Goal: Find specific page/section: Find specific page/section

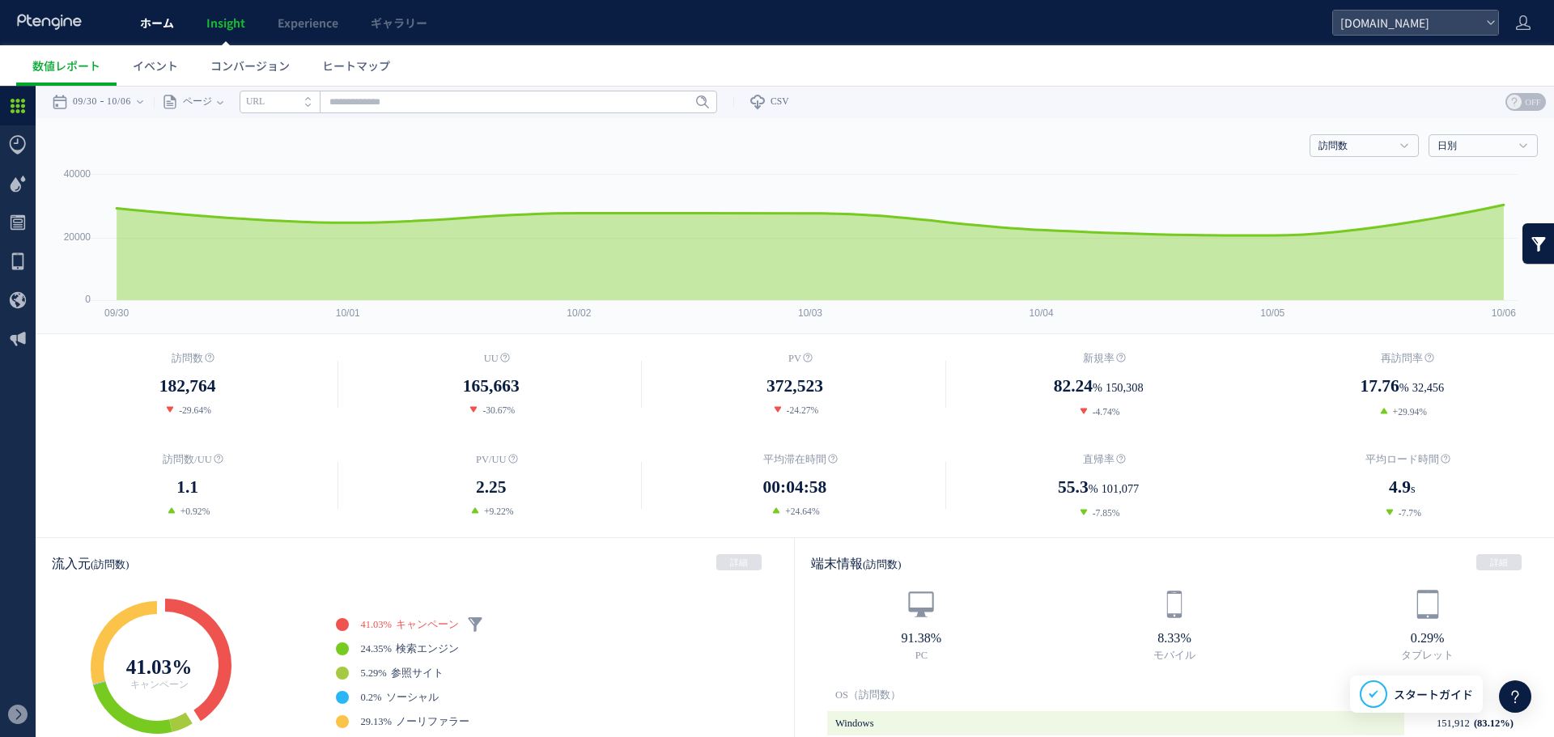
click at [164, 19] on span "ホーム" at bounding box center [157, 23] width 34 height 16
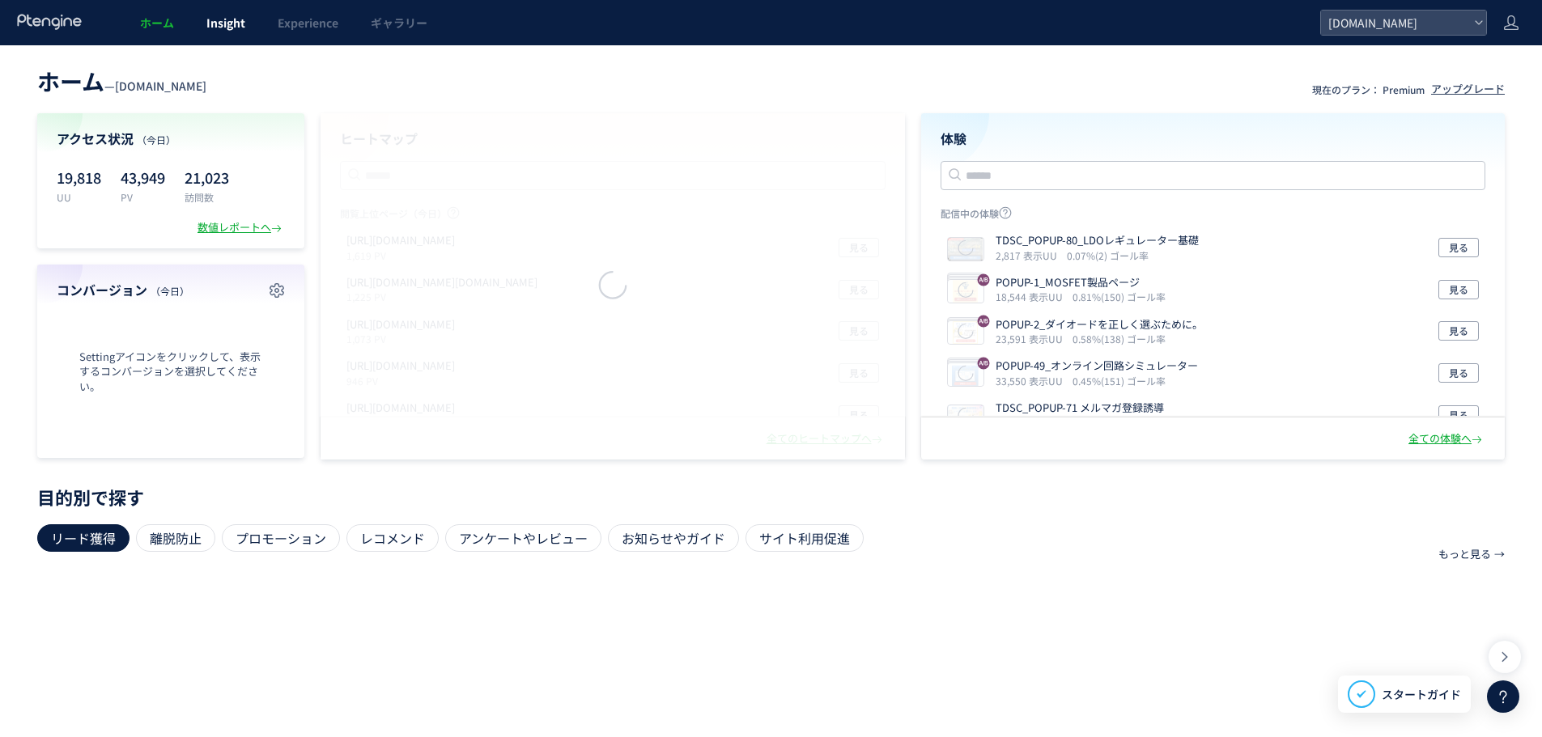
click at [206, 24] on span "Insight" at bounding box center [225, 23] width 39 height 16
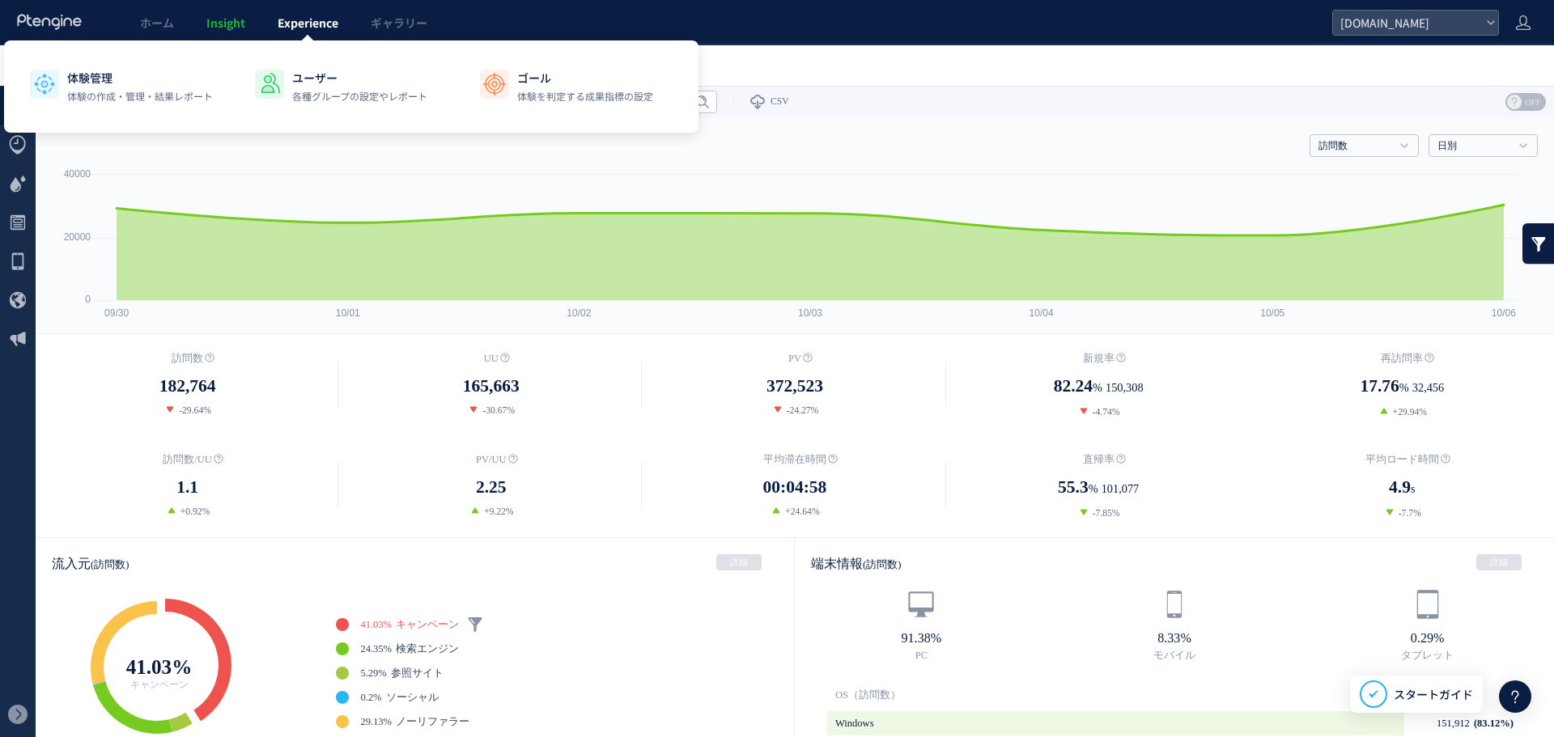
click at [281, 35] on link "Experience" at bounding box center [307, 22] width 93 height 45
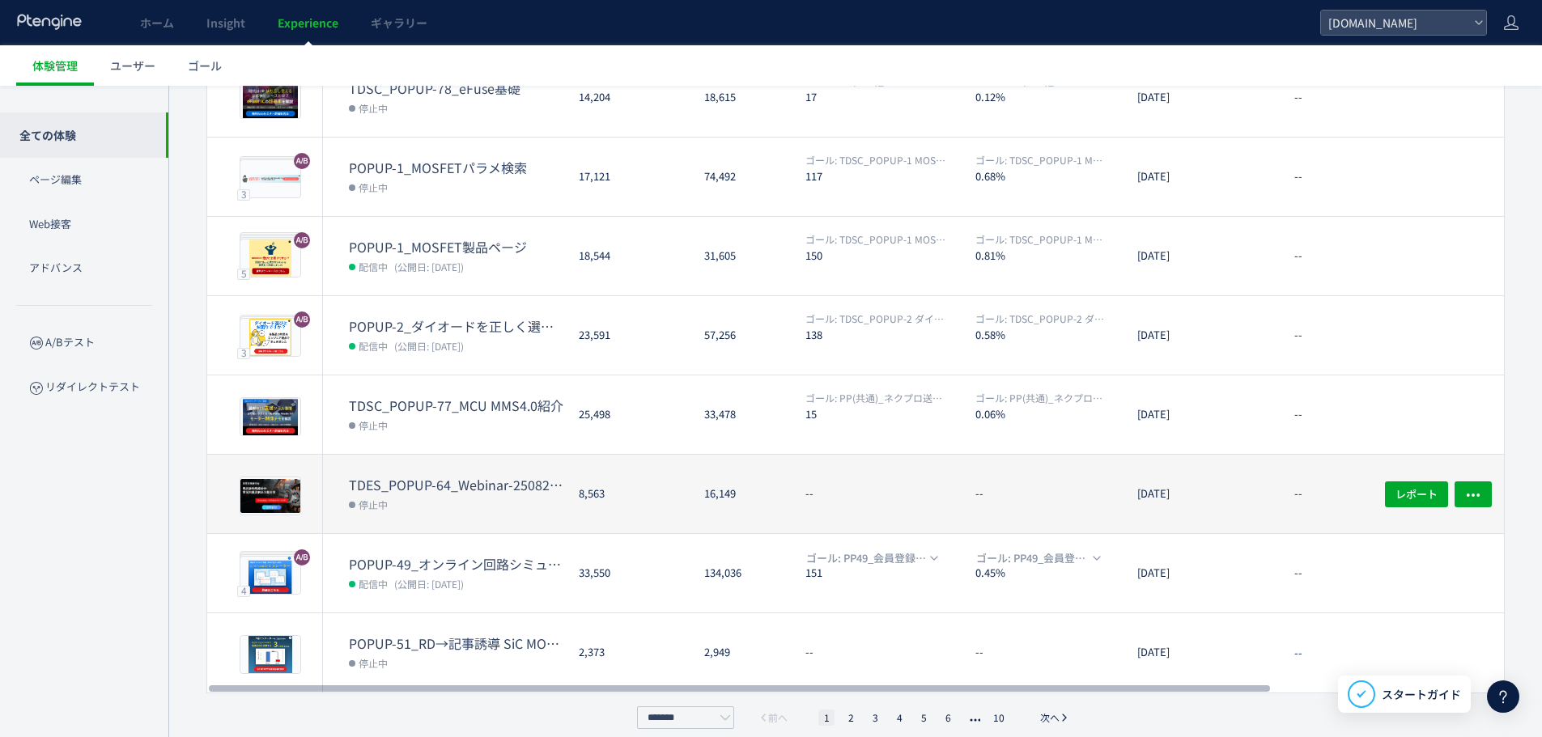
scroll to position [380, 0]
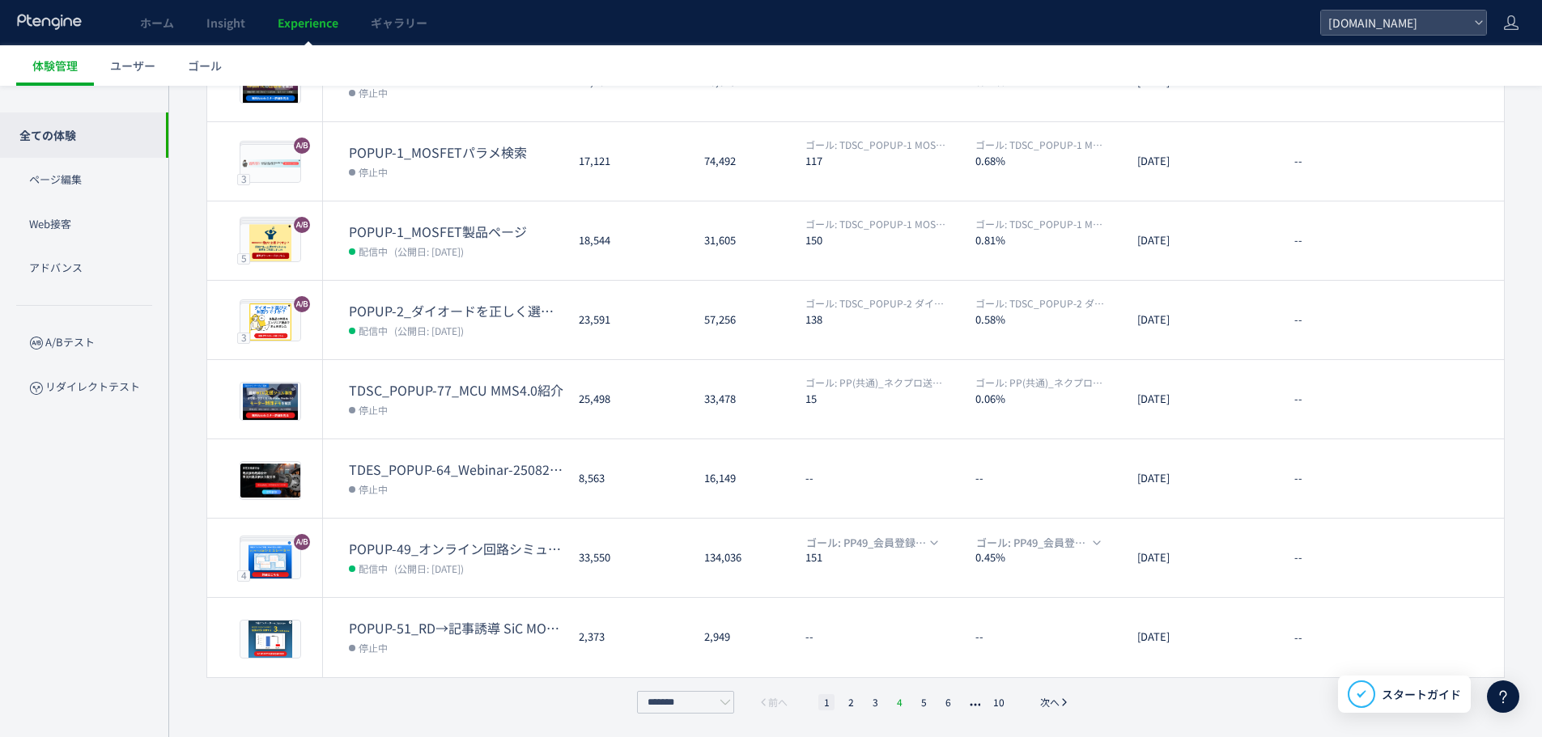
click at [903, 704] on li "4" at bounding box center [899, 702] width 16 height 16
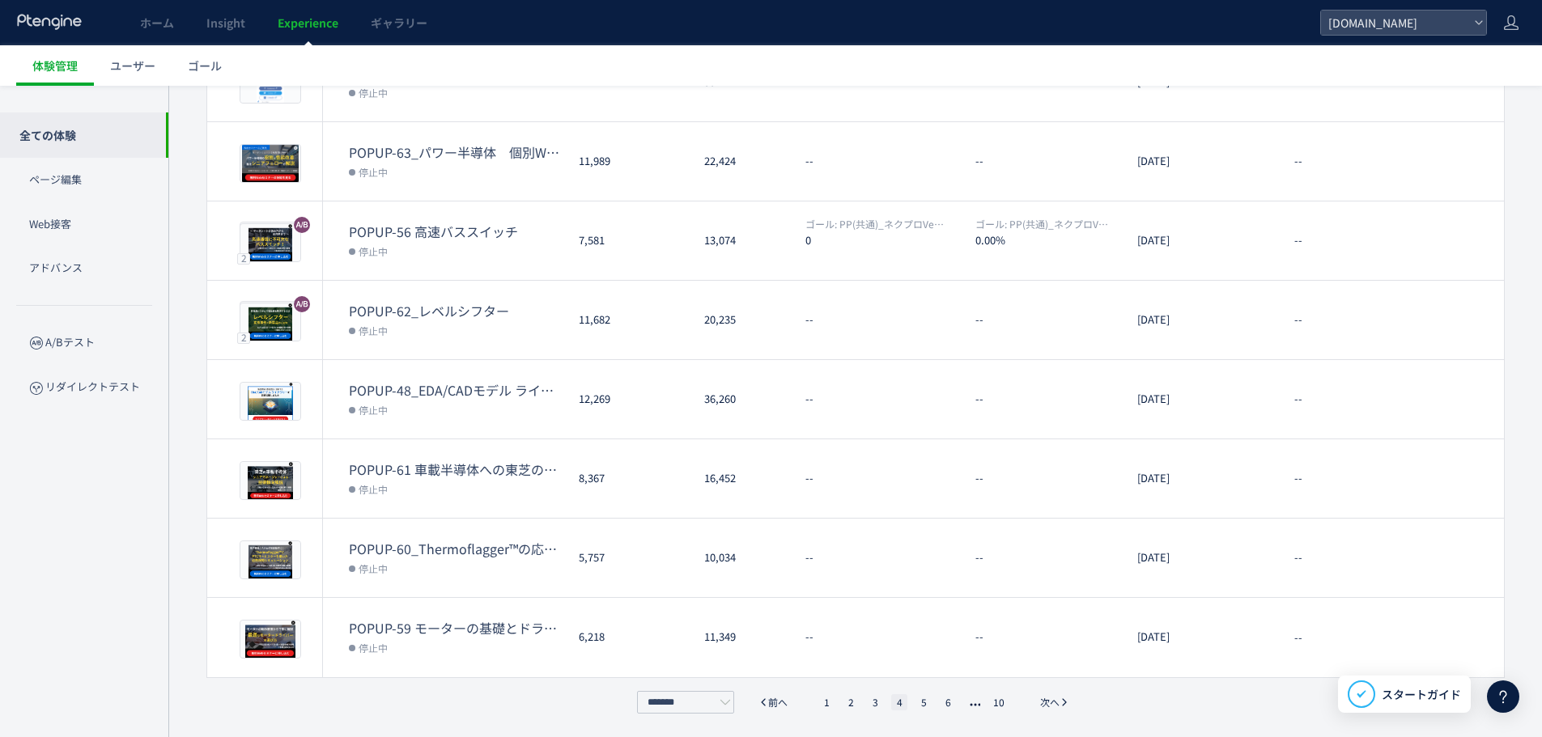
click at [842, 704] on ul "1 2 3 4 5 6 10" at bounding box center [913, 702] width 199 height 16
click at [847, 704] on li "2" at bounding box center [850, 702] width 16 height 16
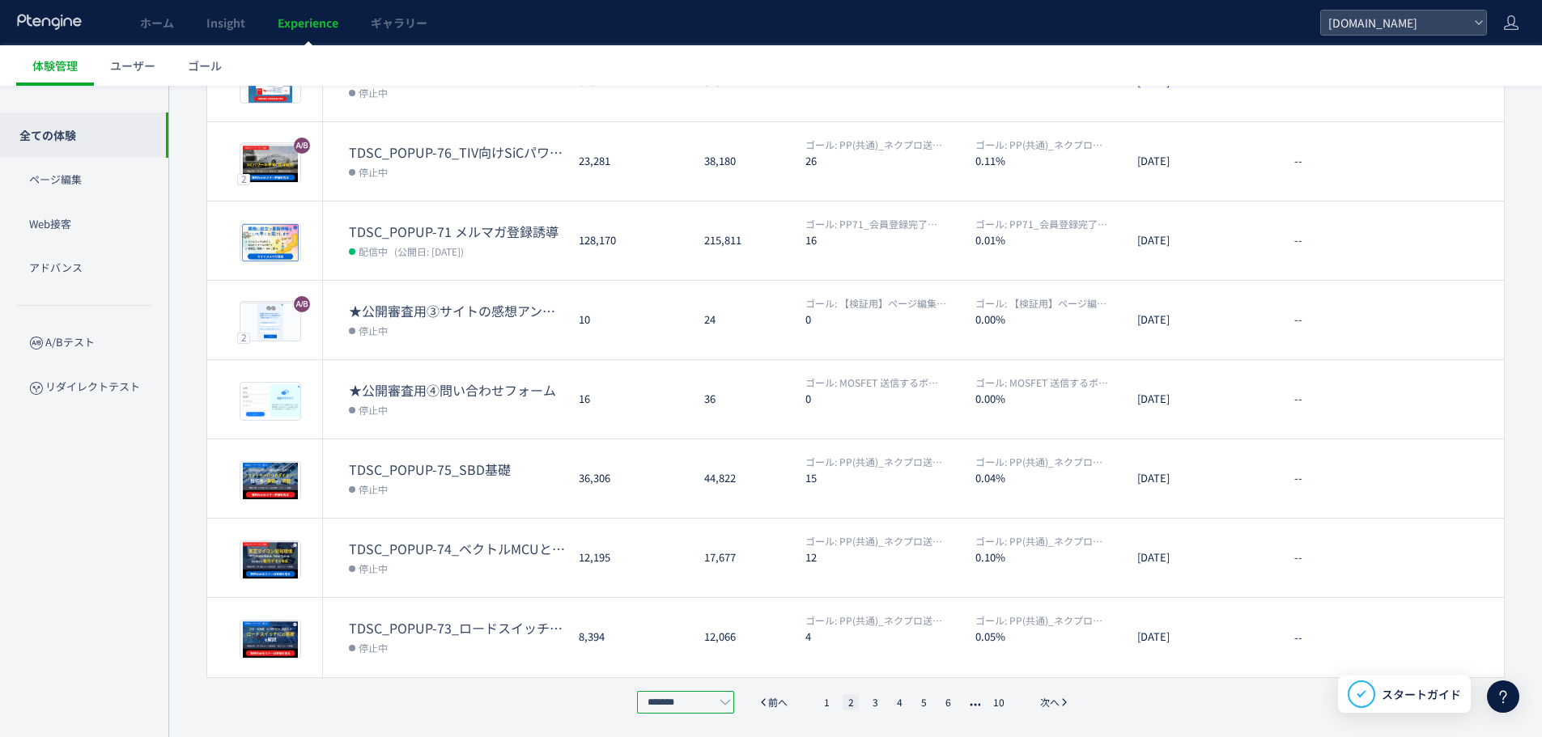
click at [682, 706] on input "*******" at bounding box center [685, 702] width 97 height 23
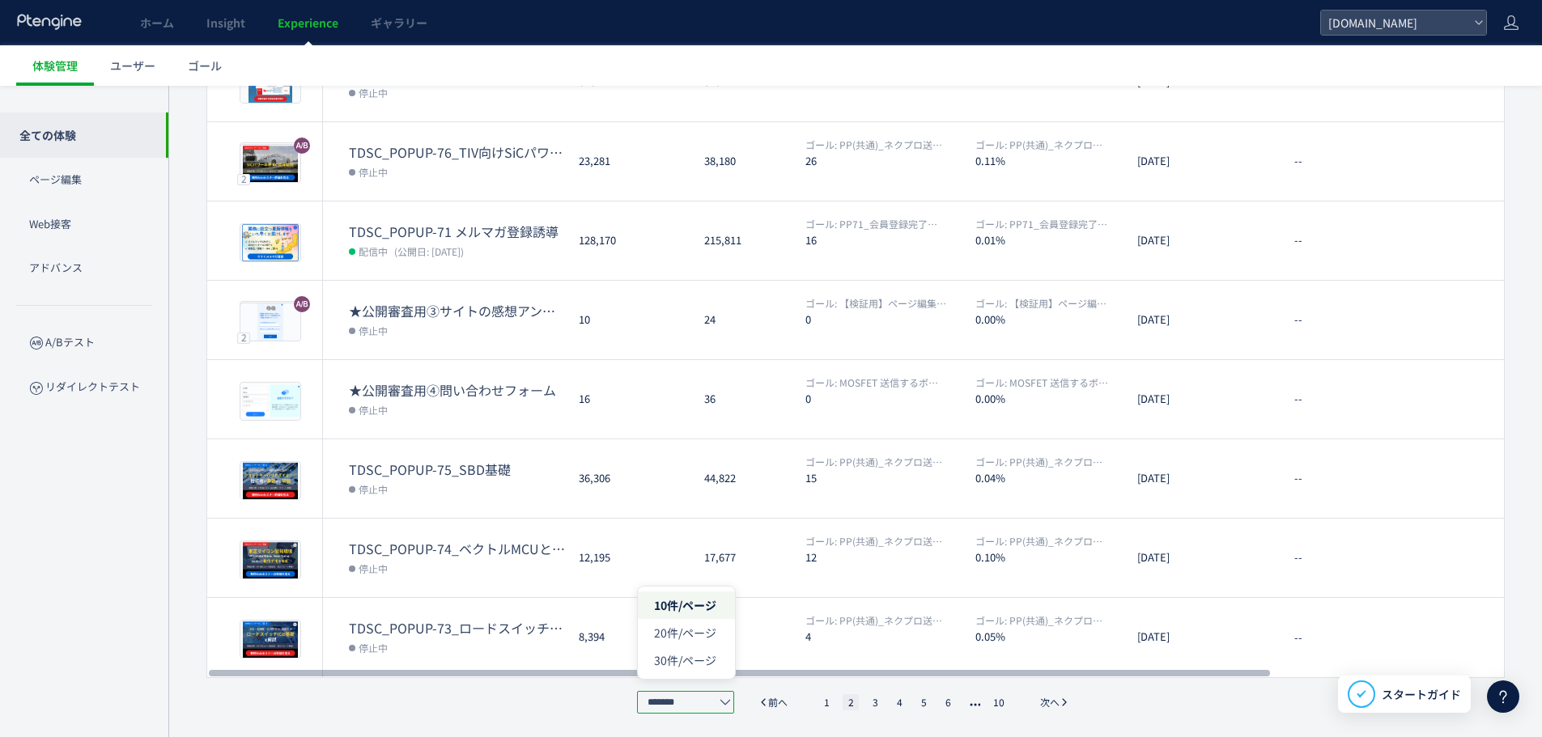
drag, startPoint x: 697, startPoint y: 668, endPoint x: 697, endPoint y: 650, distance: 17.8
click at [697, 668] on span "30件/ページ" at bounding box center [685, 660] width 62 height 16
type input "*******"
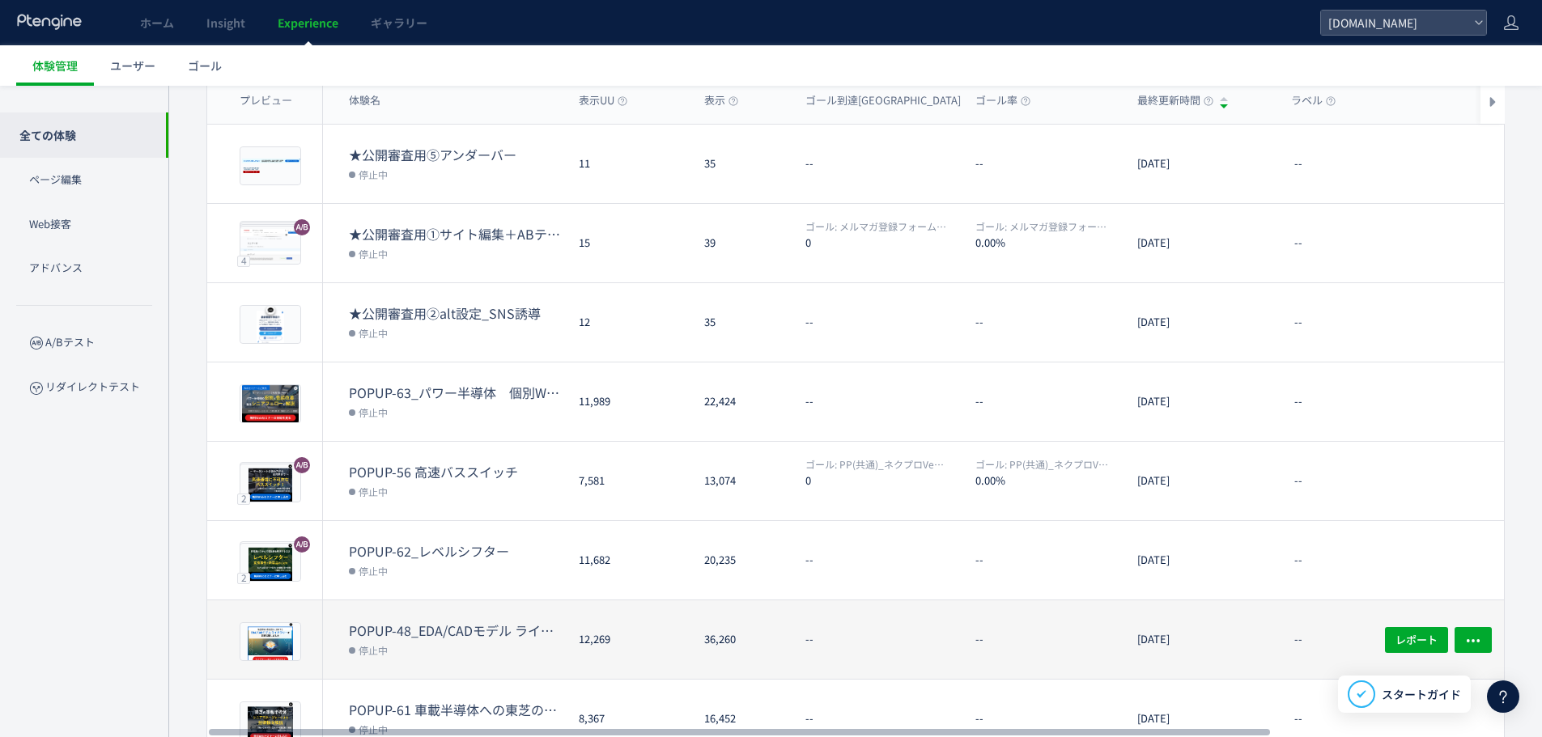
scroll to position [0, 0]
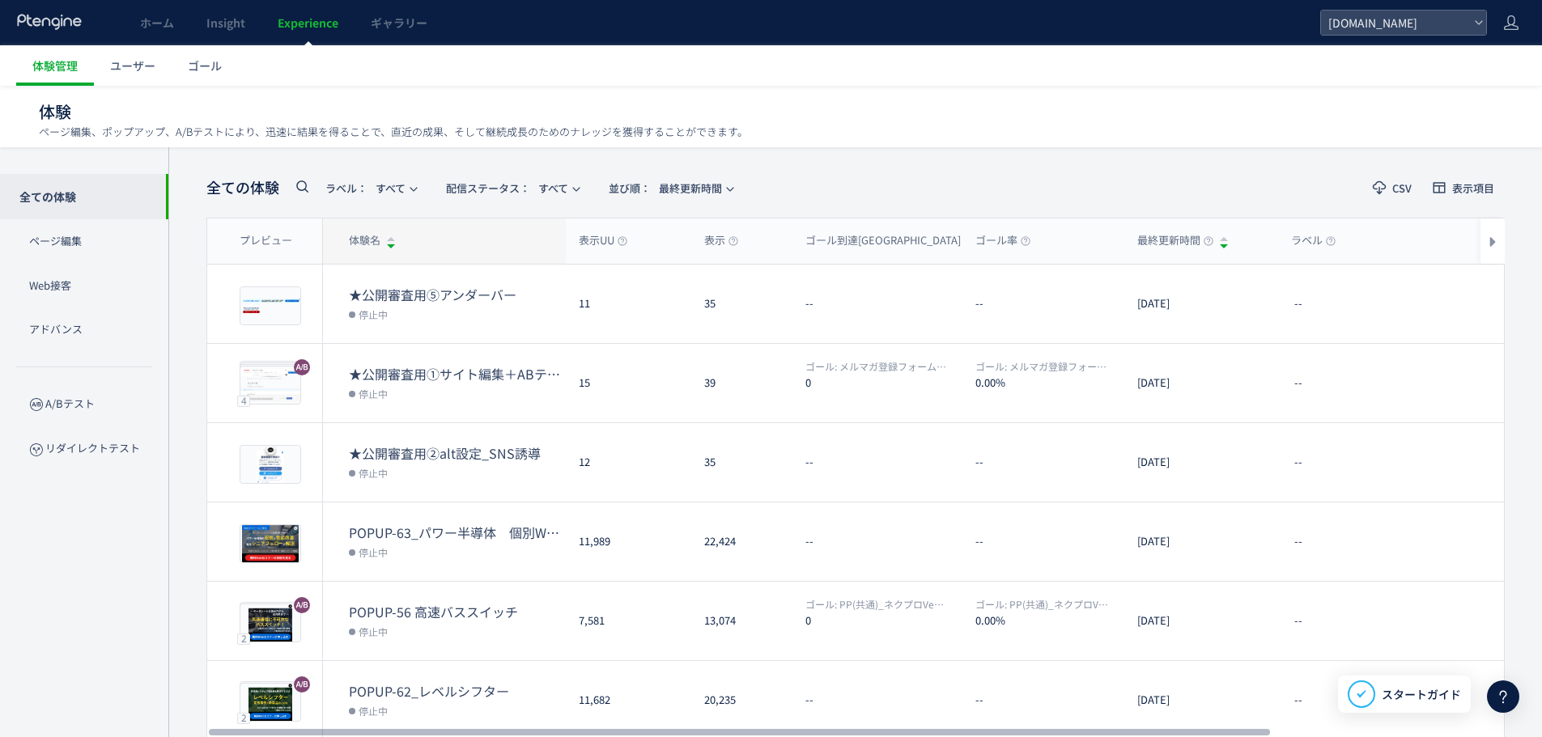
click at [422, 234] on div "体験名" at bounding box center [444, 240] width 243 height 45
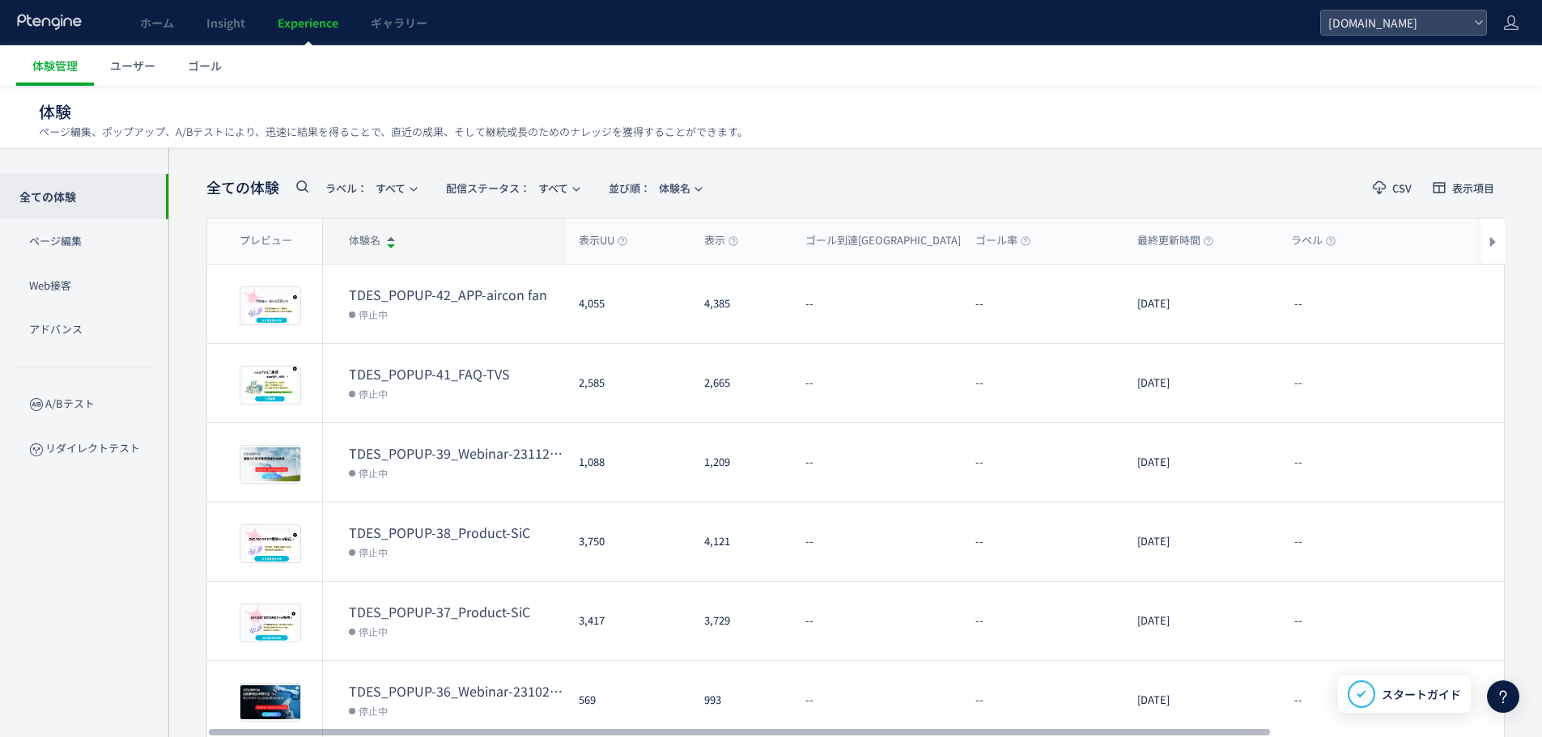
click at [427, 228] on div "体験名" at bounding box center [444, 240] width 243 height 45
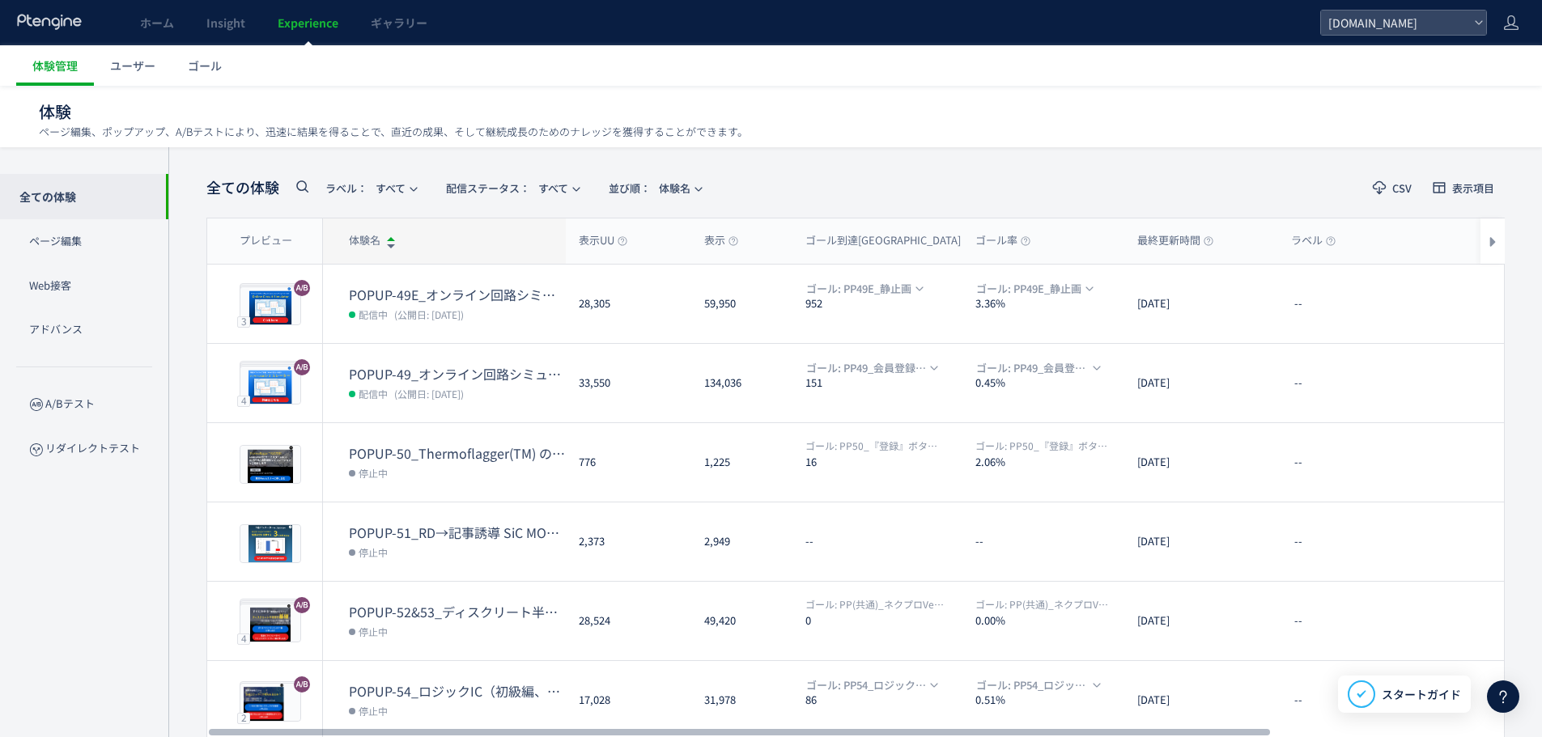
click at [438, 230] on div "体験名" at bounding box center [444, 240] width 243 height 45
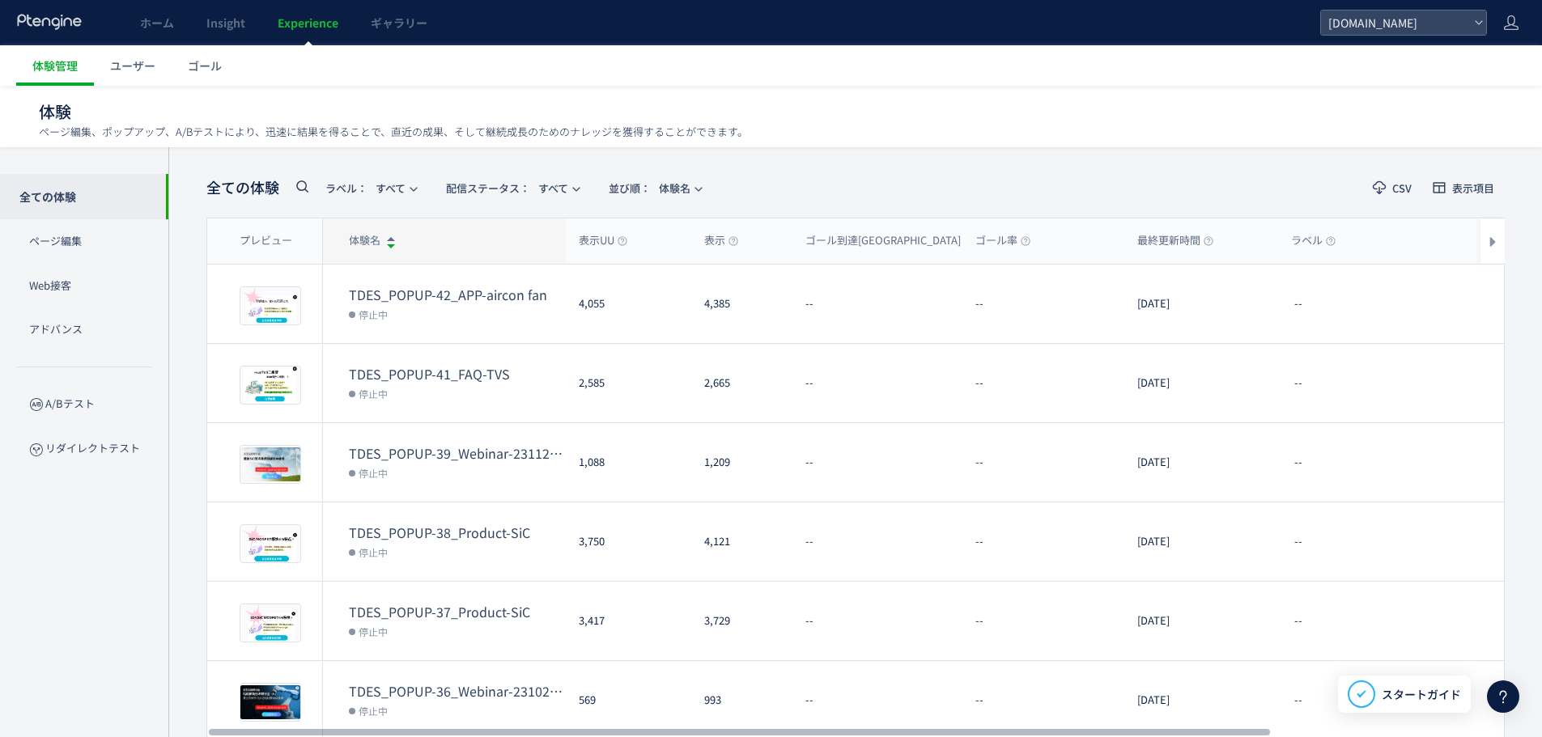
click at [438, 230] on div "体験名" at bounding box center [444, 240] width 243 height 45
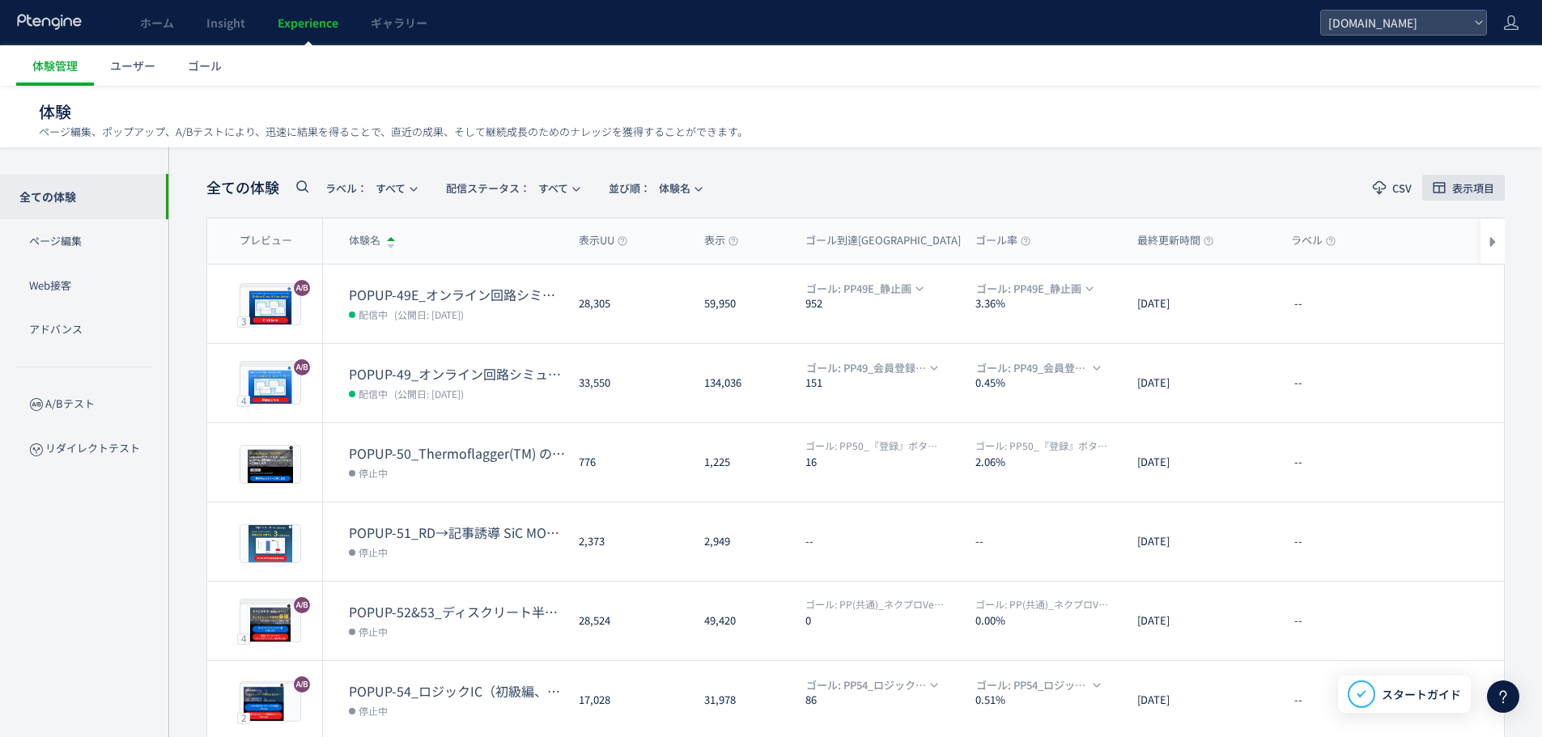
click at [1481, 185] on span "表示項目" at bounding box center [1473, 188] width 42 height 11
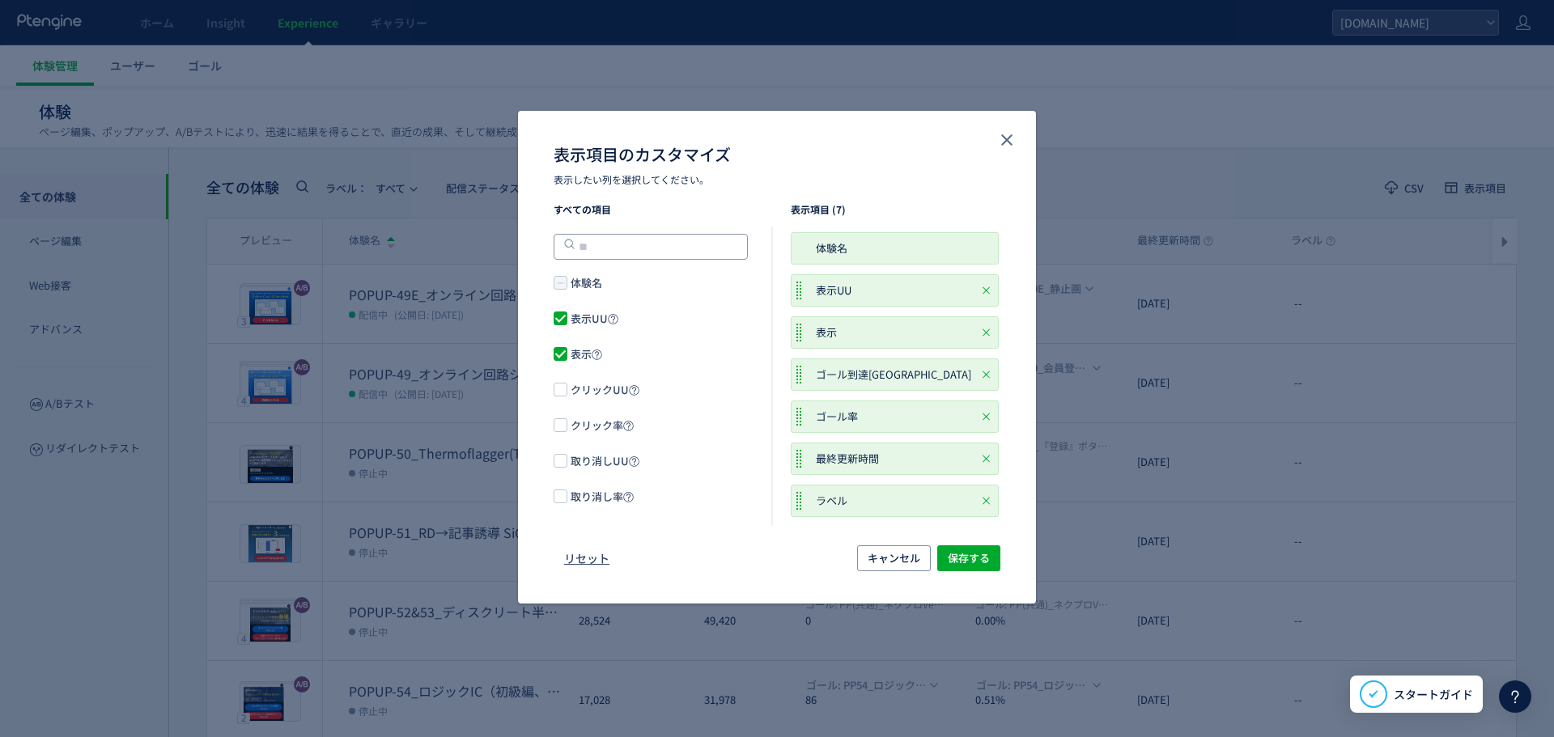
click at [605, 248] on input "dialog" at bounding box center [651, 247] width 194 height 26
type input "**"
click at [887, 555] on span "キャンセル" at bounding box center [893, 558] width 53 height 26
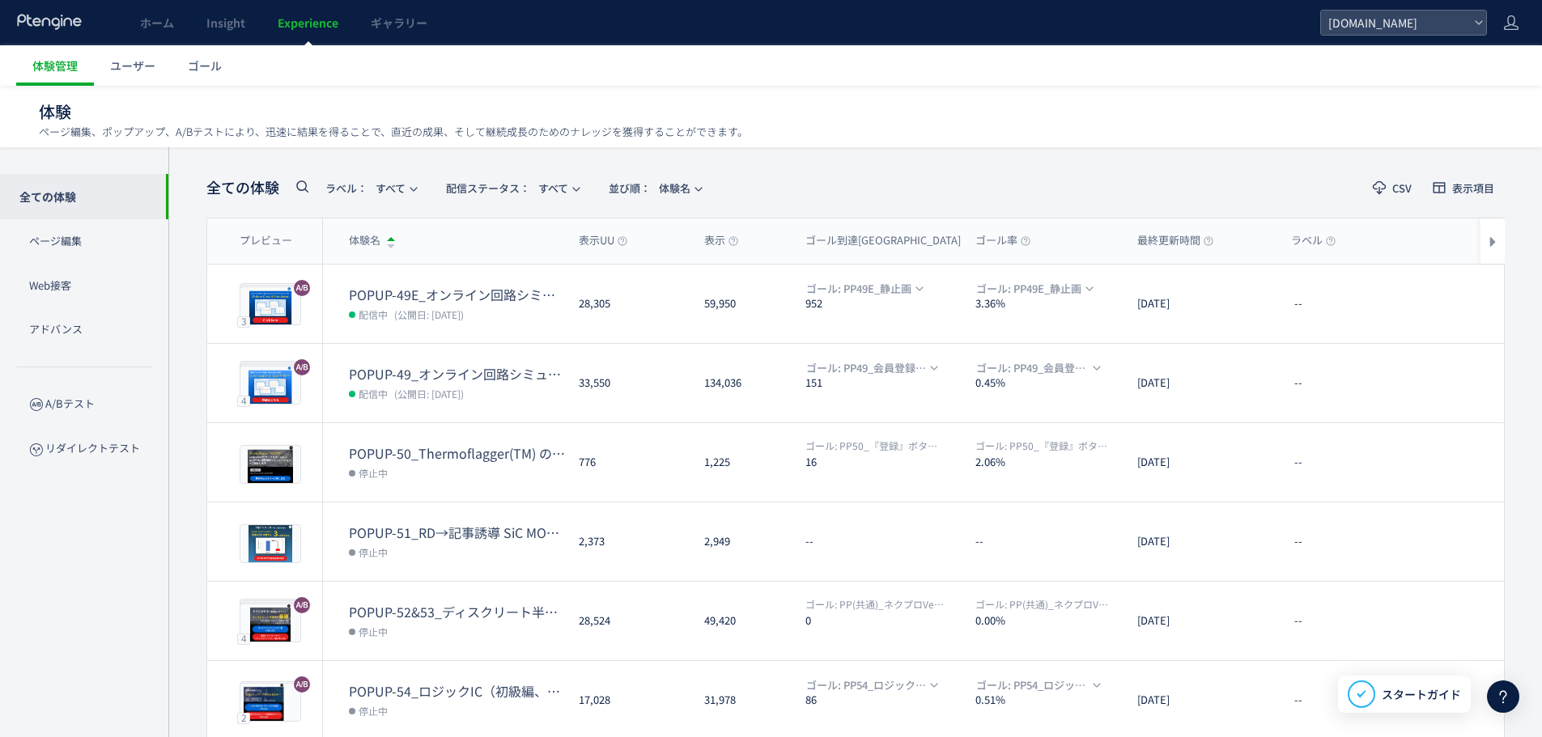
click at [298, 189] on icon at bounding box center [301, 185] width 19 height 19
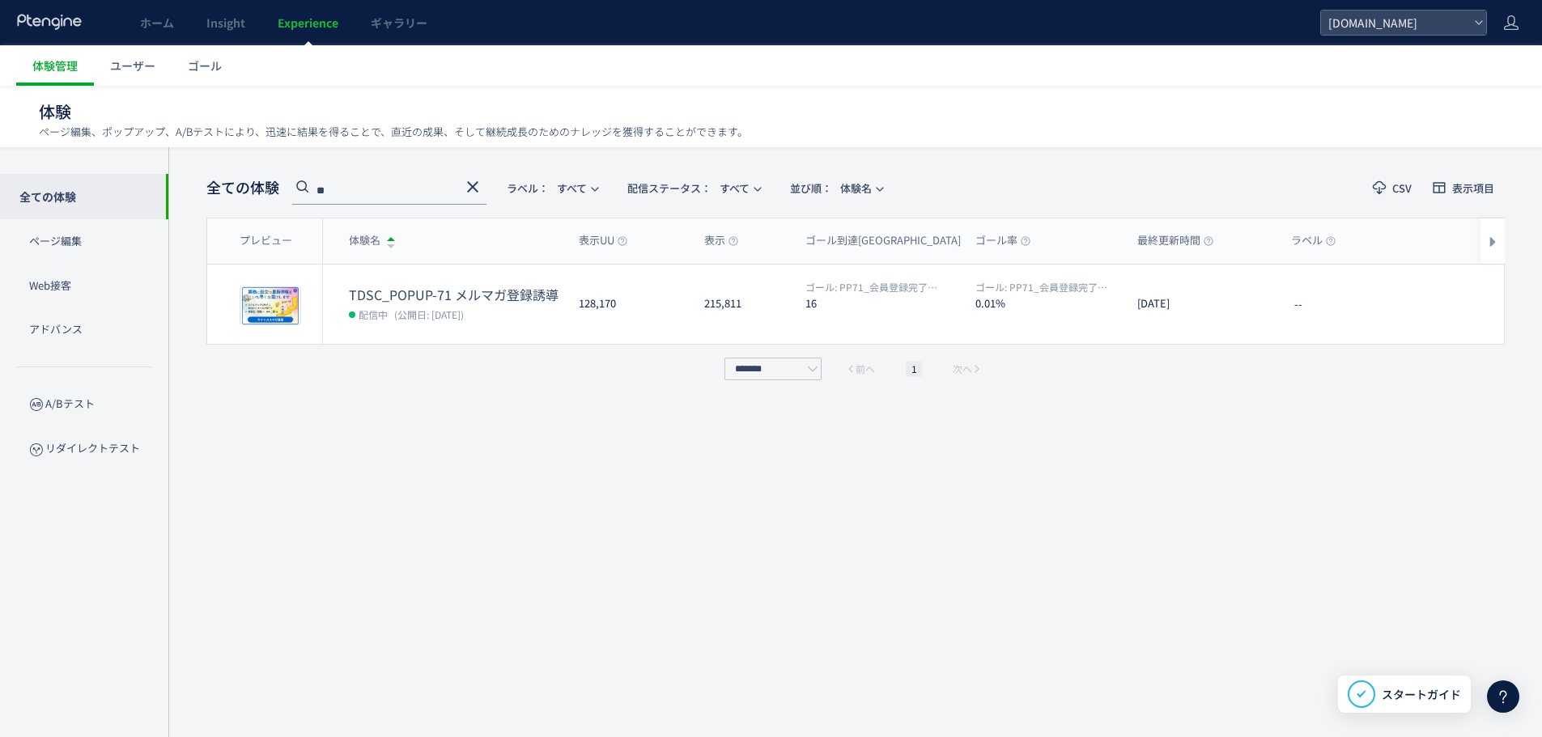
type input "**"
click at [468, 186] on icon at bounding box center [472, 186] width 19 height 19
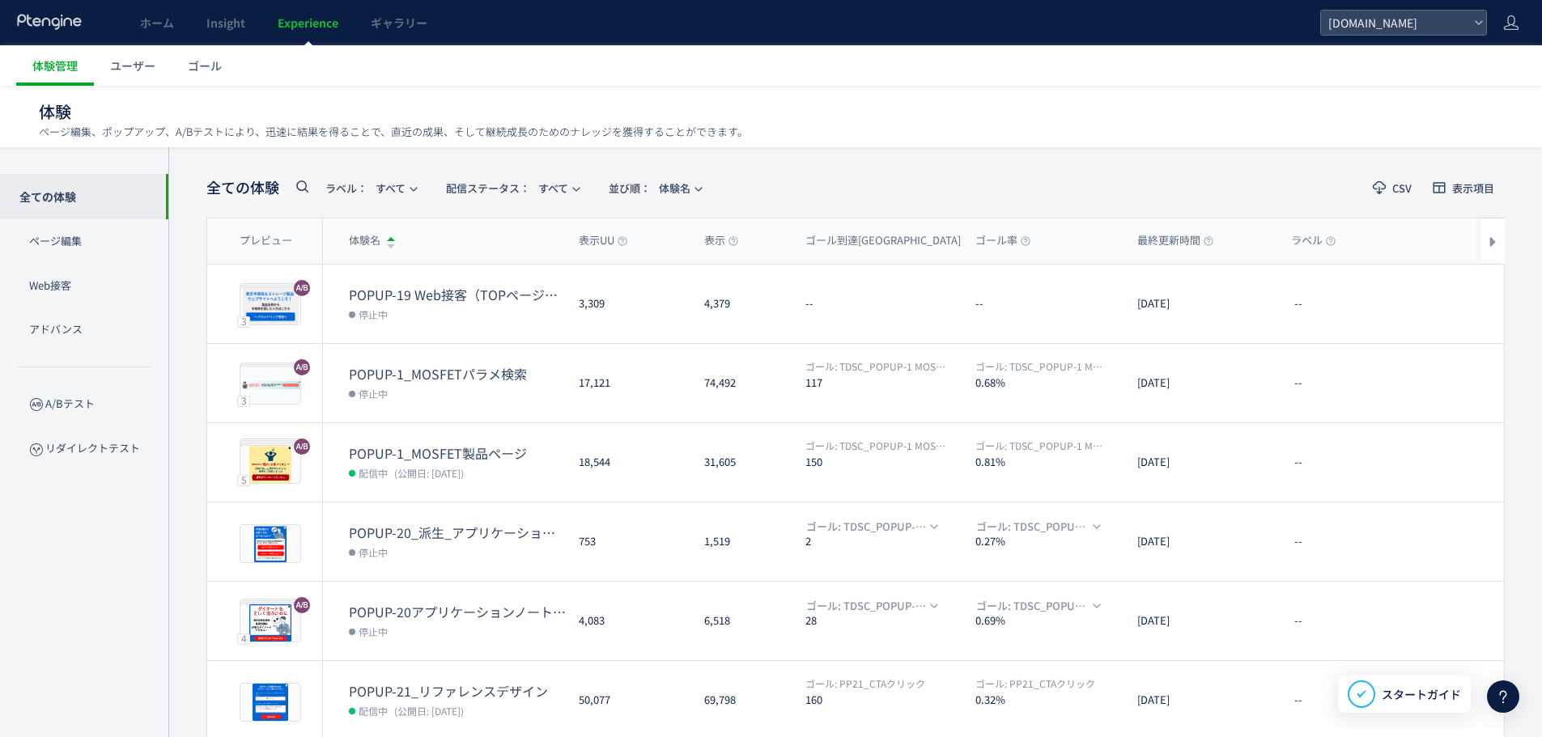
click at [282, 25] on span "Experience" at bounding box center [308, 23] width 61 height 16
type input "*******"
click at [207, 61] on span "ゴール" at bounding box center [205, 65] width 34 height 16
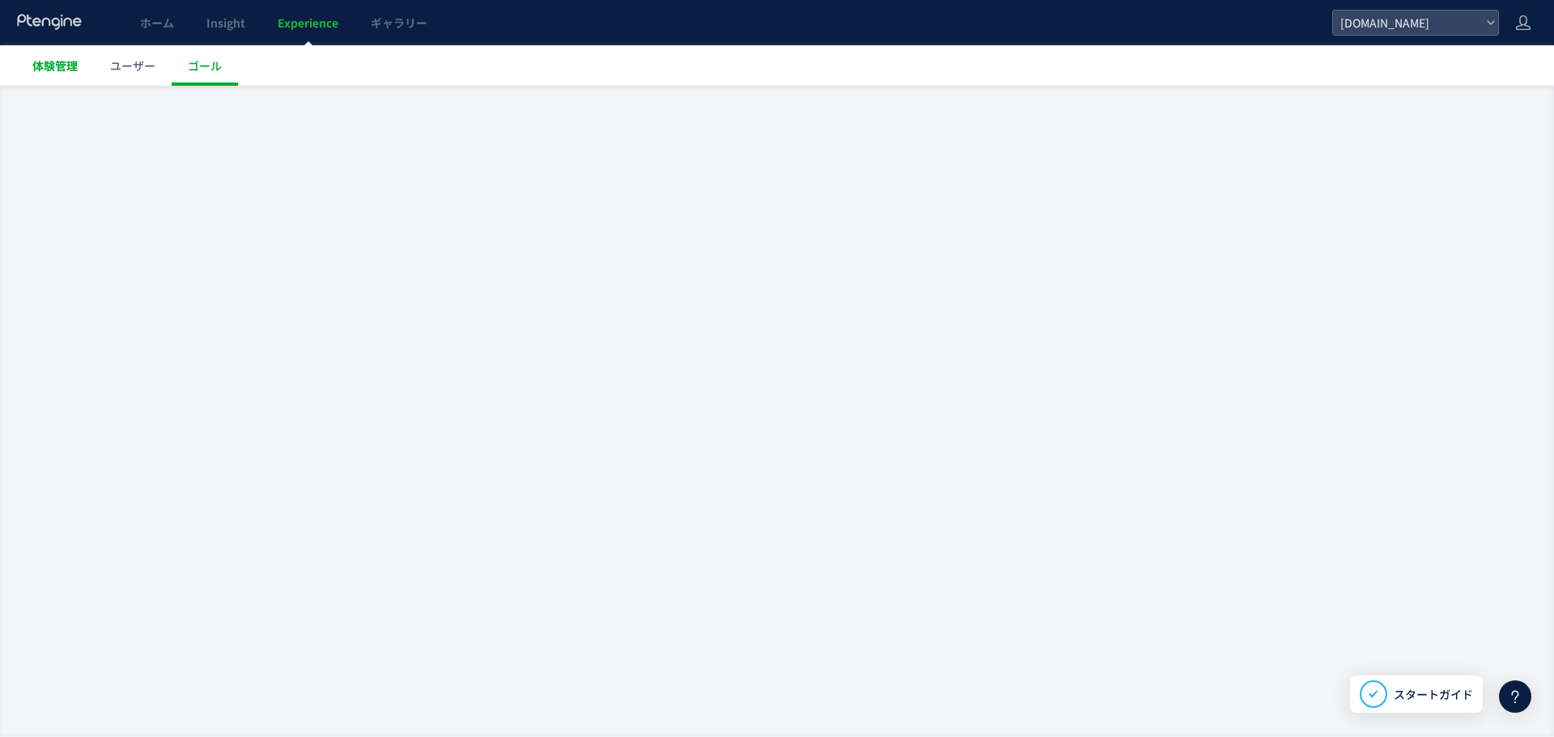
click at [76, 66] on span "体験管理" at bounding box center [54, 65] width 45 height 16
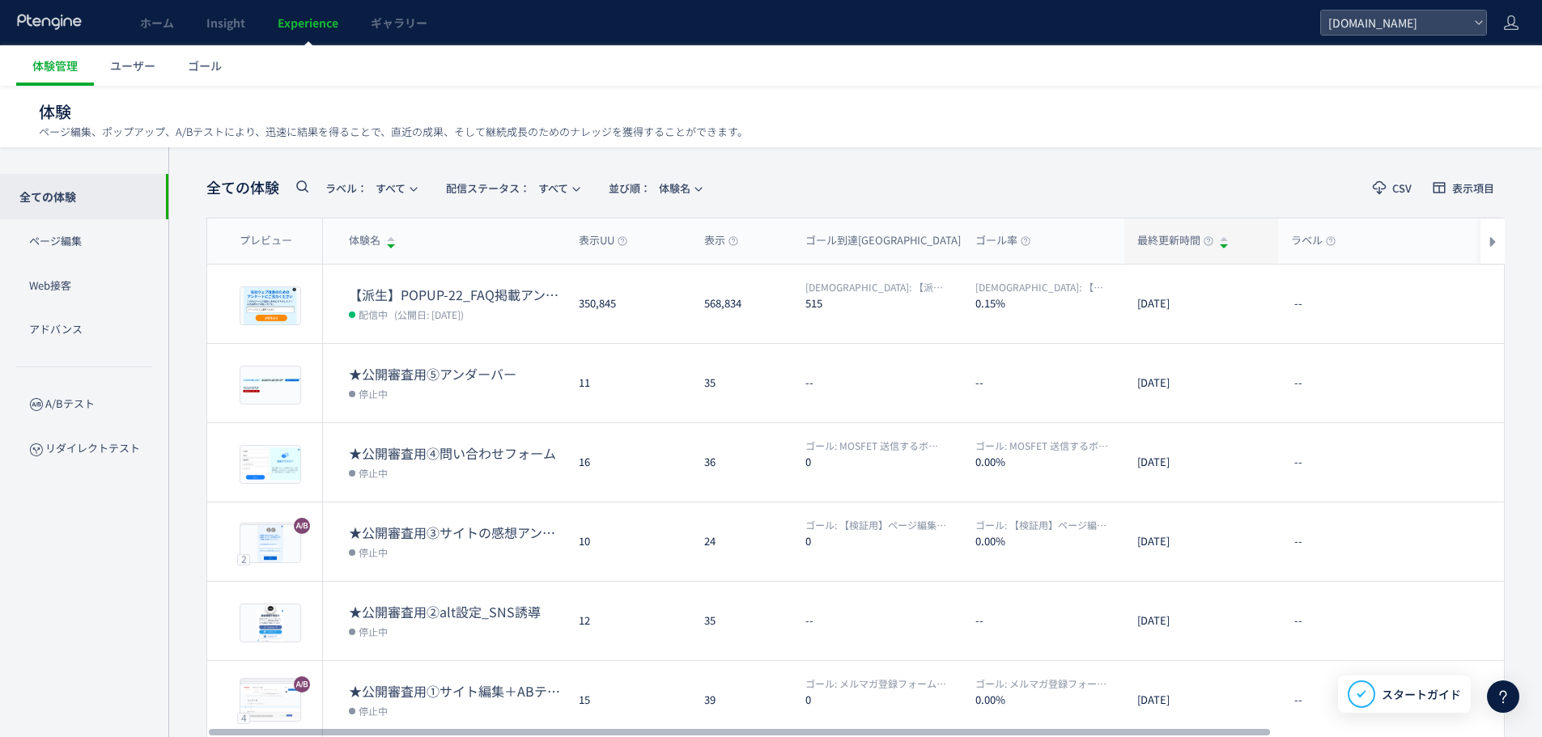
click at [1146, 240] on span "最終更新時間" at bounding box center [1175, 240] width 76 height 15
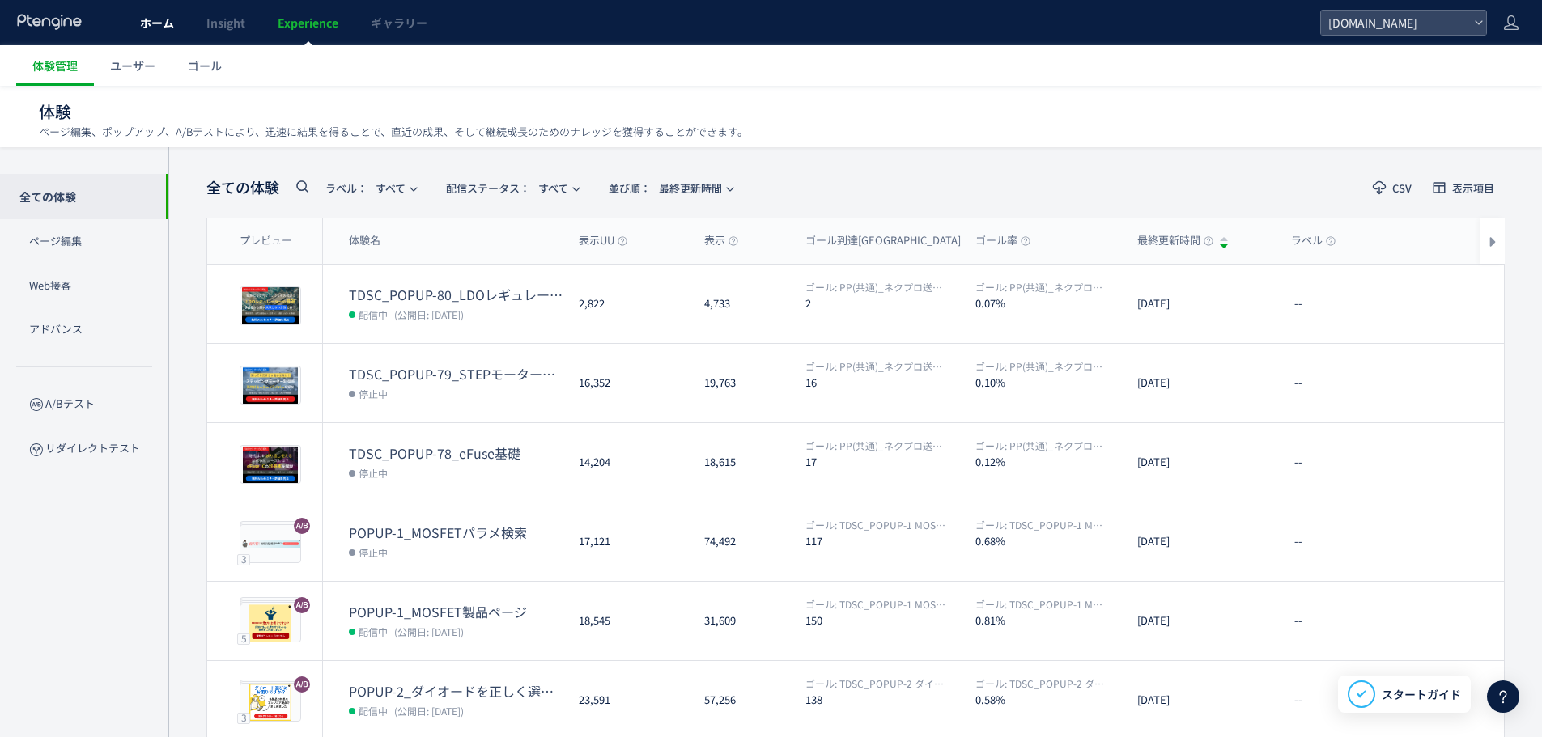
click at [167, 39] on link "ホーム" at bounding box center [157, 22] width 66 height 45
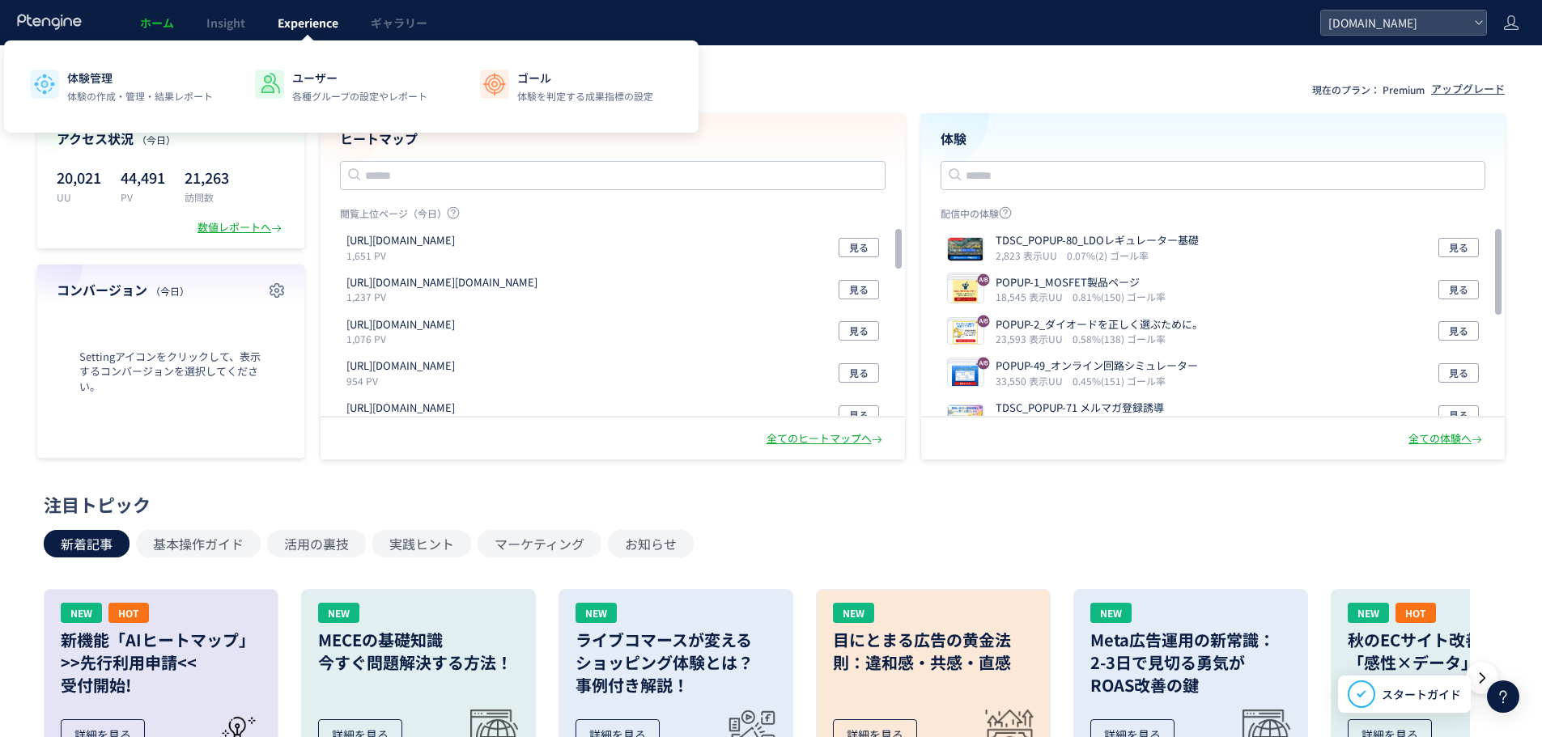
click at [304, 33] on link "Experience" at bounding box center [307, 22] width 93 height 45
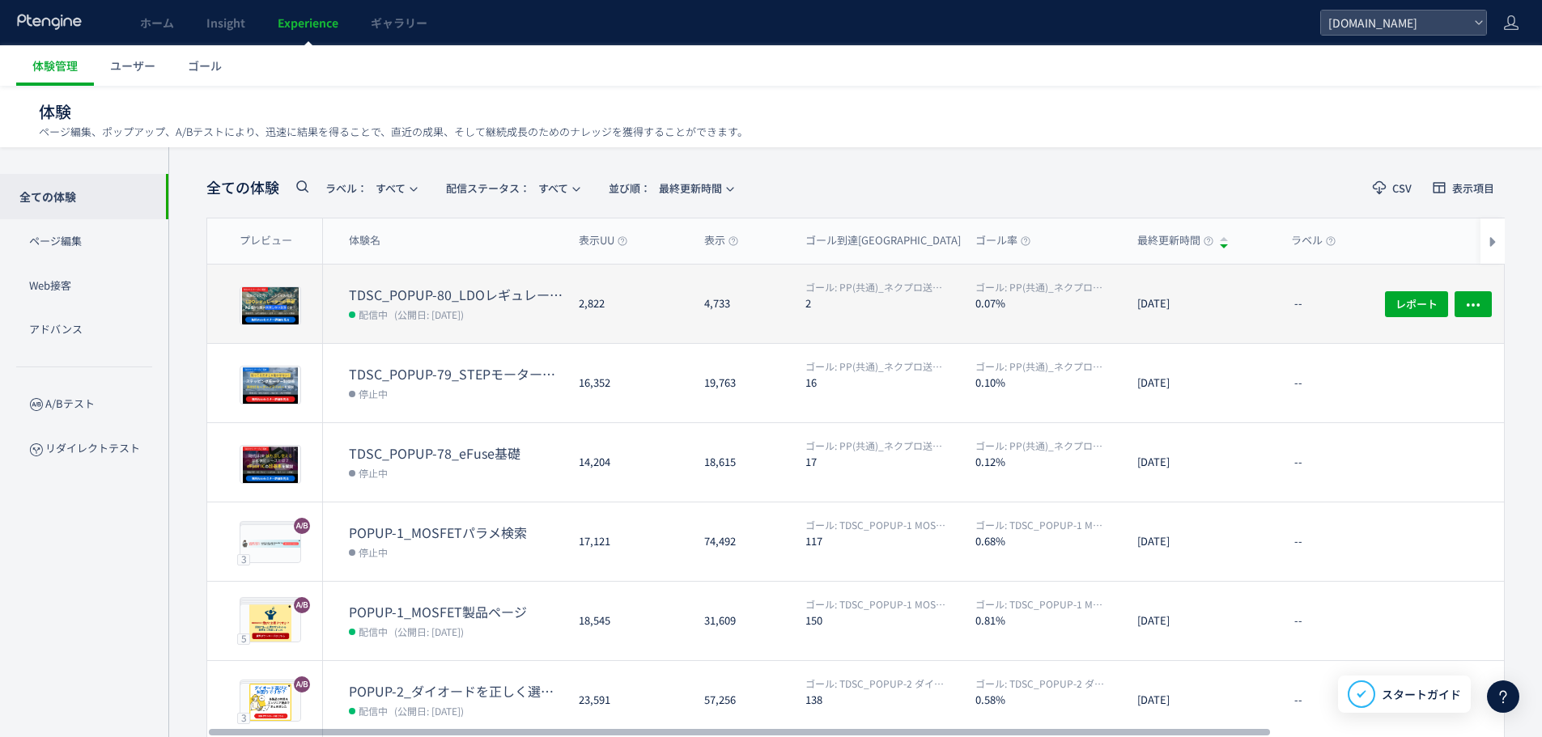
click at [485, 295] on dt "TDSC_POPUP-80_LDOレギュレーター基礎" at bounding box center [457, 295] width 217 height 19
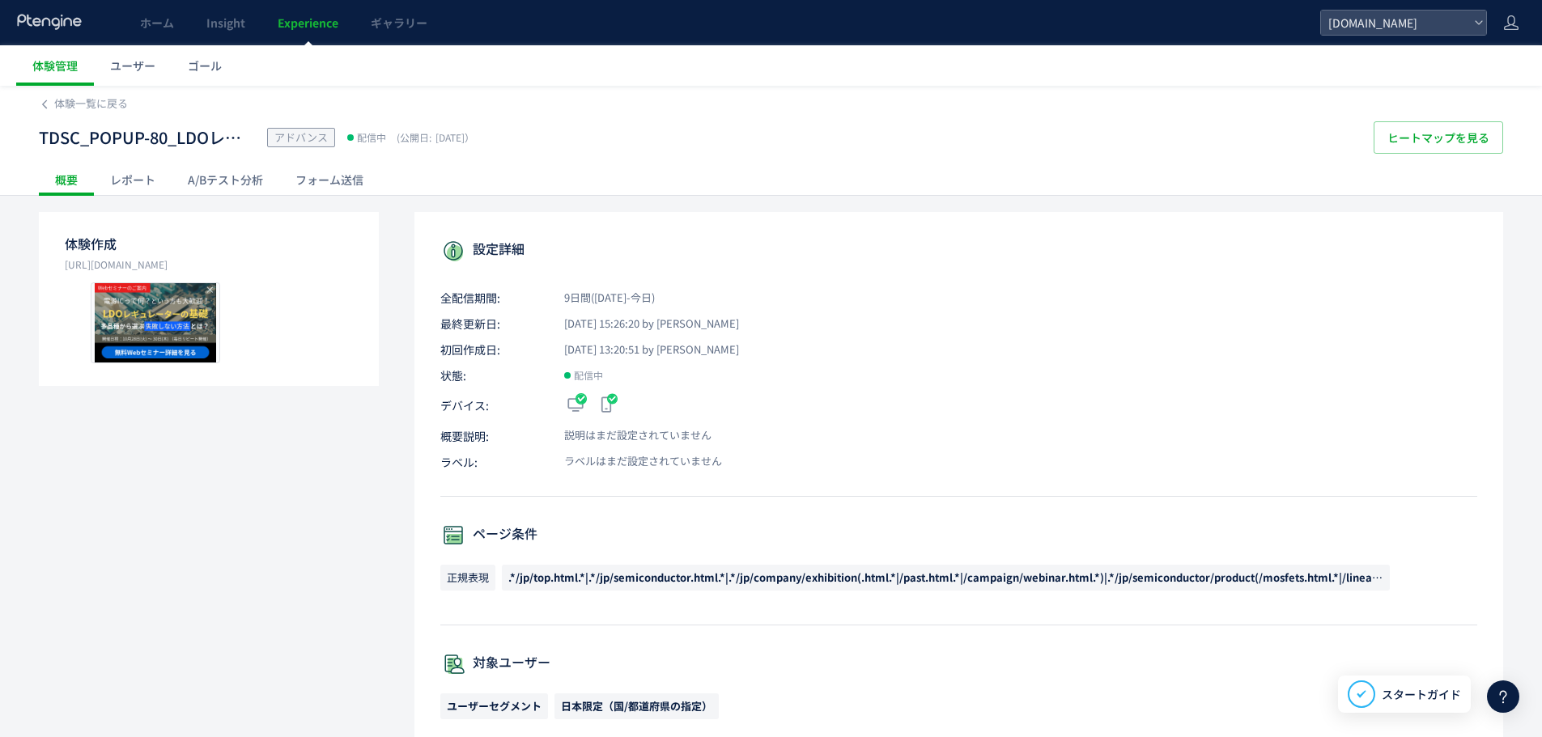
click at [221, 180] on div "A/Bテスト分析" at bounding box center [226, 179] width 108 height 32
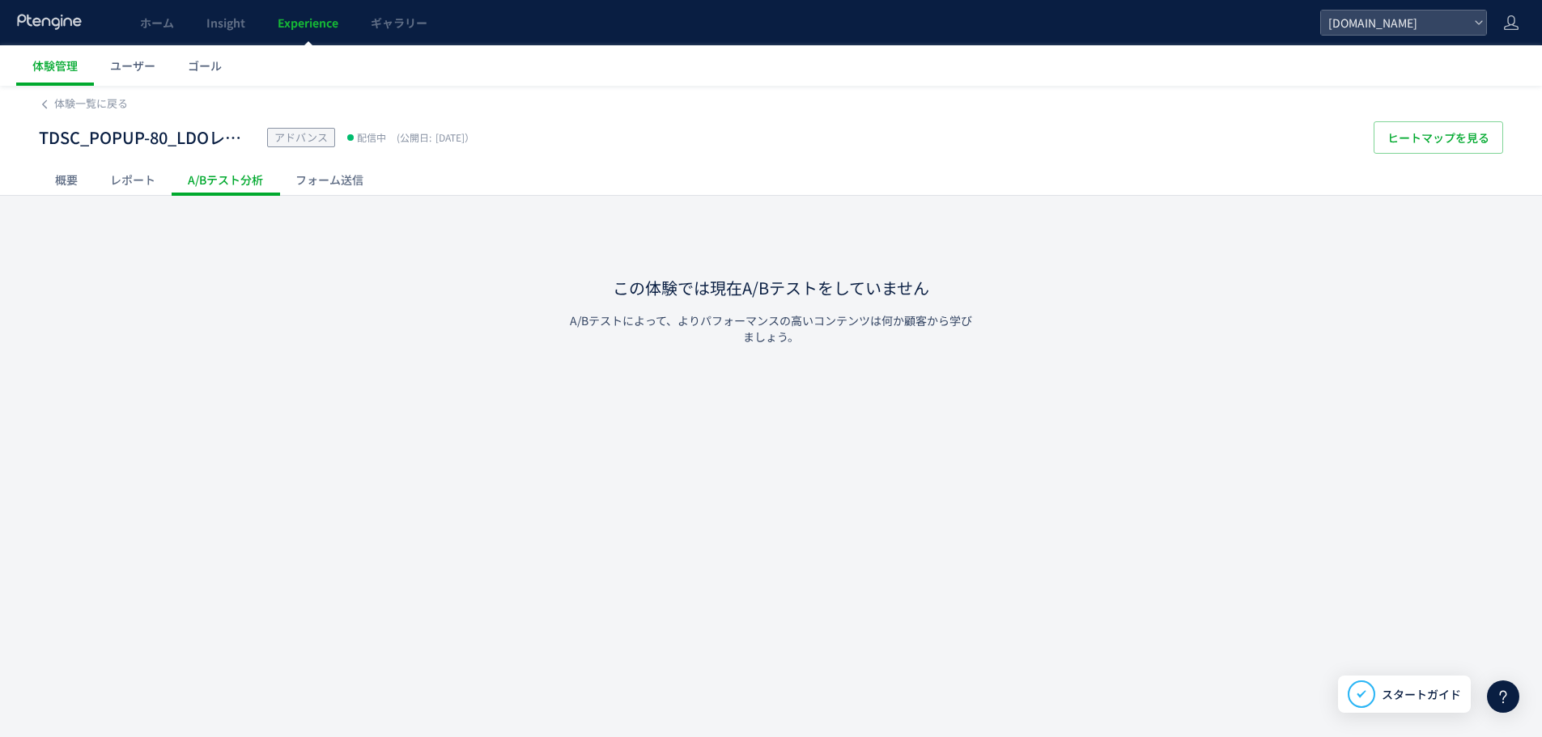
click at [57, 174] on div "概要" at bounding box center [66, 179] width 55 height 32
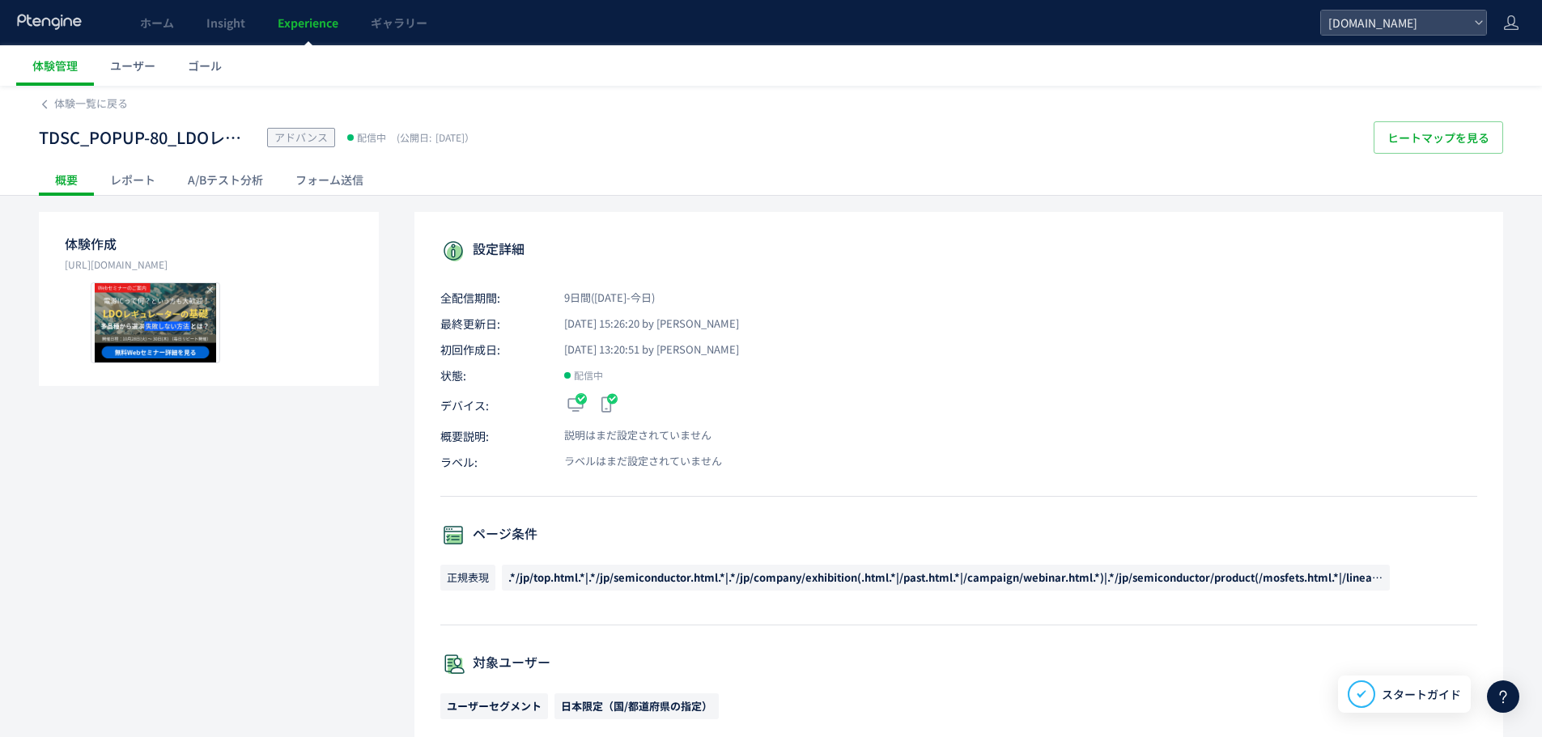
click at [232, 181] on div "A/Bテスト分析" at bounding box center [226, 179] width 108 height 32
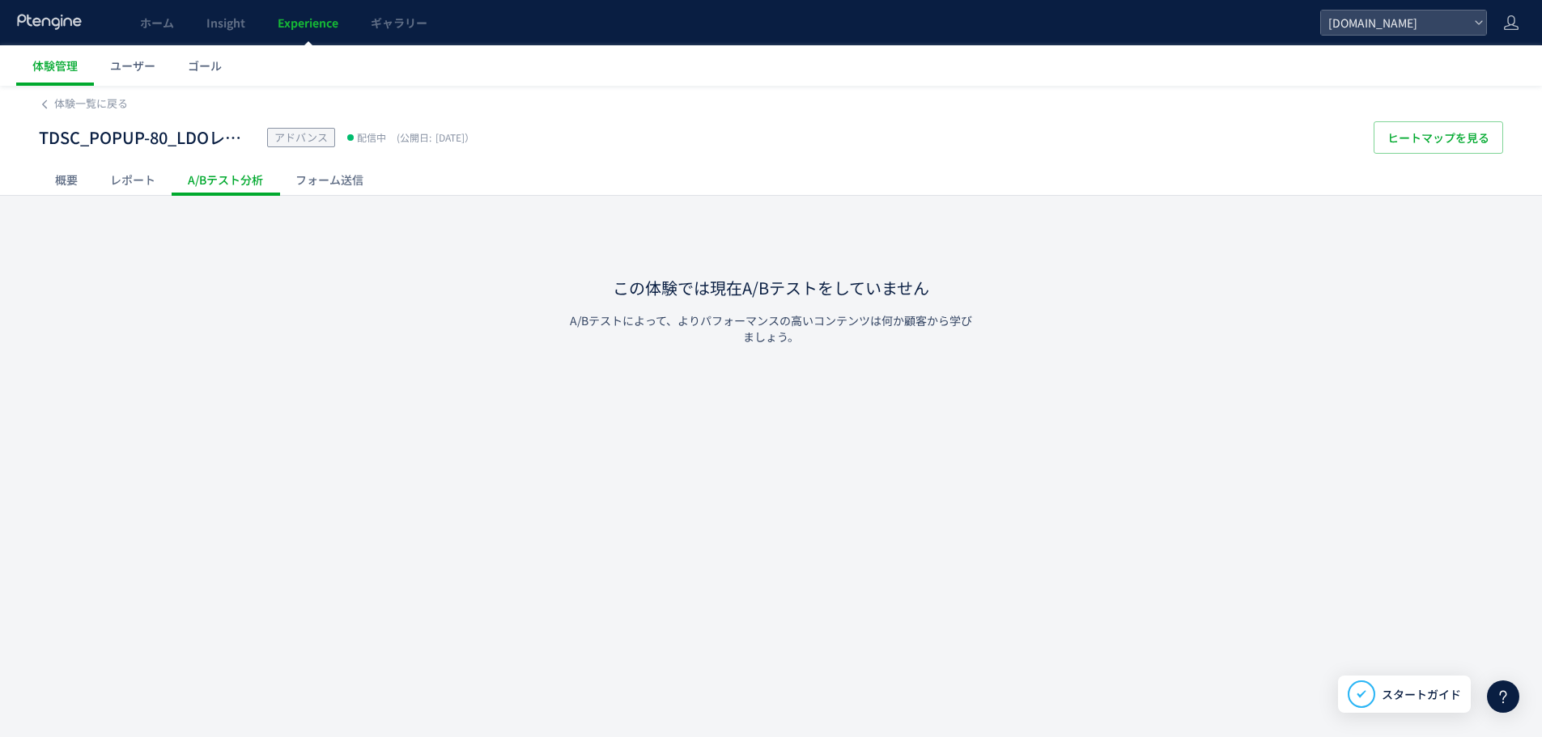
click at [142, 175] on div "レポート" at bounding box center [133, 179] width 78 height 32
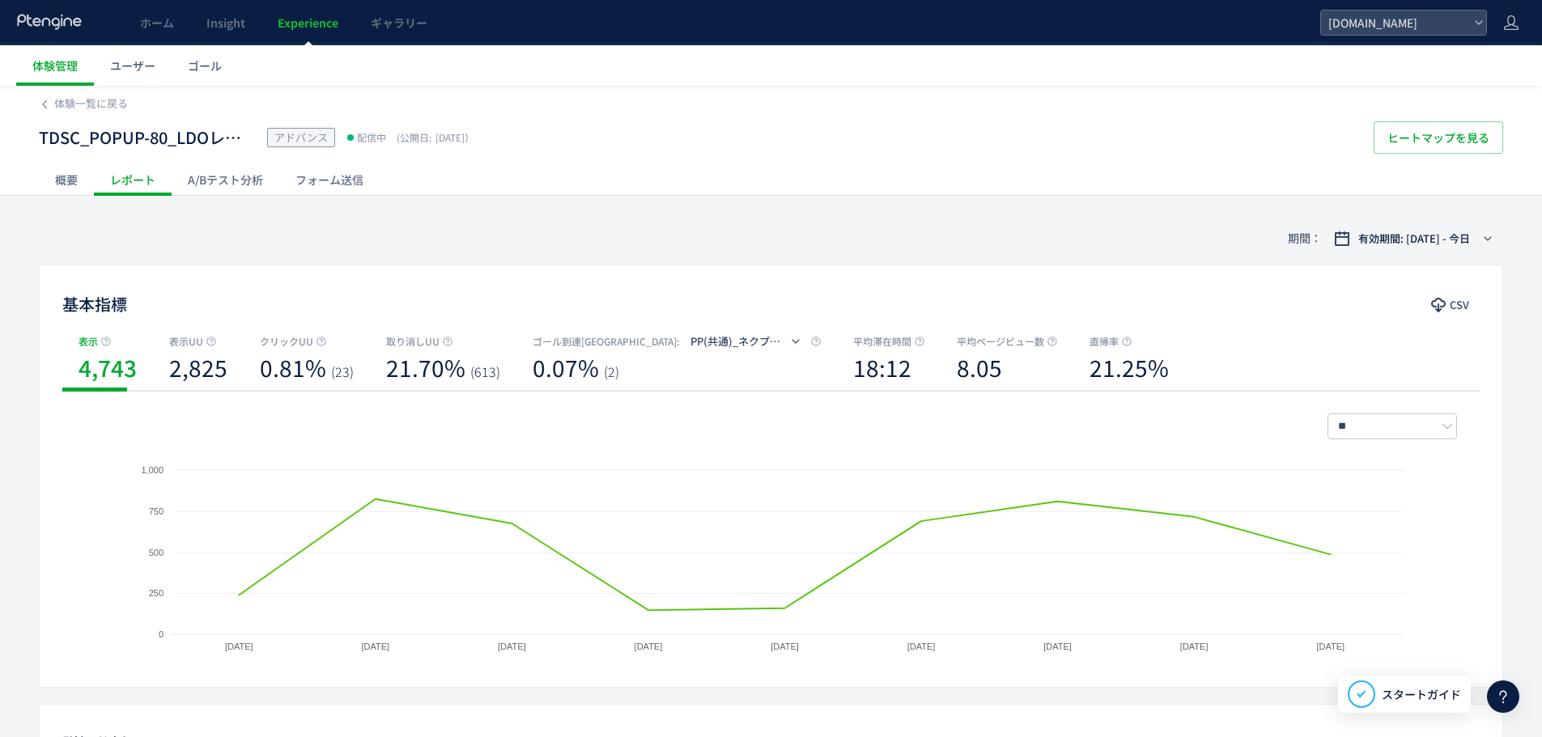
click at [53, 176] on div "概要" at bounding box center [66, 179] width 55 height 32
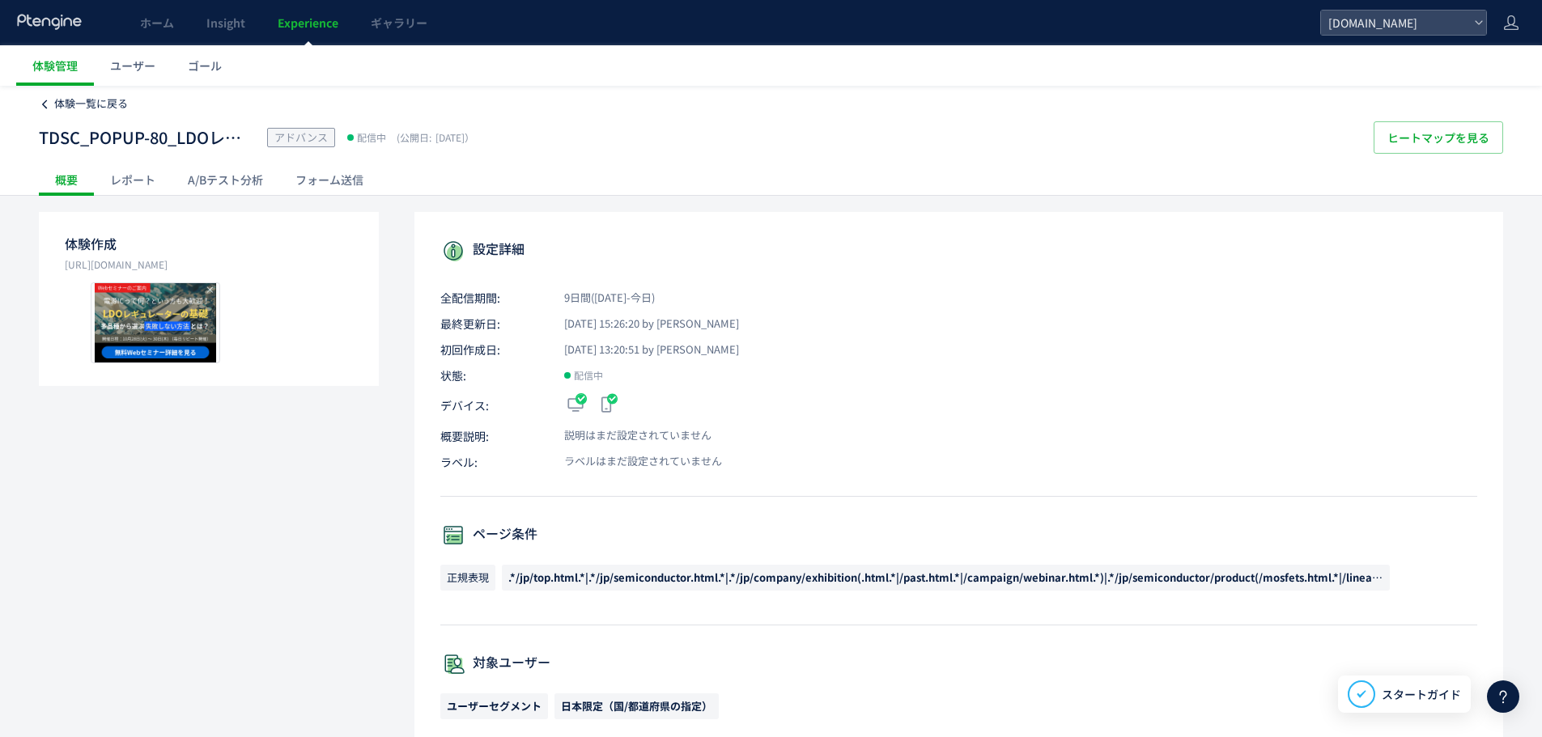
click at [123, 108] on span "体験一覧に戻る" at bounding box center [91, 102] width 74 height 15
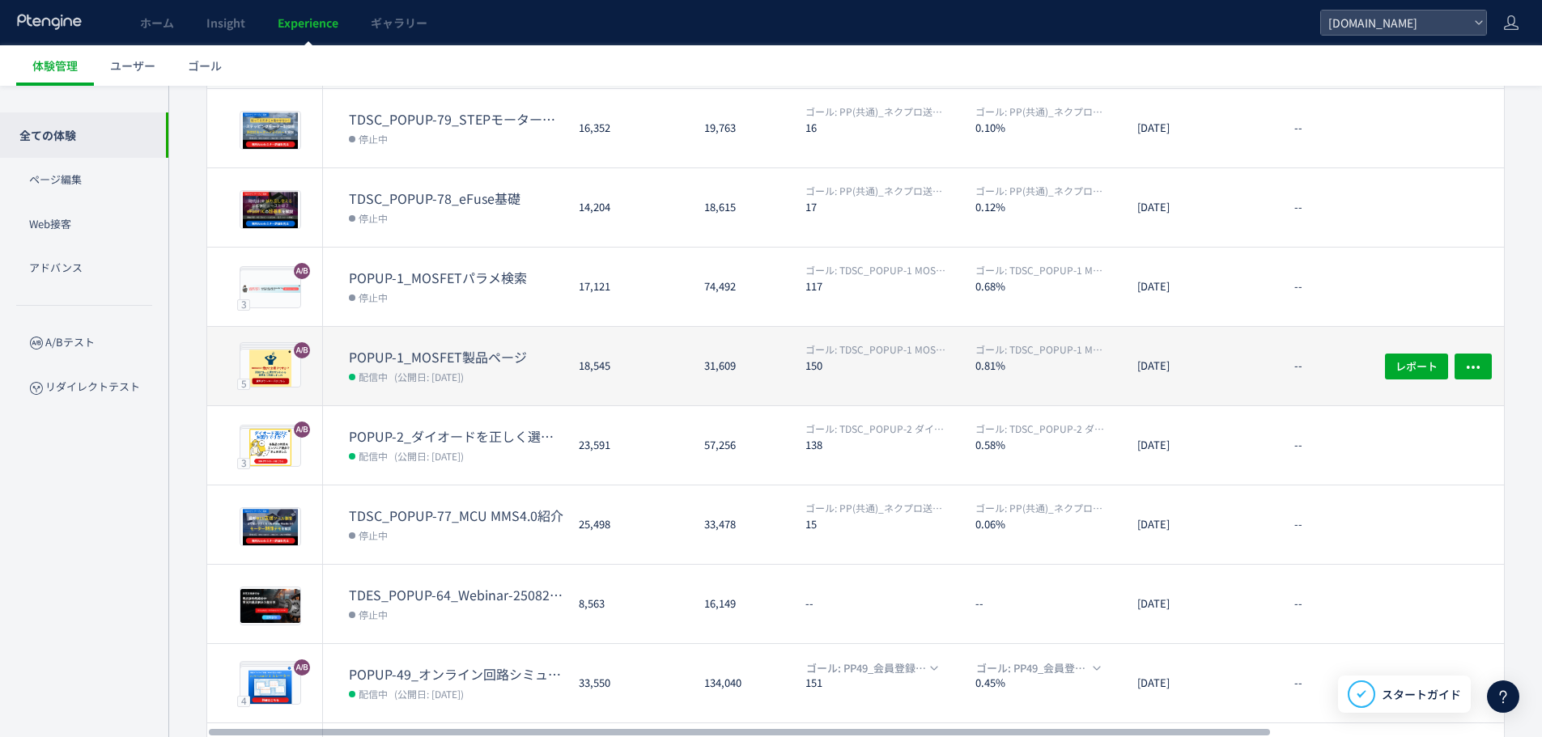
scroll to position [380, 0]
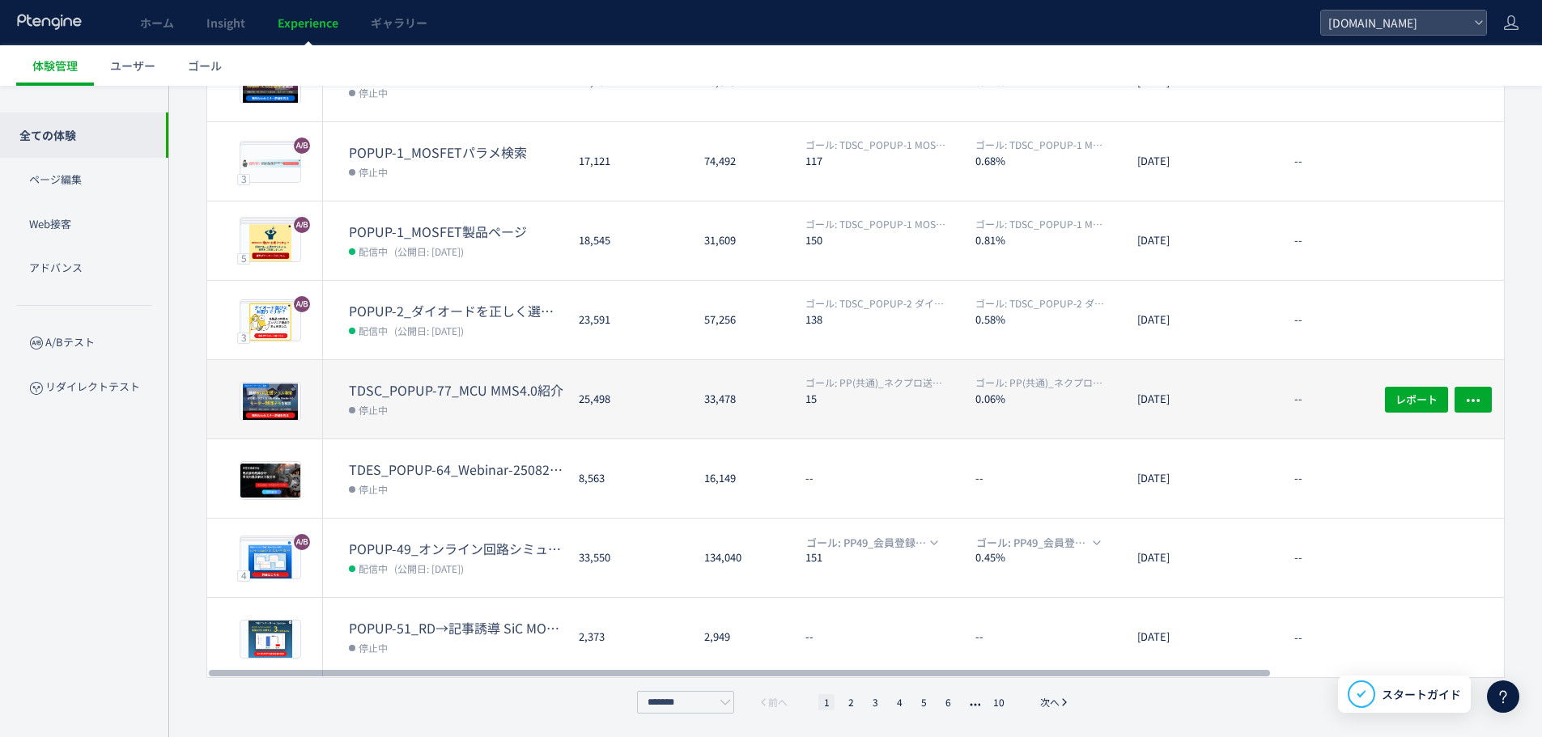
click at [890, 398] on dt "15" at bounding box center [883, 398] width 157 height 15
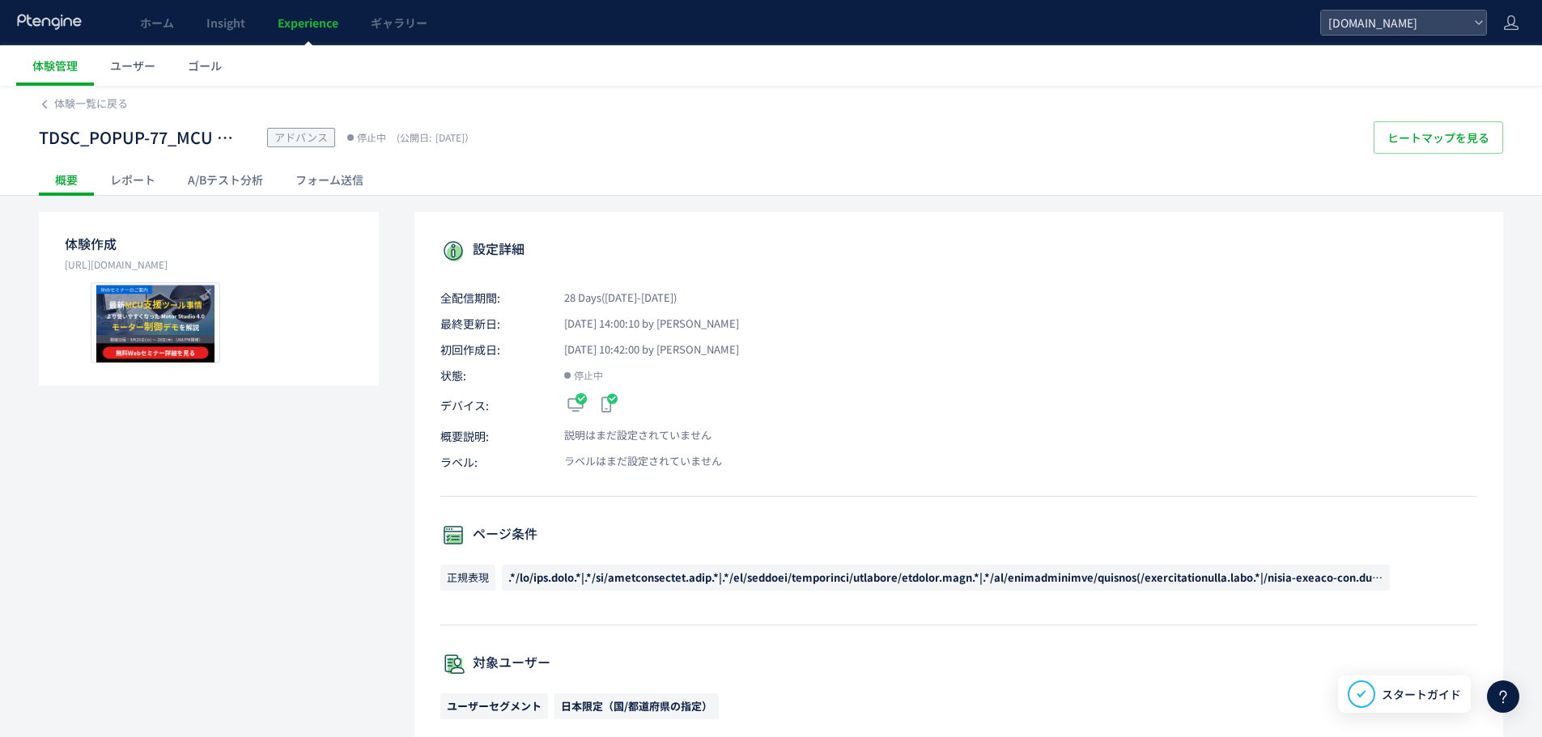
click at [326, 176] on div "フォーム送信" at bounding box center [329, 179] width 100 height 32
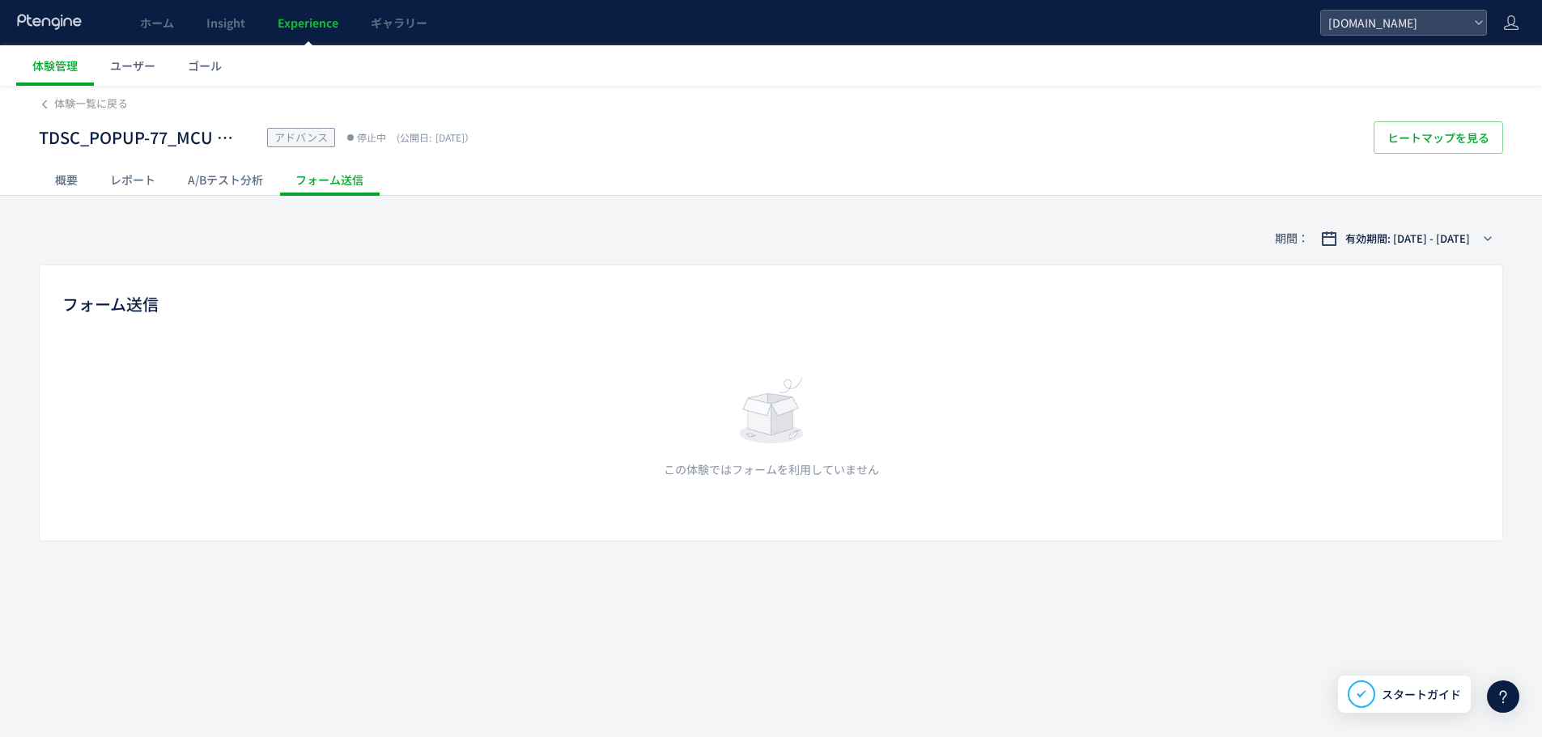
click at [80, 171] on div "概要" at bounding box center [66, 179] width 55 height 32
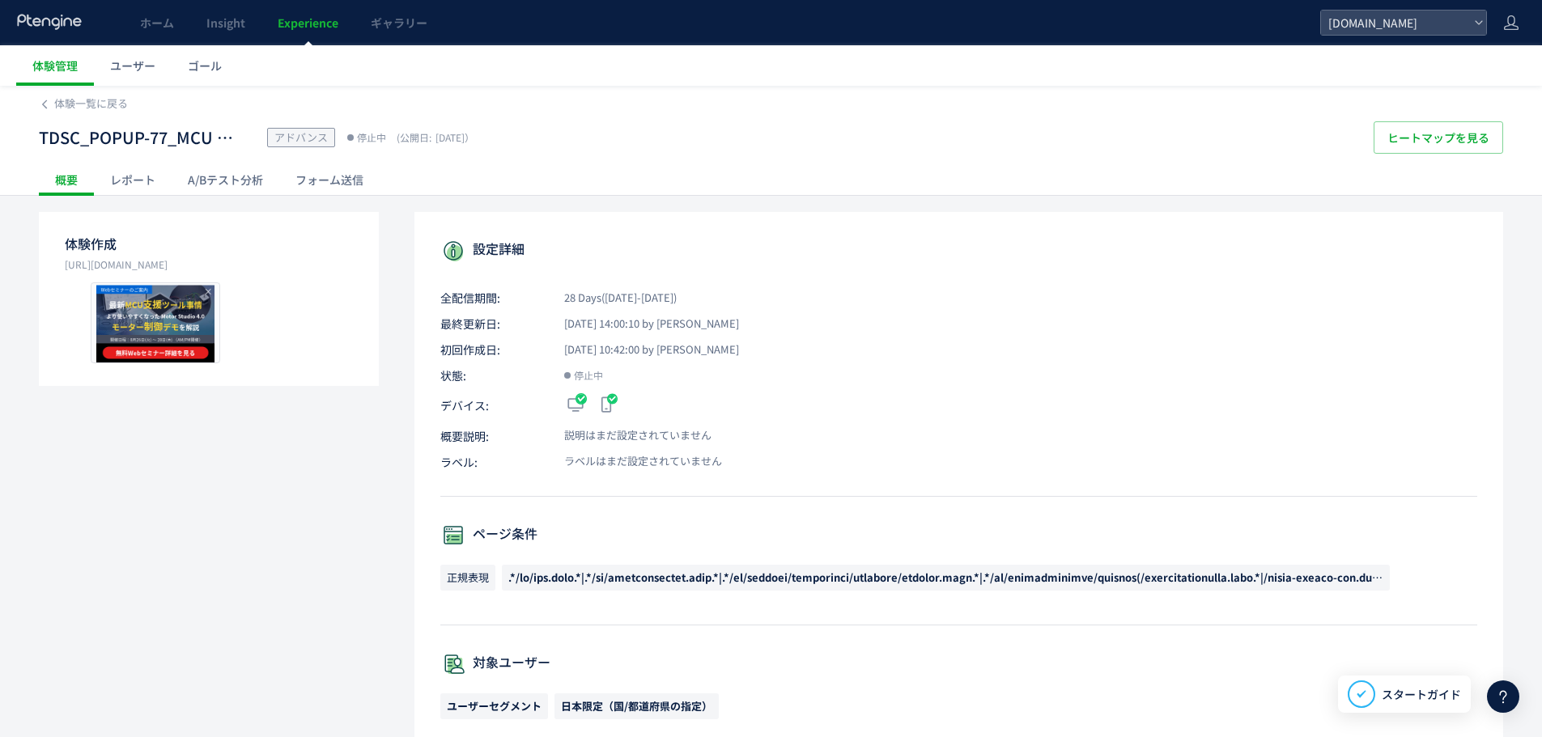
click at [122, 172] on div "レポート" at bounding box center [133, 179] width 78 height 32
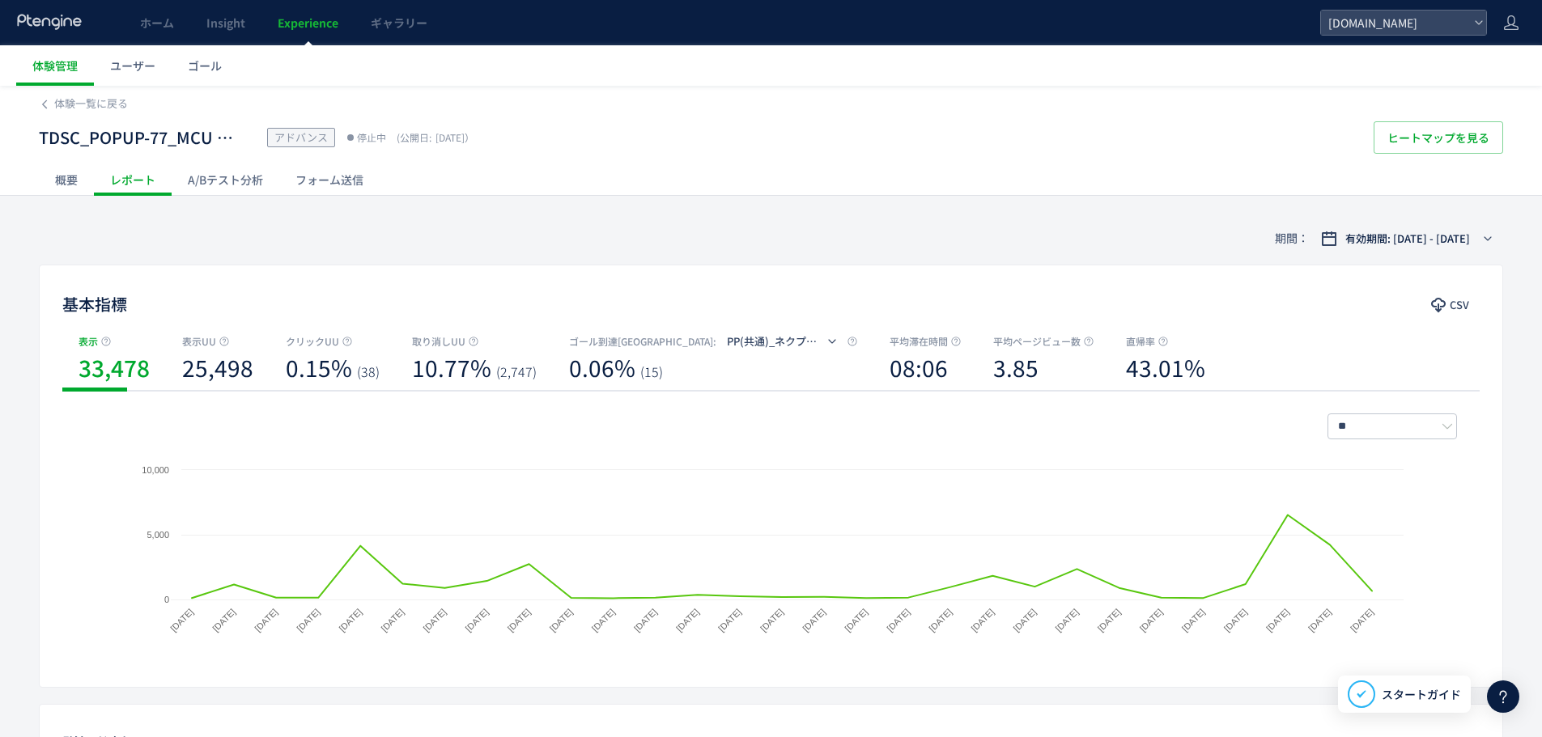
click at [62, 180] on div "概要" at bounding box center [66, 179] width 55 height 32
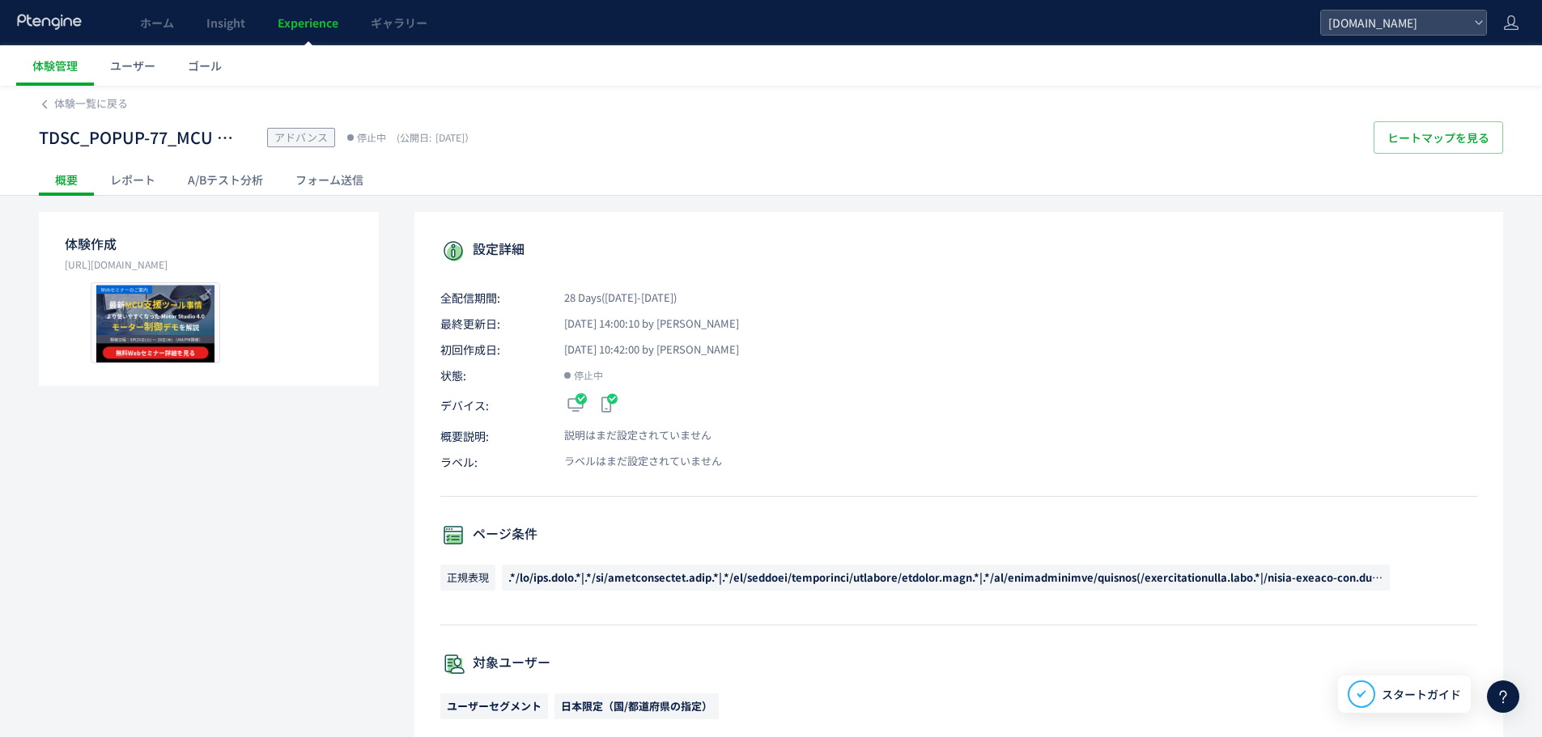
click at [113, 95] on div "体験一覧に戻る" at bounding box center [771, 99] width 1464 height 26
click at [113, 105] on span "体験一覧に戻る" at bounding box center [91, 102] width 74 height 15
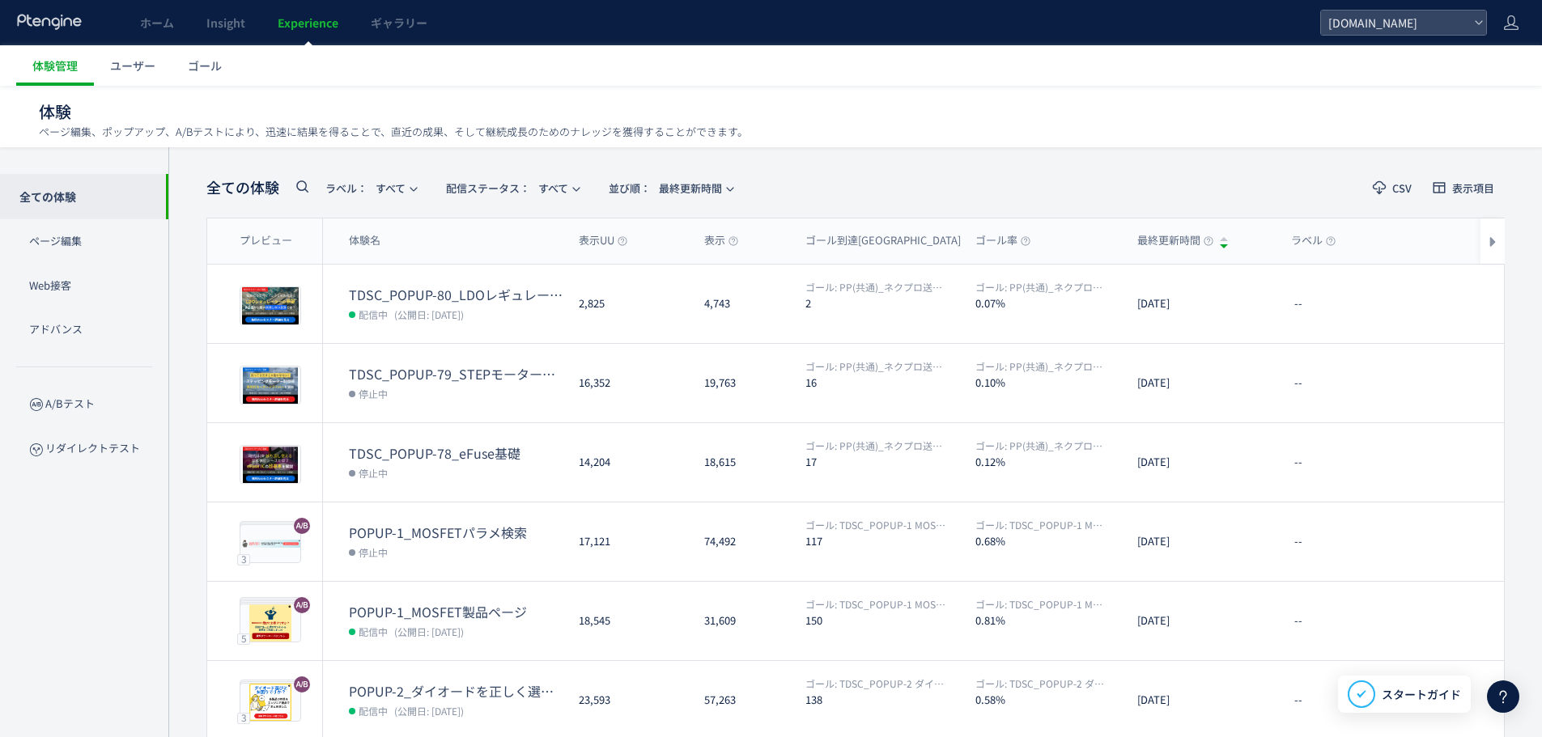
click at [303, 192] on icon at bounding box center [301, 185] width 19 height 19
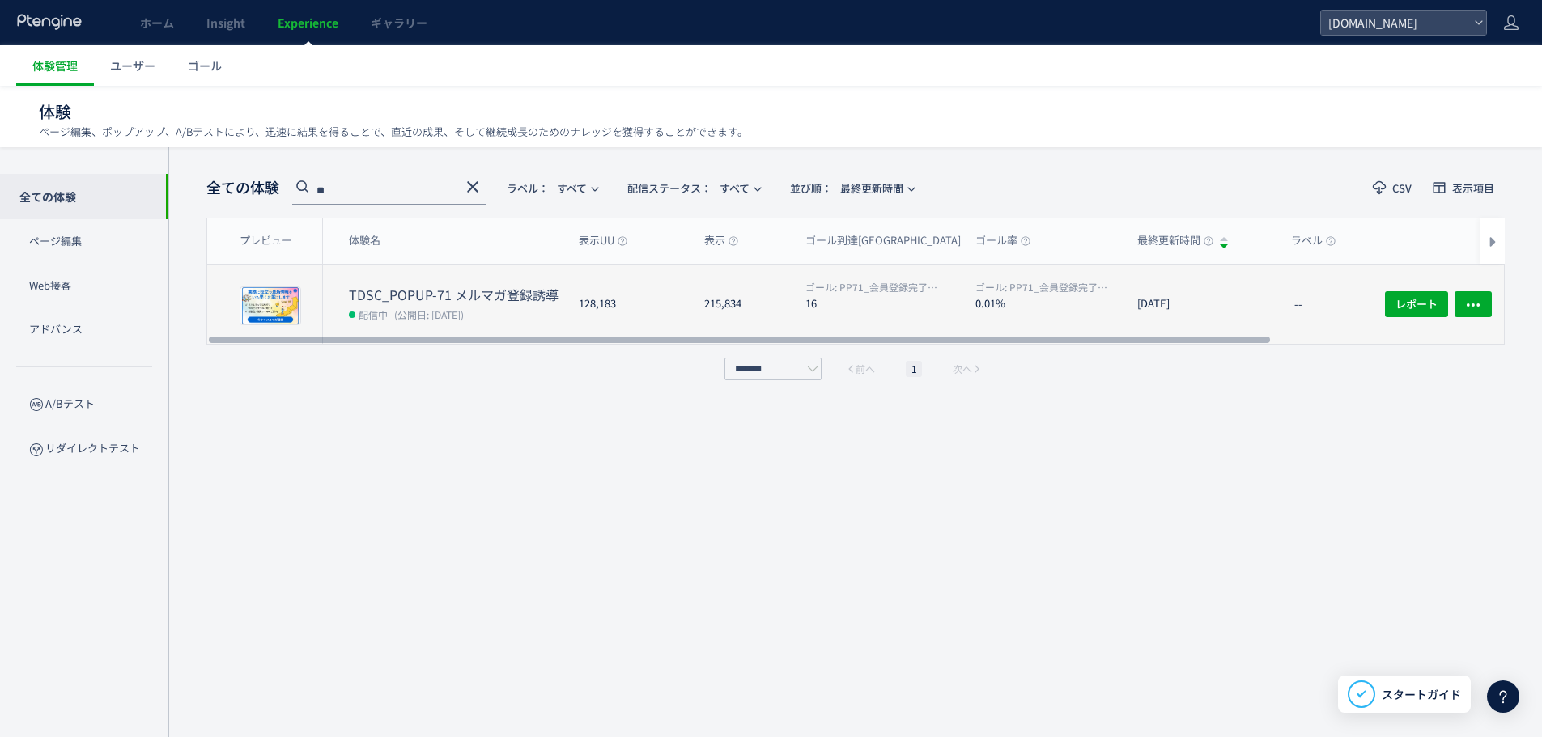
type input "**"
click at [418, 308] on span "(公開日: [DATE])" at bounding box center [429, 315] width 70 height 14
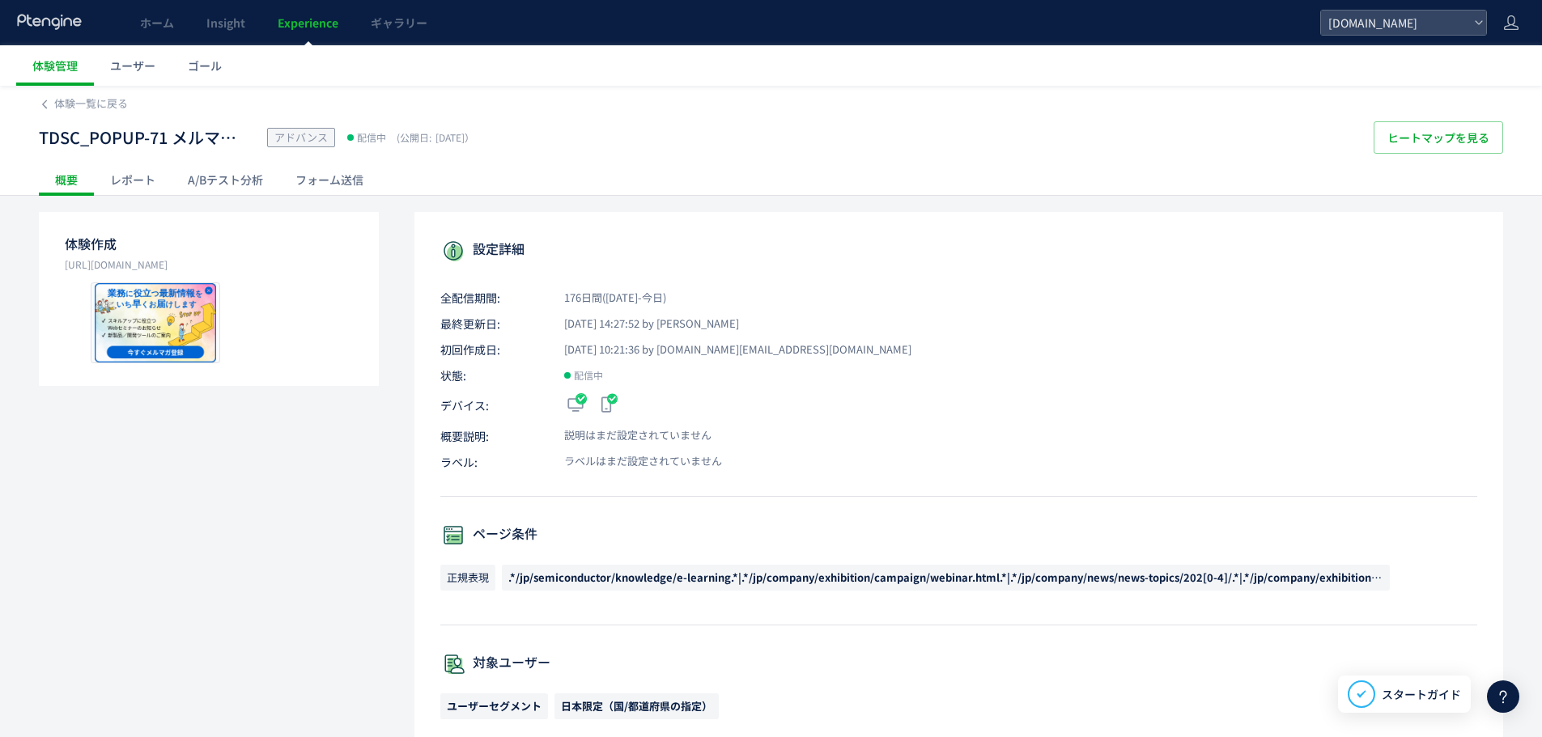
click at [246, 183] on div "A/Bテスト分析" at bounding box center [226, 179] width 108 height 32
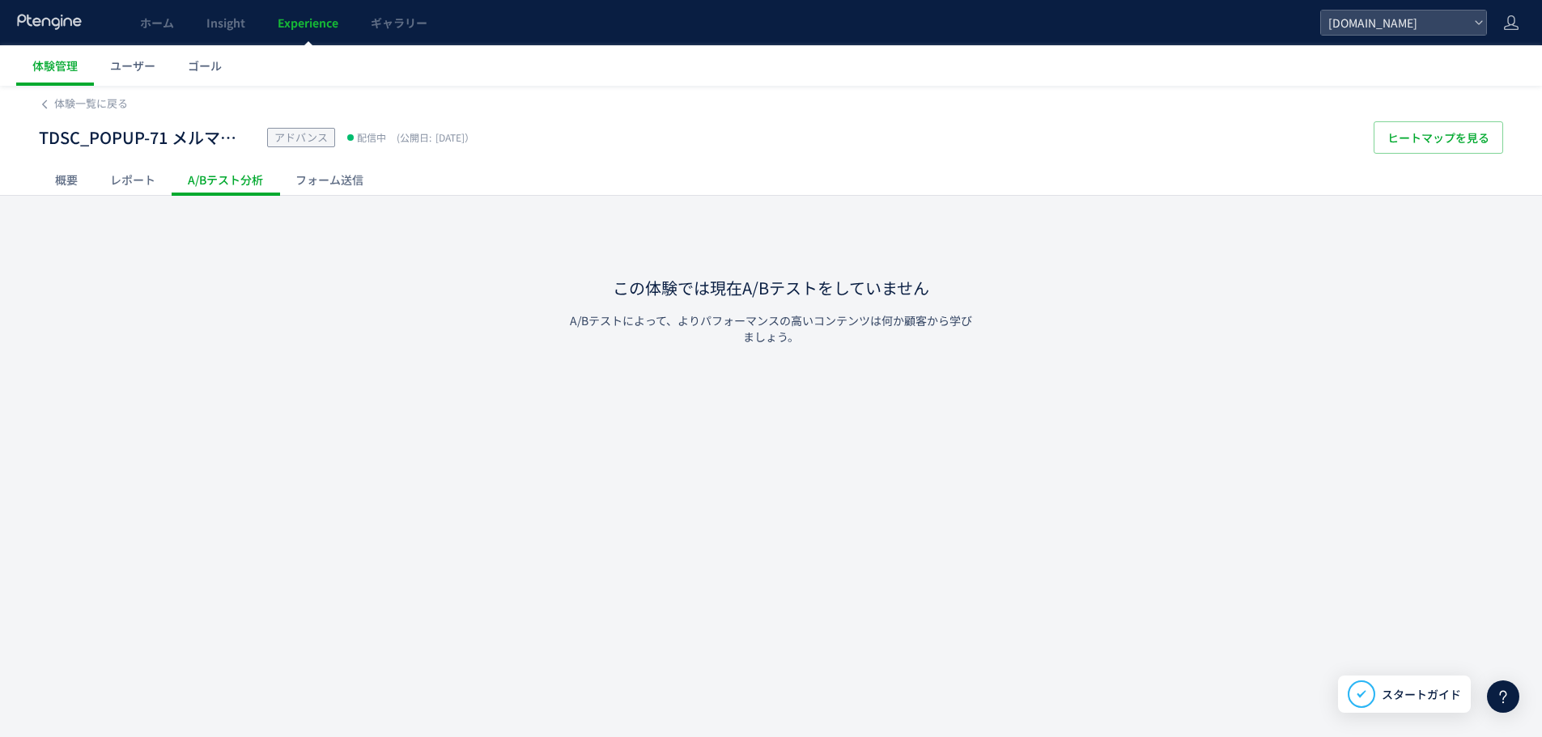
click at [73, 185] on div "概要" at bounding box center [66, 179] width 55 height 32
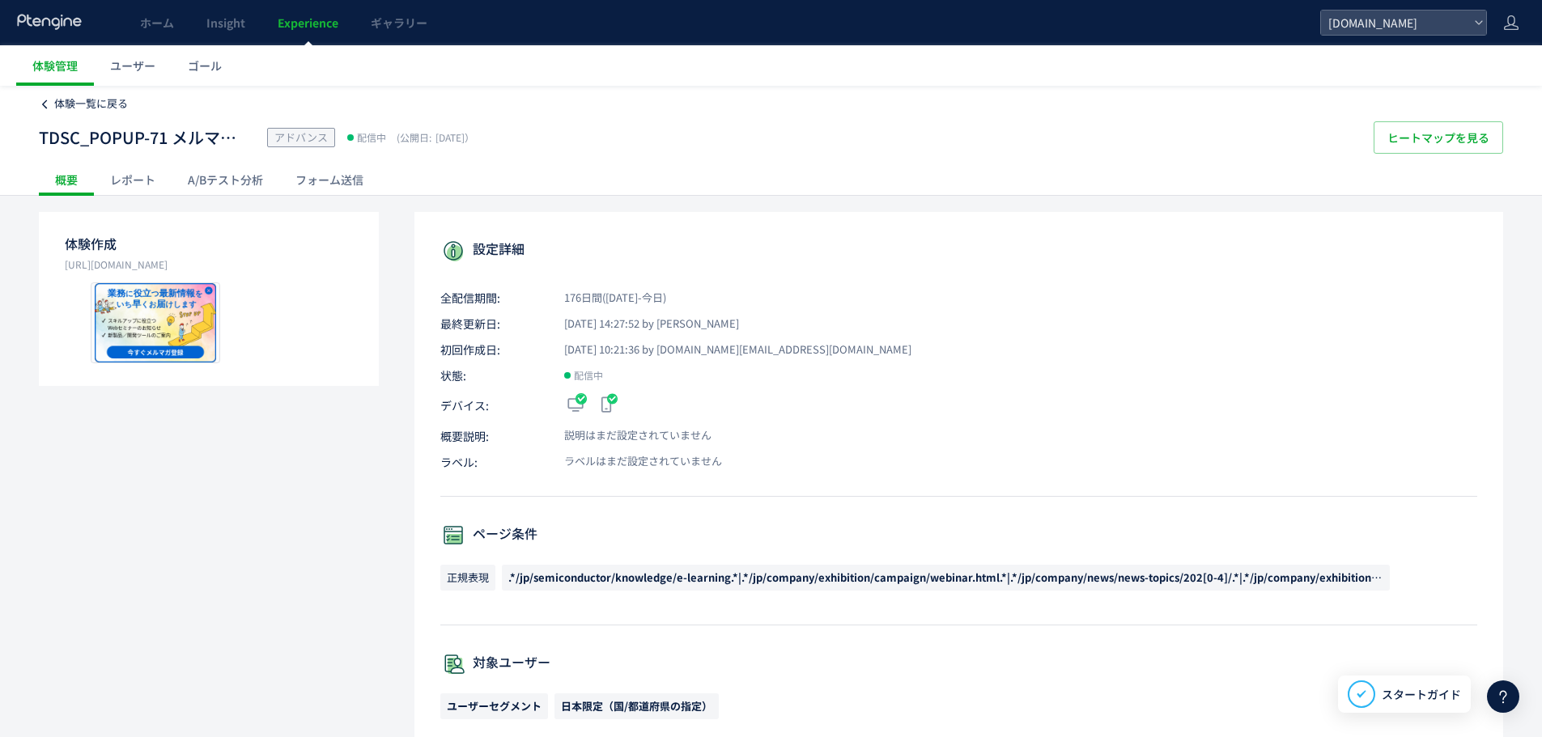
click at [66, 108] on span "体験一覧に戻る" at bounding box center [91, 102] width 74 height 15
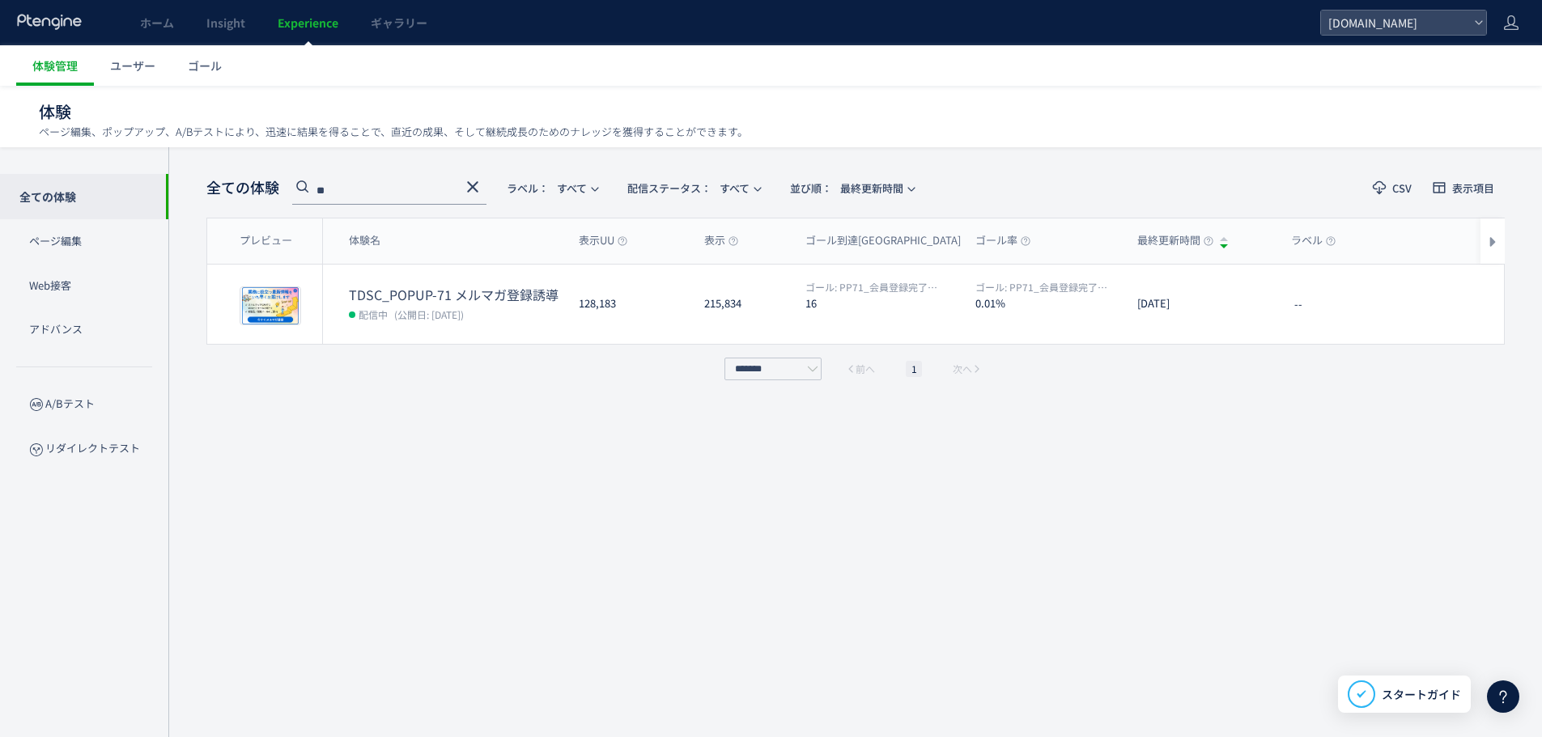
click at [479, 182] on icon at bounding box center [472, 186] width 19 height 19
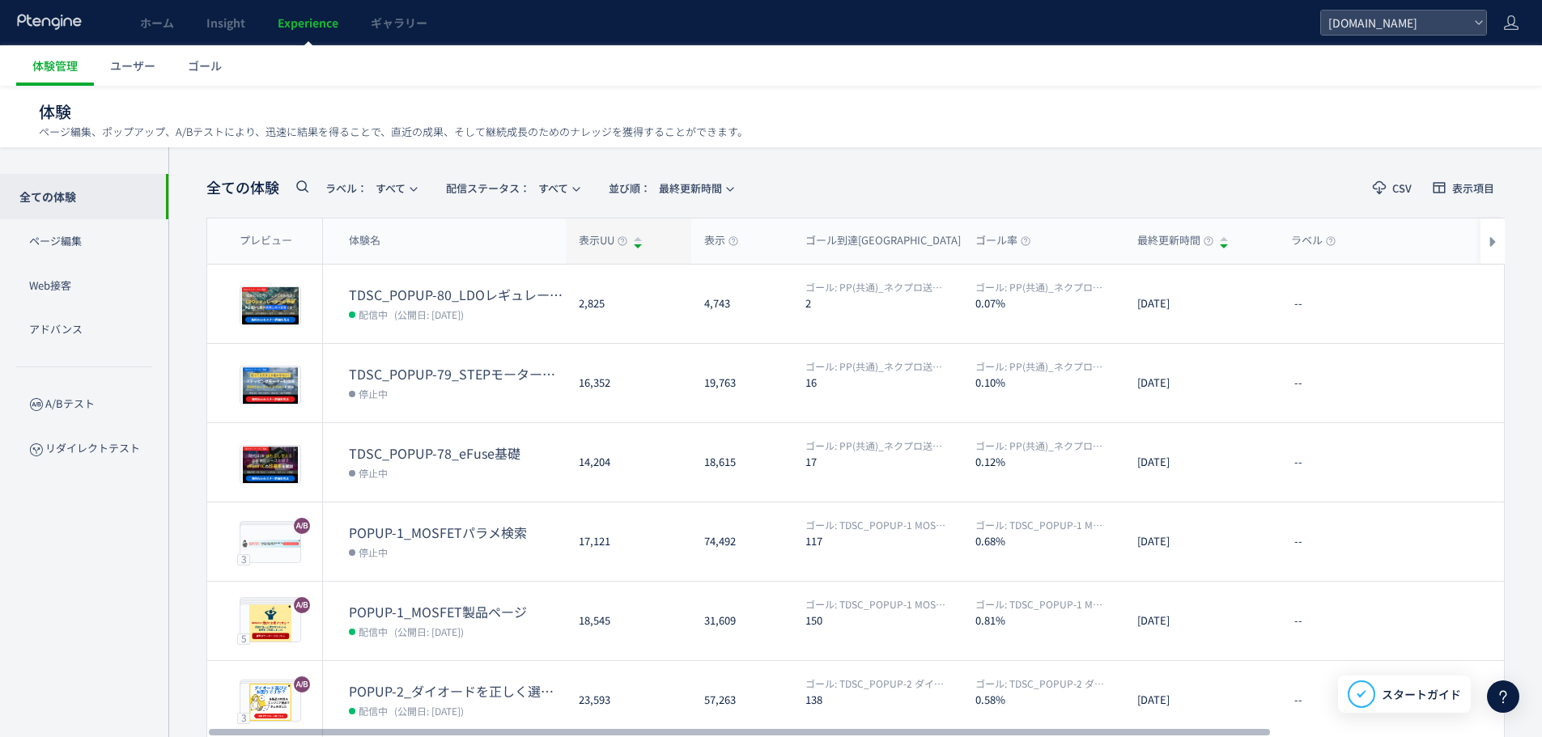
click at [587, 240] on span "表示UU" at bounding box center [603, 240] width 49 height 15
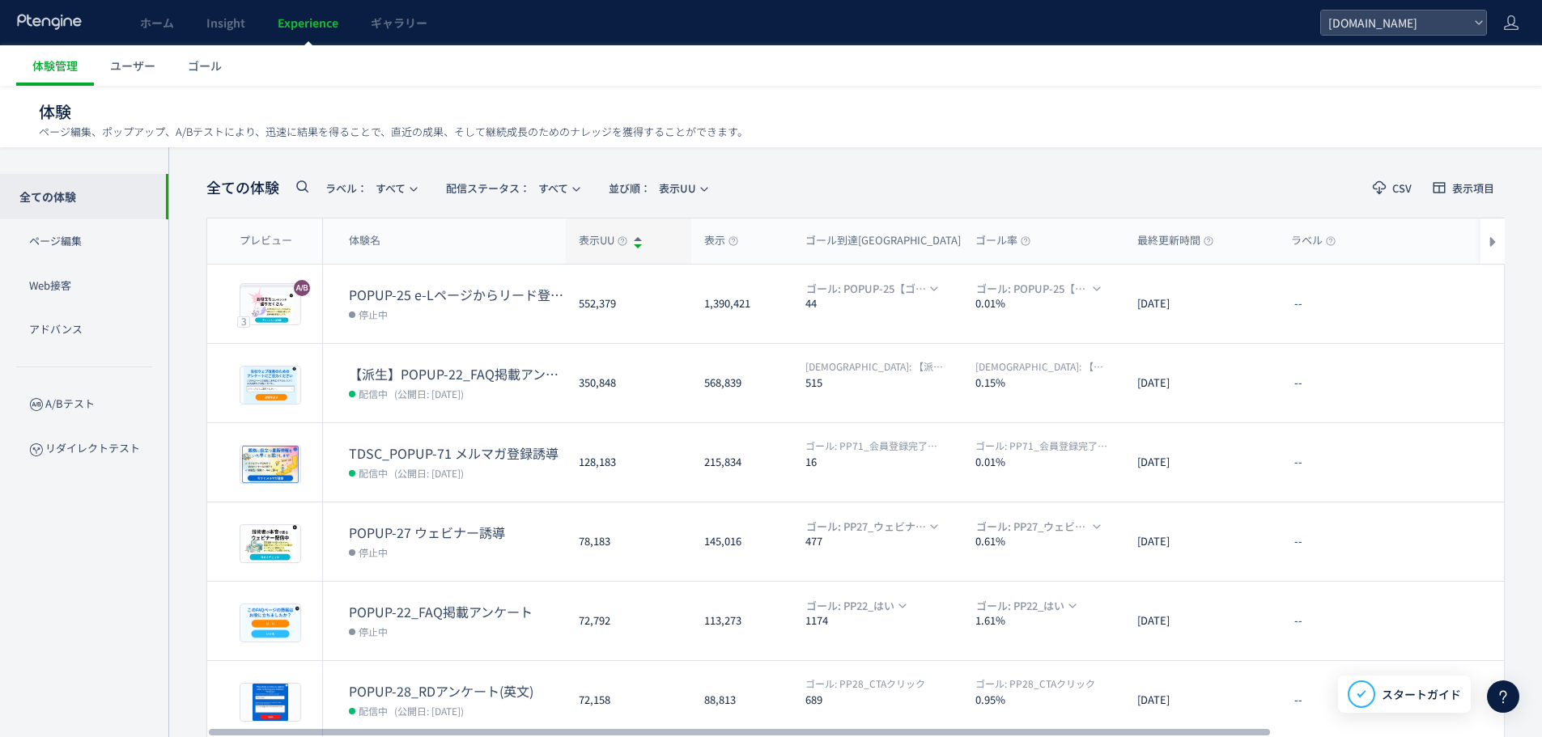
click at [588, 239] on span "表示UU" at bounding box center [603, 240] width 49 height 15
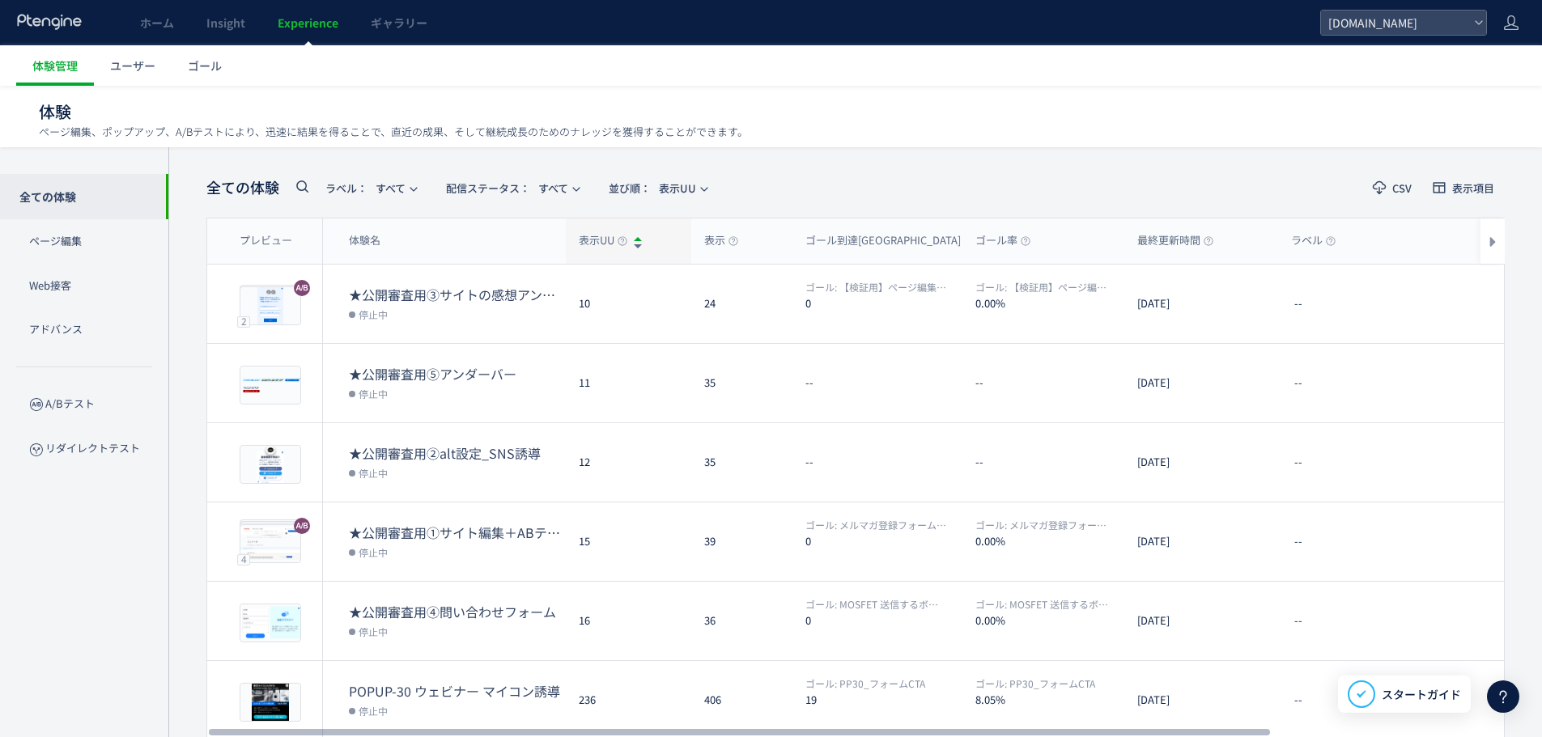
click at [588, 239] on span "表示UU" at bounding box center [603, 240] width 49 height 15
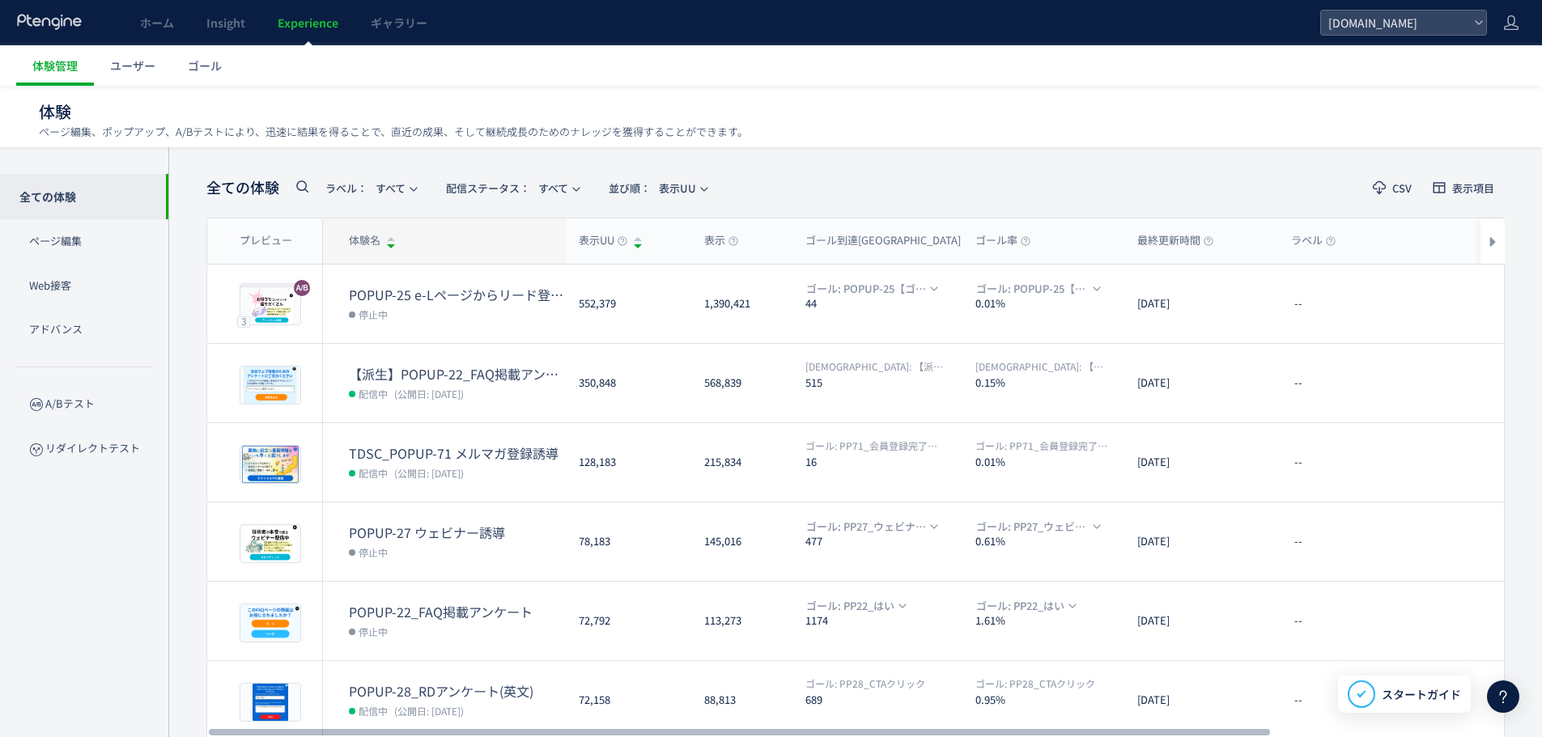
click at [390, 238] on div at bounding box center [391, 237] width 8 height 8
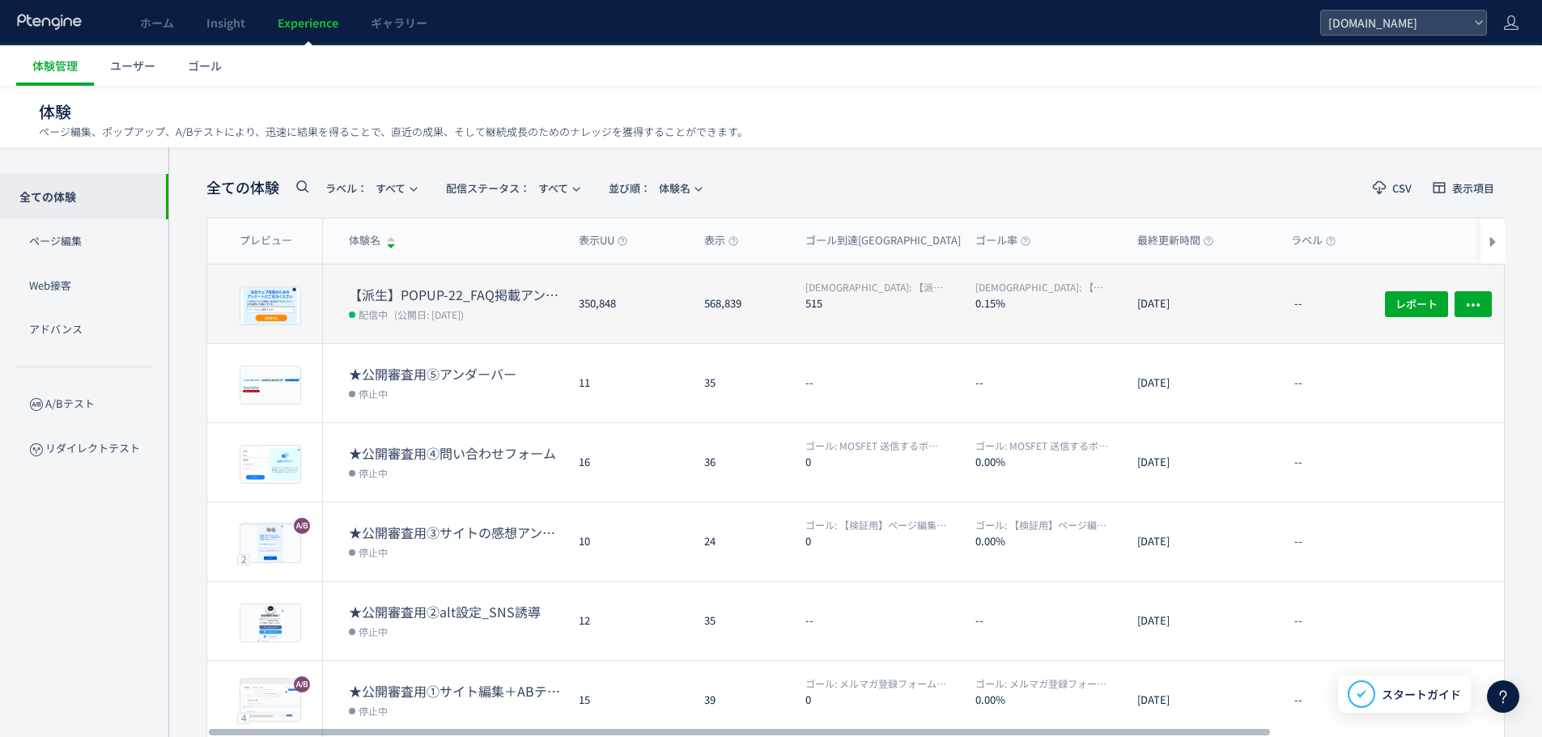
click at [455, 289] on dt "【派生】POPUP-22_FAQ掲載アンケート" at bounding box center [457, 295] width 217 height 19
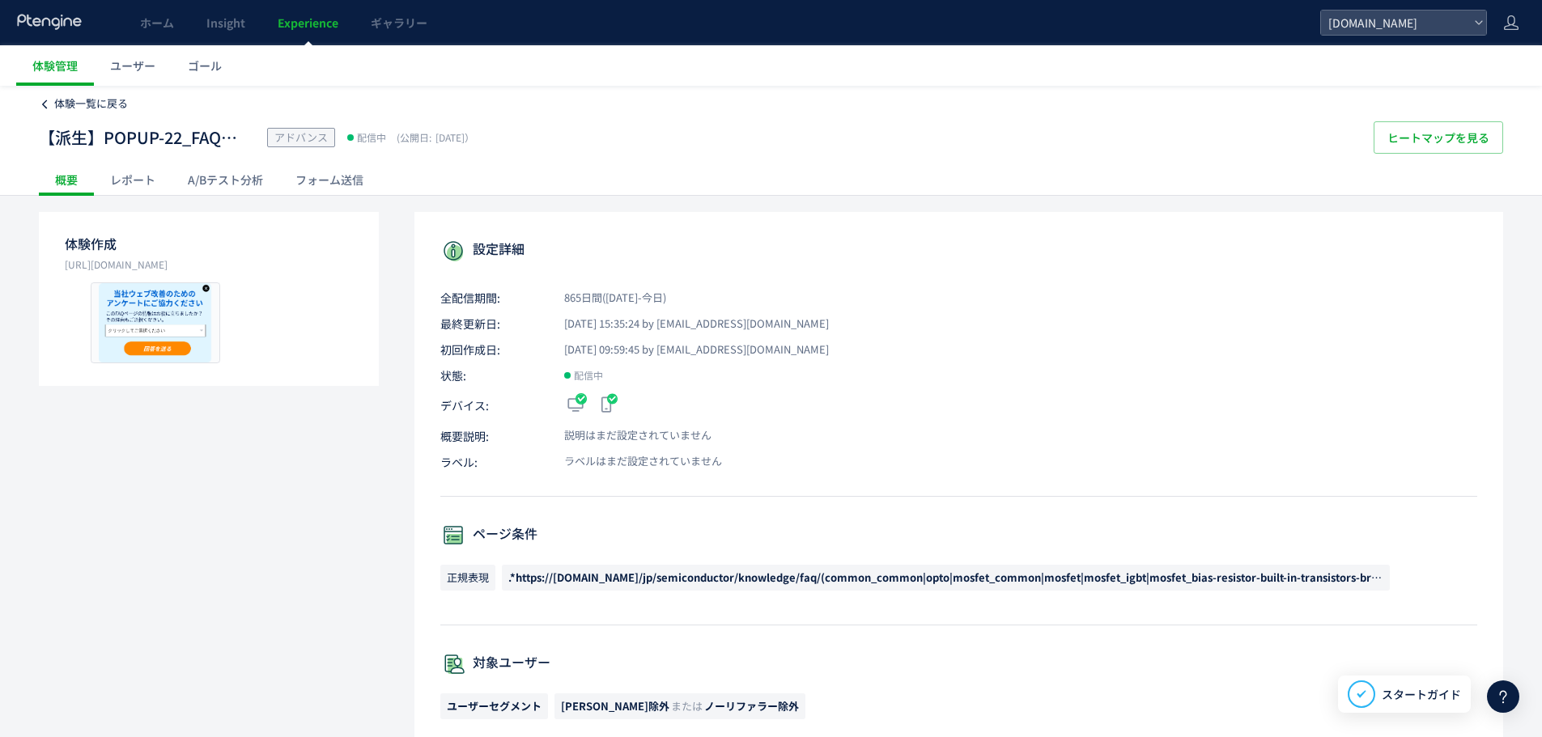
click at [63, 106] on span "体験一覧に戻る" at bounding box center [91, 102] width 74 height 15
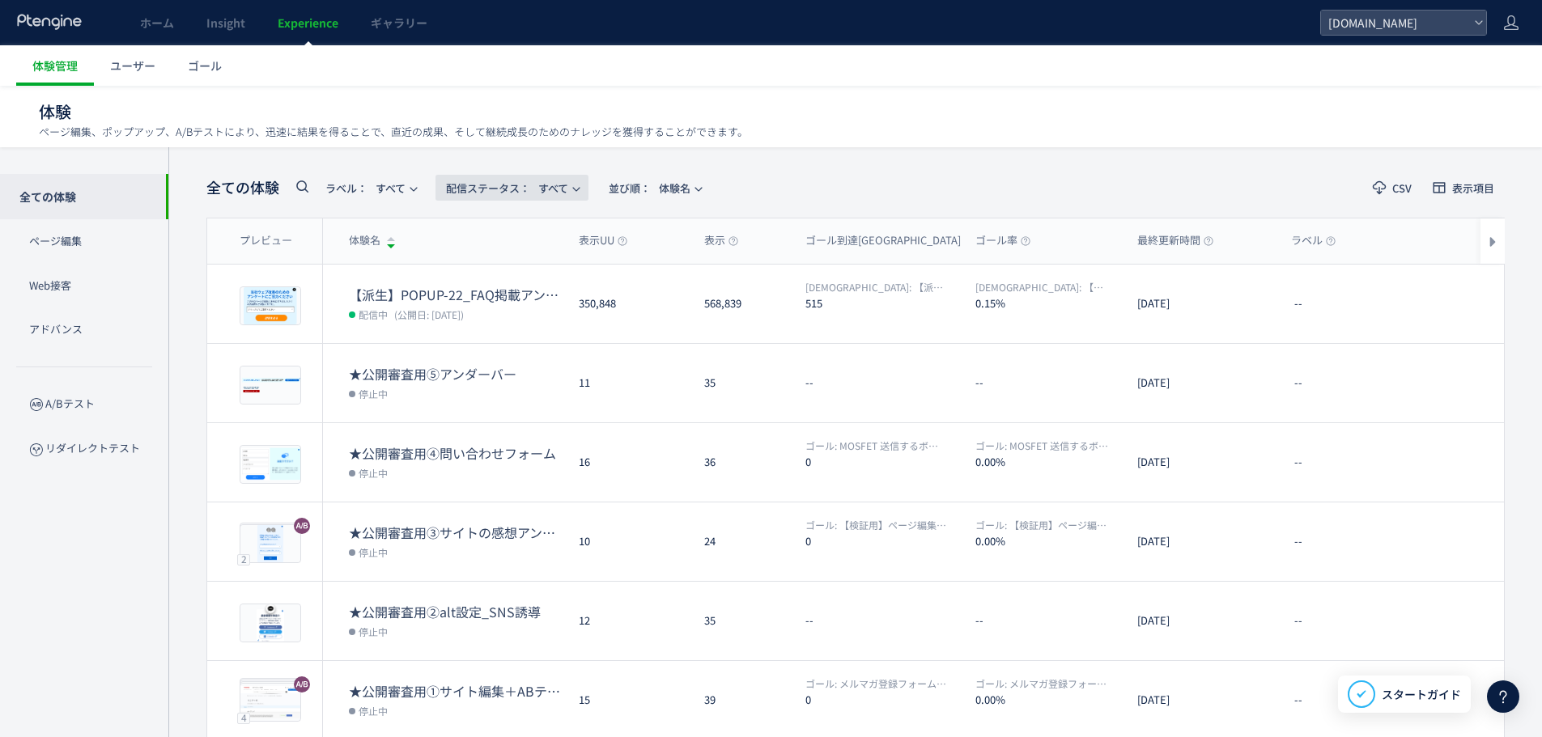
click at [491, 180] on span "配信ステータス​：" at bounding box center [488, 187] width 84 height 15
click at [507, 256] on li "配信中" at bounding box center [516, 262] width 66 height 29
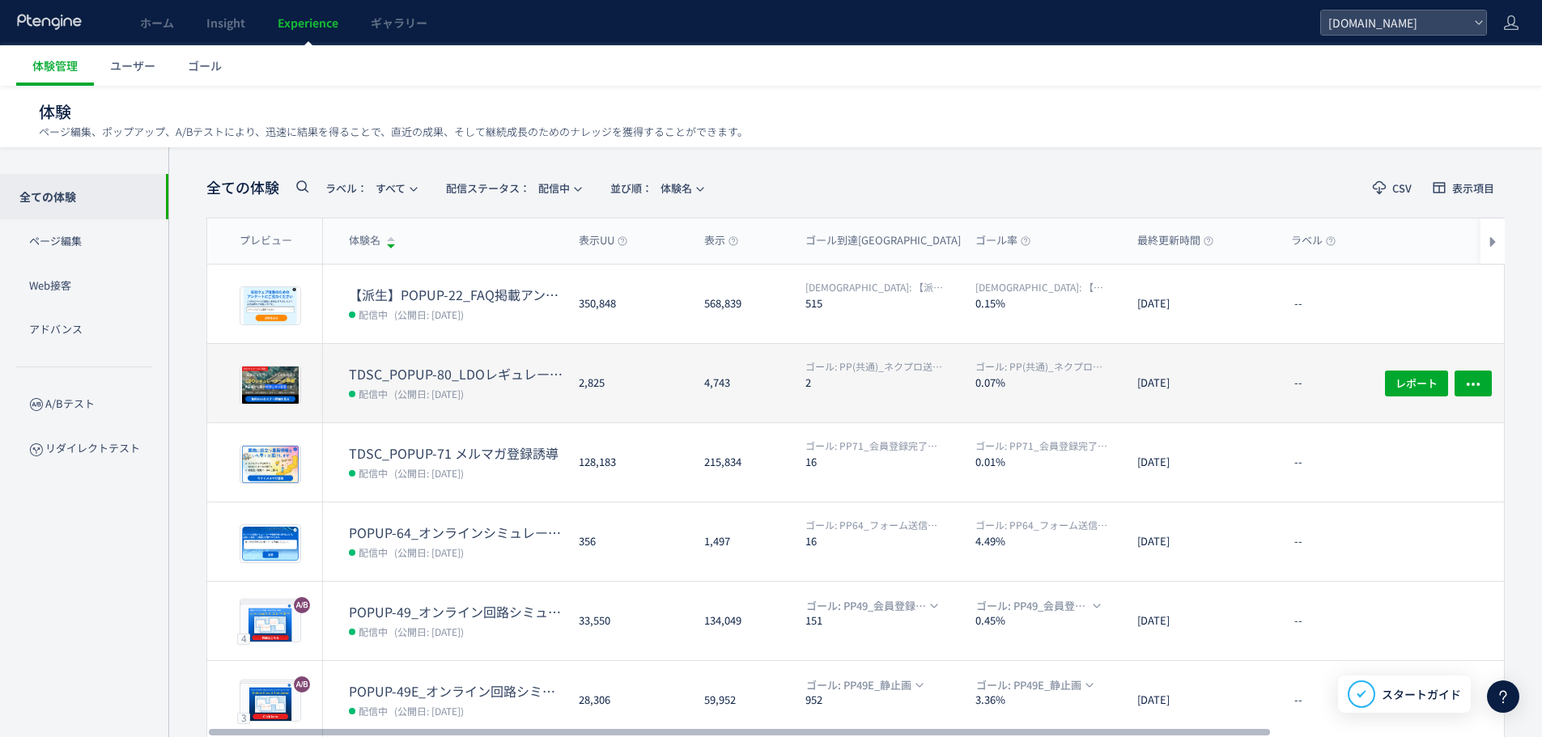
click at [454, 392] on span "(公開日: [DATE])" at bounding box center [429, 394] width 70 height 14
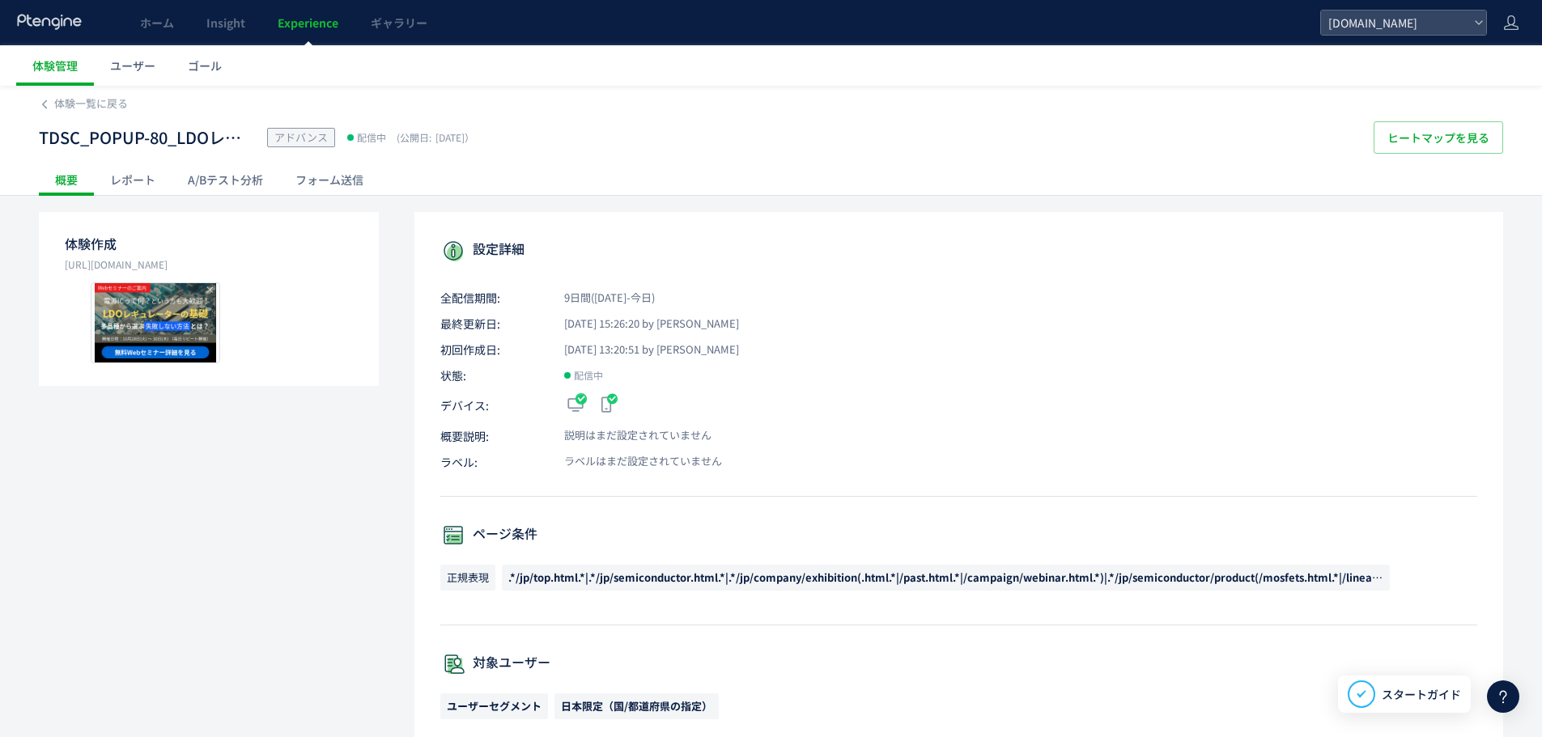
click at [219, 185] on div "A/Bテスト分析" at bounding box center [226, 179] width 108 height 32
click at [93, 90] on div "体験一覧に戻る" at bounding box center [771, 99] width 1464 height 26
click at [88, 98] on span "体験一覧に戻る" at bounding box center [91, 102] width 74 height 15
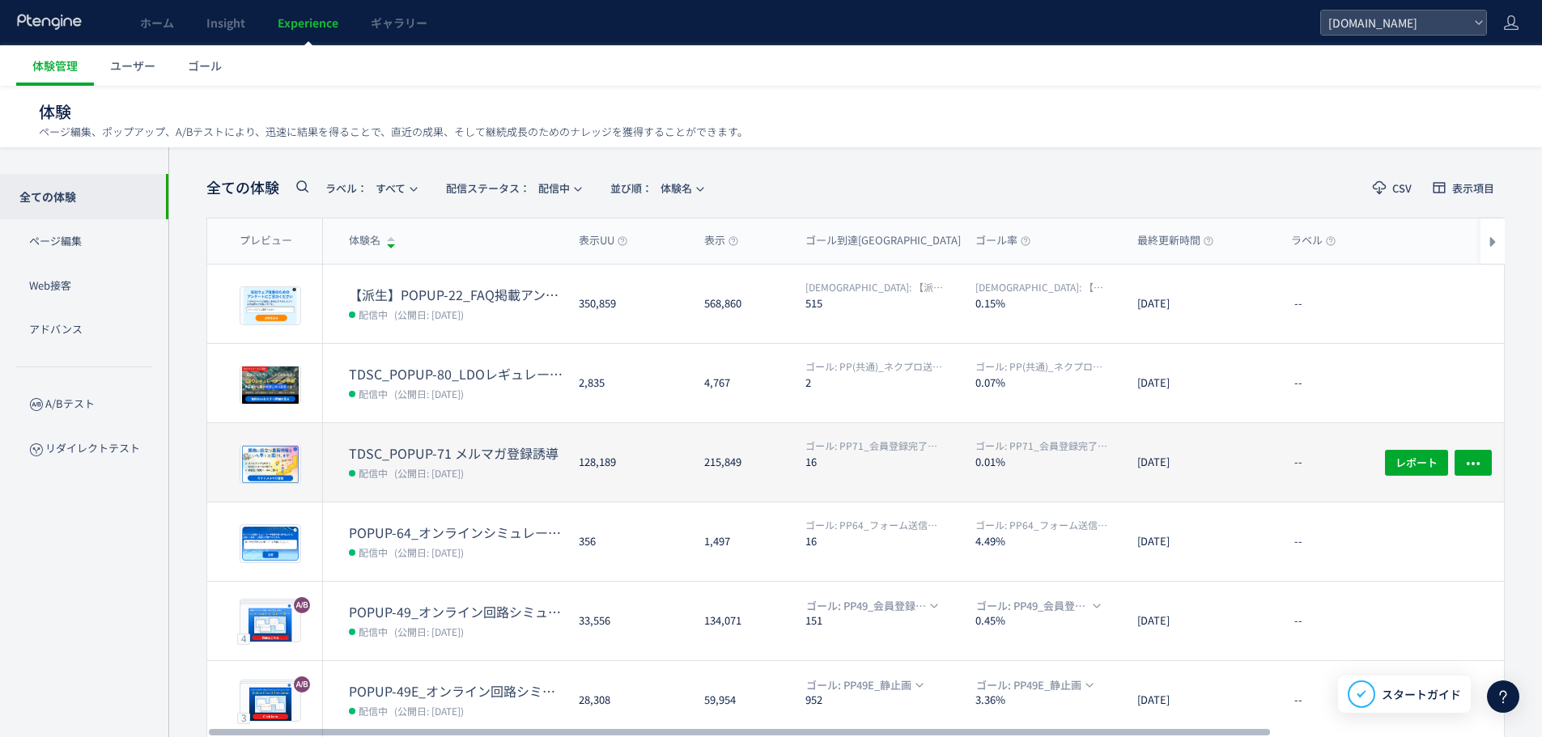
click at [463, 455] on dt "TDSC_POPUP-71 メルマガ登録誘導" at bounding box center [457, 453] width 217 height 19
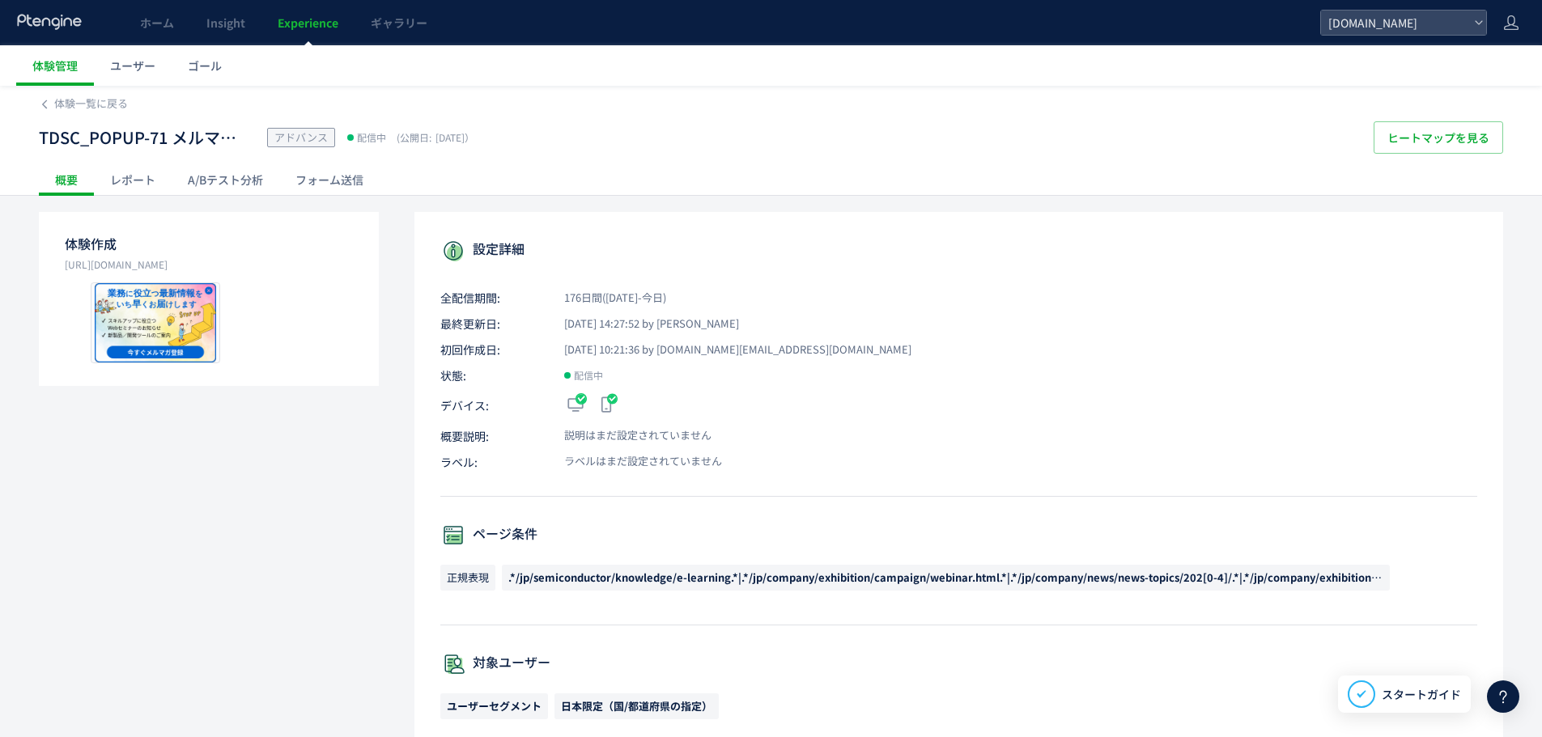
drag, startPoint x: 138, startPoint y: 197, endPoint x: 126, endPoint y: 178, distance: 21.8
click at [137, 197] on div "体験一覧に戻る TDSC_POPUP-71 メルマガ登録誘導 アドバンス 配信中 (公開日: [DATE]） ヒートマップを見る 概要 レポート A/Bテスト…" at bounding box center [771, 659] width 1542 height 1147
click at [135, 181] on div "レポート" at bounding box center [133, 179] width 78 height 32
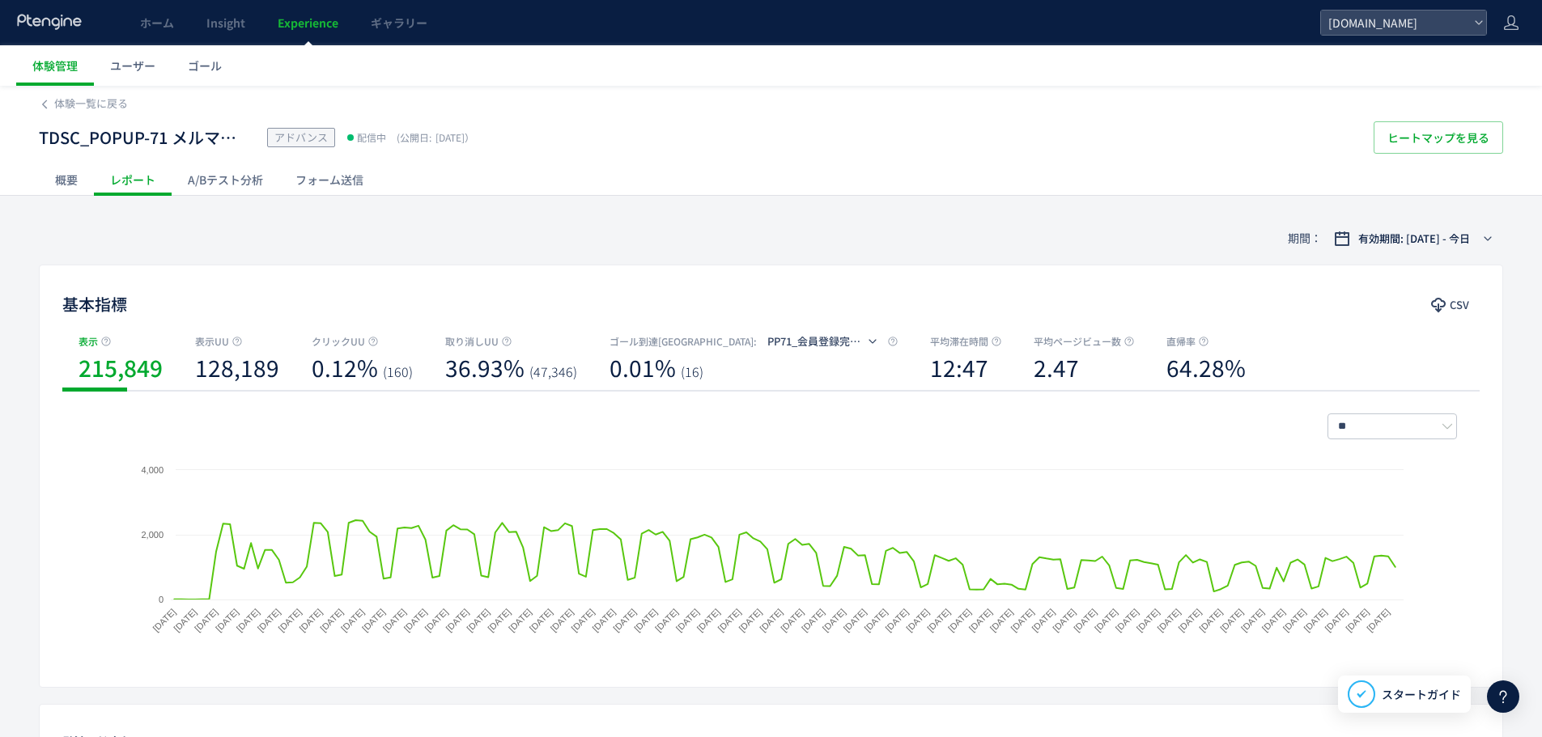
drag, startPoint x: 0, startPoint y: 0, endPoint x: 206, endPoint y: 175, distance: 269.8
click at [206, 175] on div "A/Bテスト分析" at bounding box center [226, 179] width 108 height 32
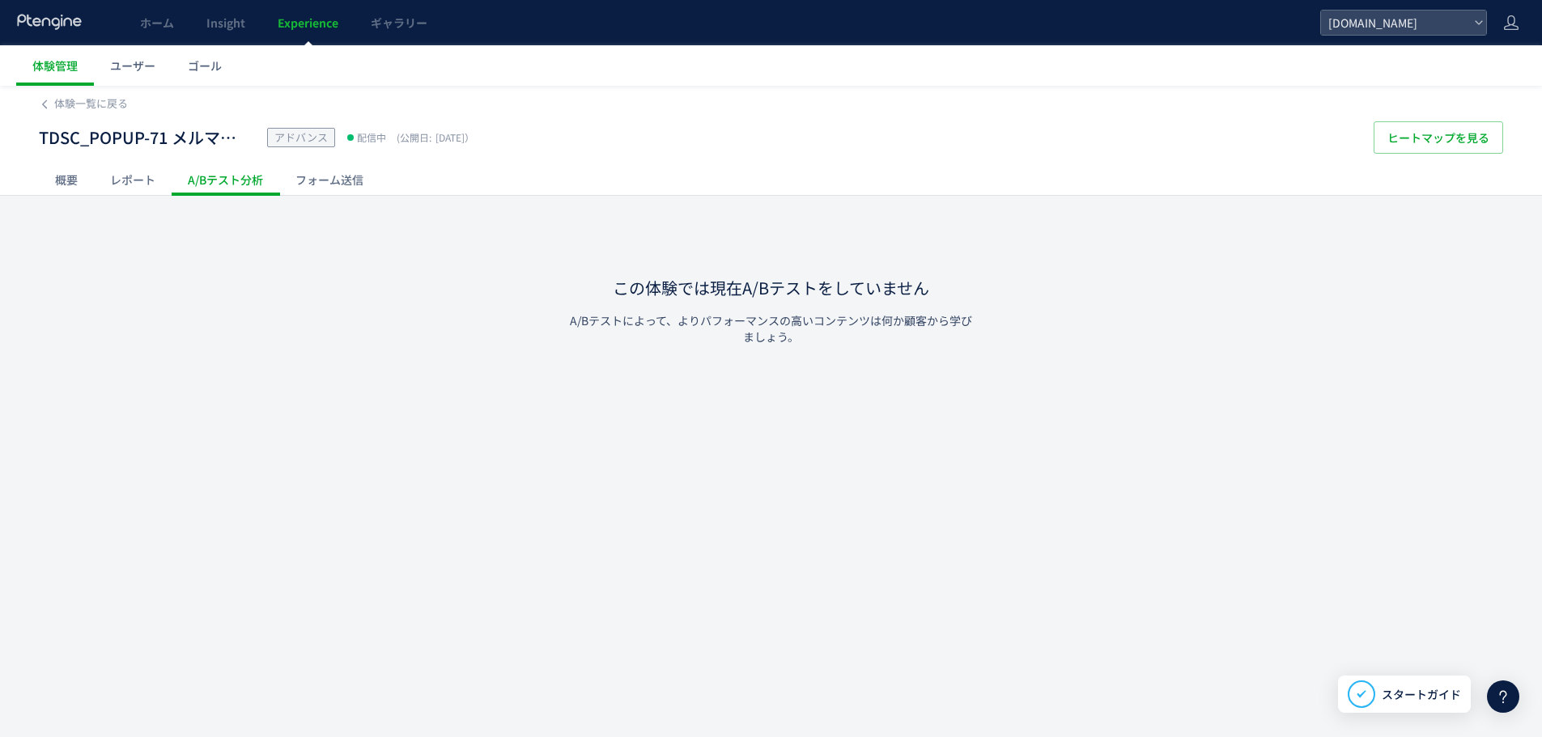
click at [70, 188] on div "概要" at bounding box center [66, 179] width 55 height 32
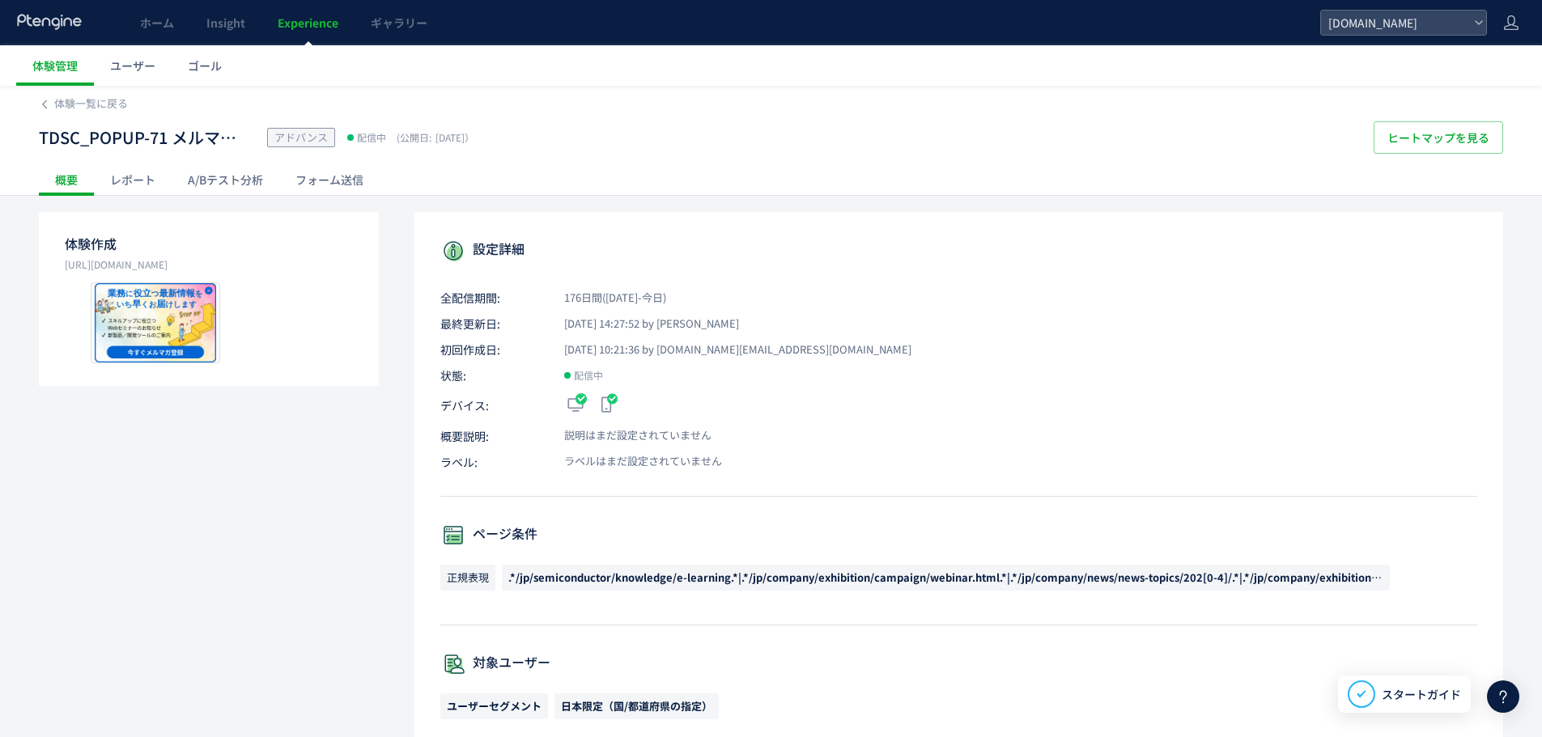
click at [391, 235] on div "体験作成 https://toshiba.semicon-storage.com/jp/company/exhibition/campaign/webinar…" at bounding box center [771, 722] width 1464 height 1020
click at [49, 104] on icon at bounding box center [44, 104] width 11 height 11
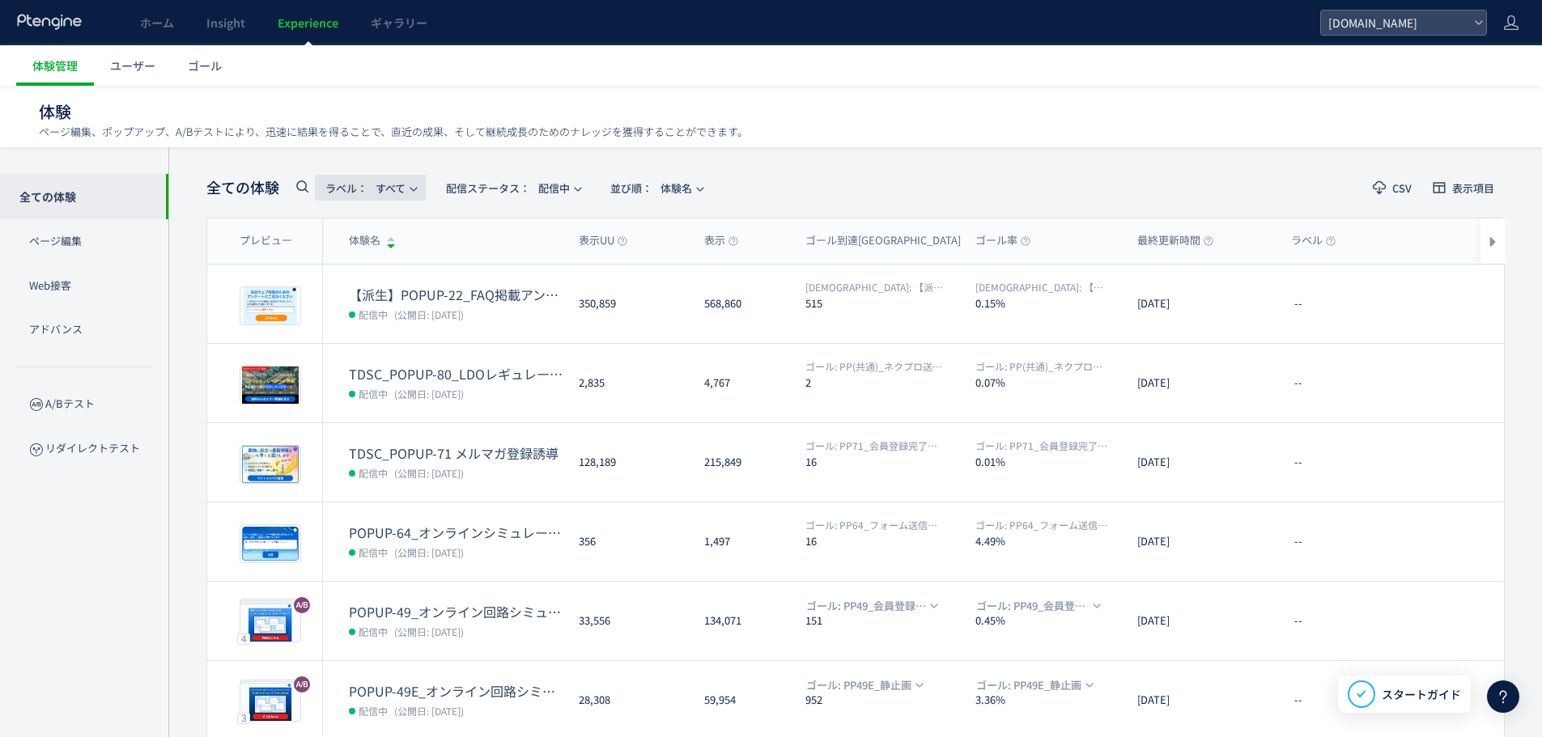
click at [320, 190] on button "ラベル： すべて" at bounding box center [370, 188] width 111 height 26
click at [560, 197] on span "配信ステータス​： 配信中" at bounding box center [508, 188] width 124 height 27
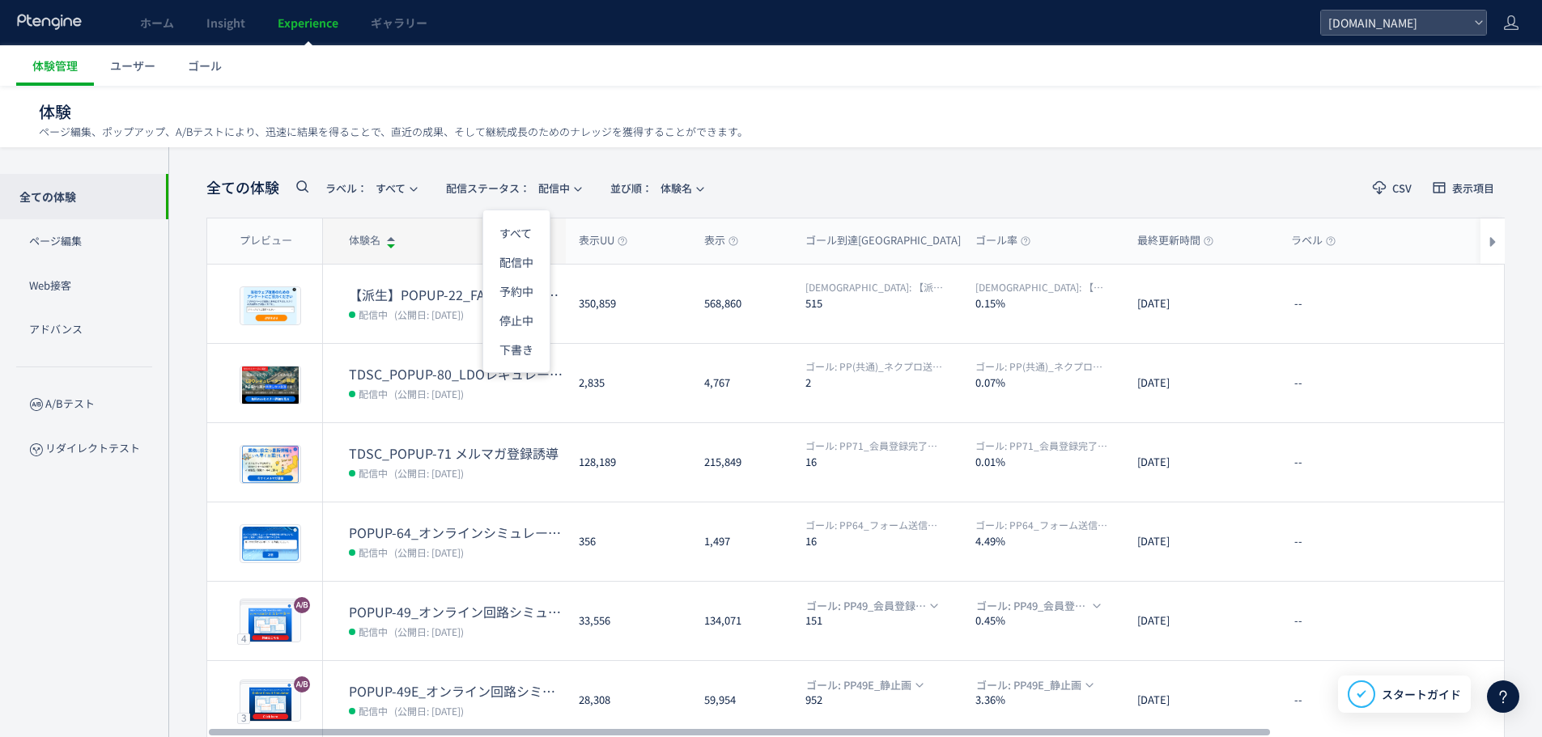
click at [475, 226] on div "体験名" at bounding box center [444, 240] width 243 height 45
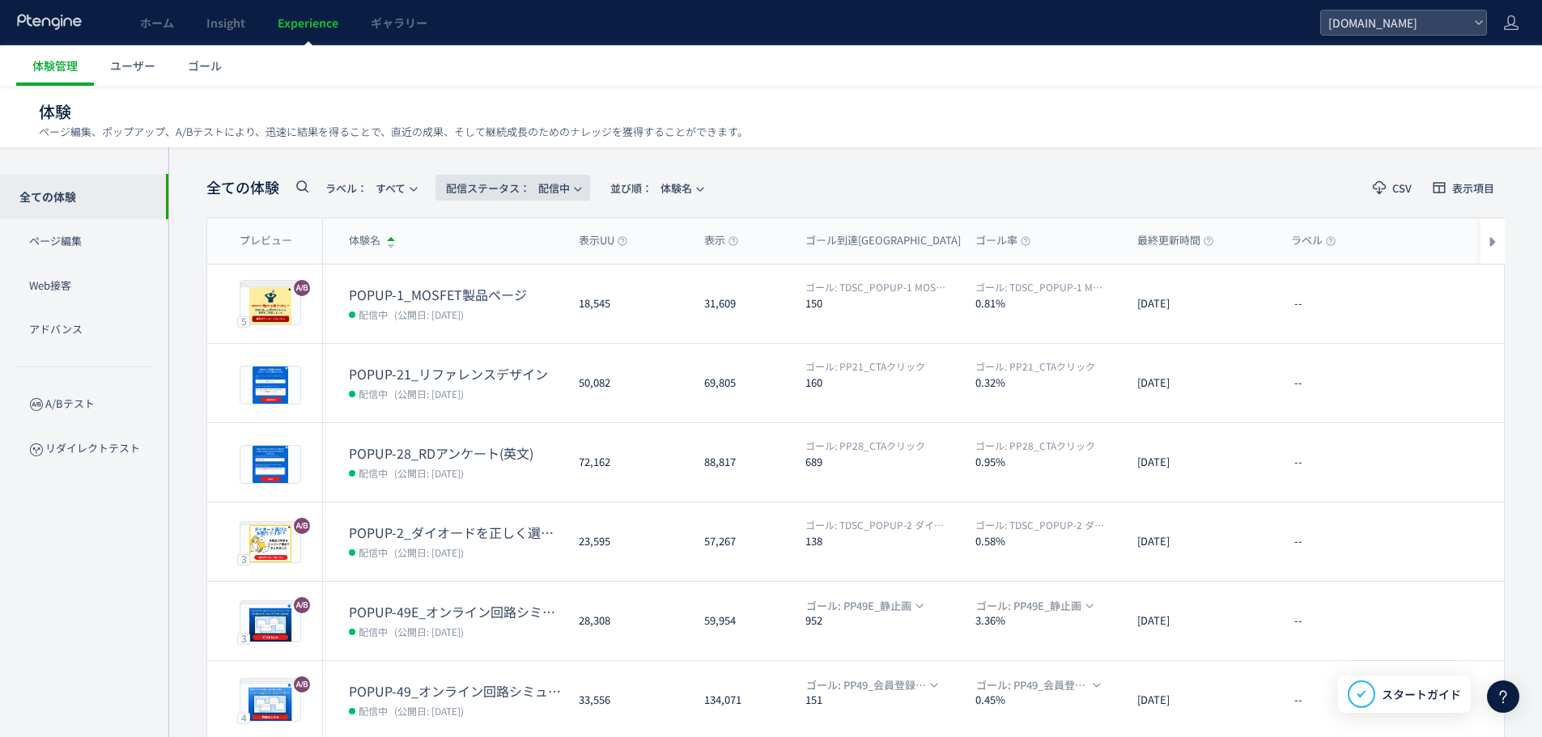
click at [568, 193] on span "配信ステータス​： 配信中" at bounding box center [508, 188] width 124 height 27
click at [532, 226] on li "すべて" at bounding box center [516, 232] width 66 height 29
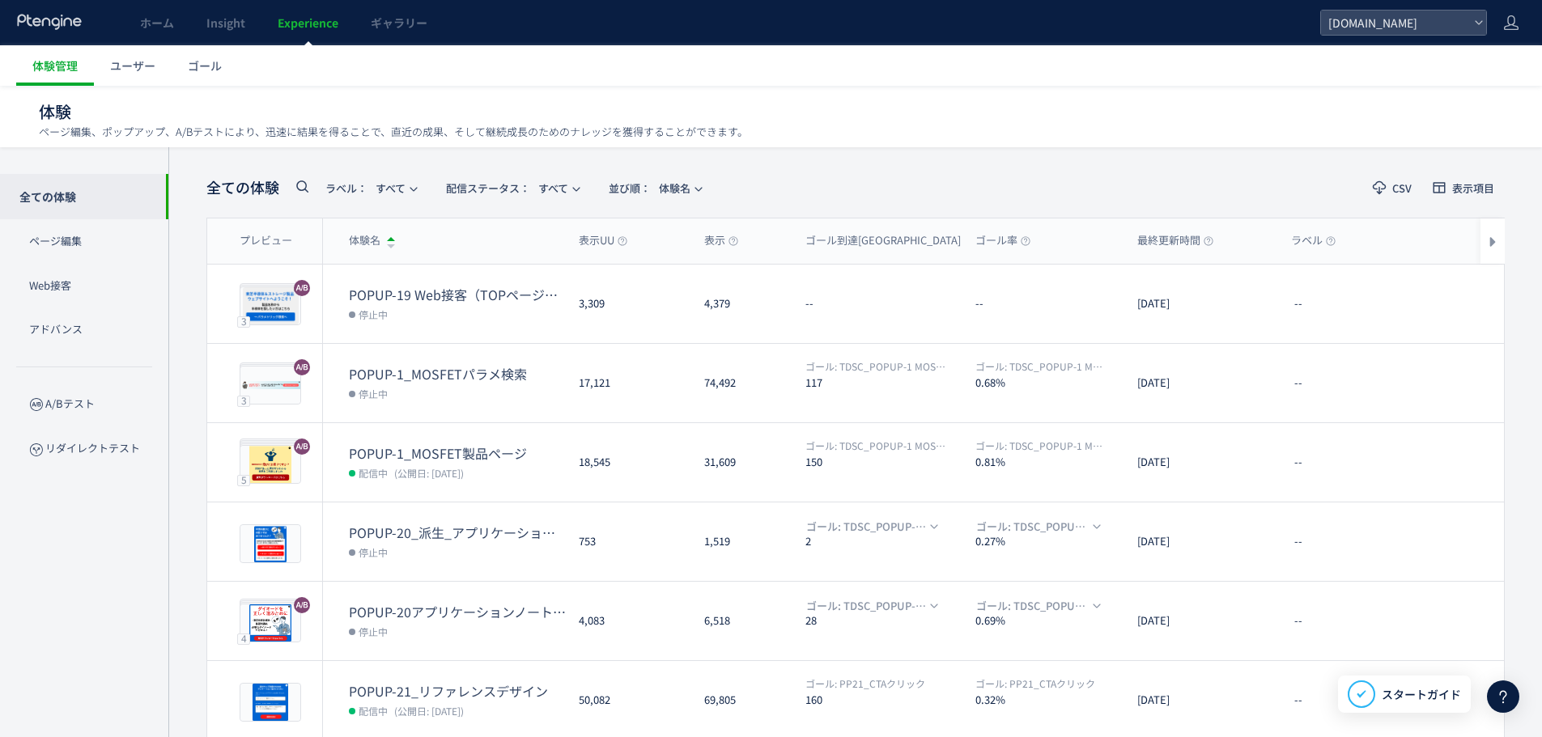
click at [304, 181] on icon at bounding box center [301, 185] width 19 height 19
paste input "**********"
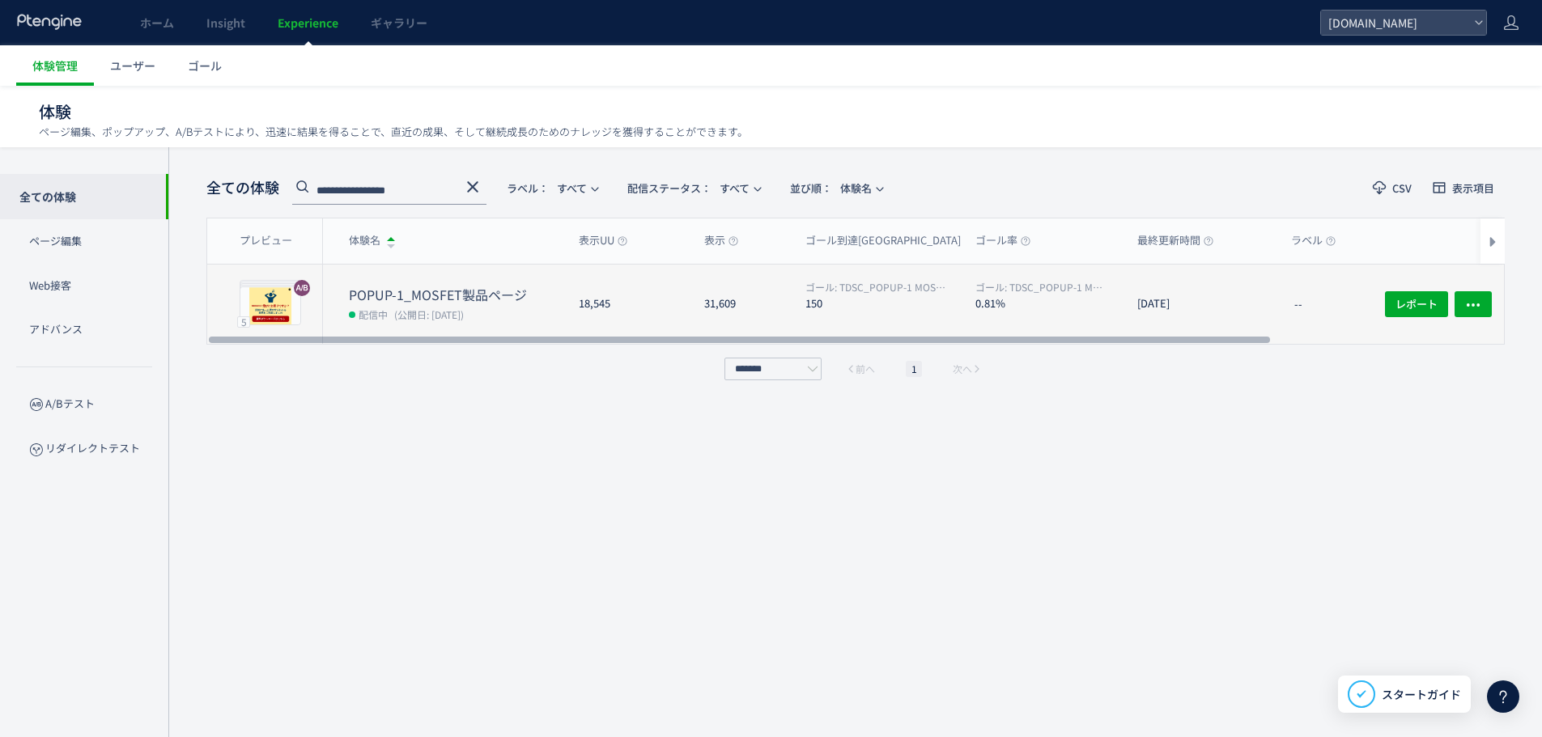
type input "**********"
click at [408, 312] on span "(公開日: [DATE])" at bounding box center [429, 315] width 70 height 14
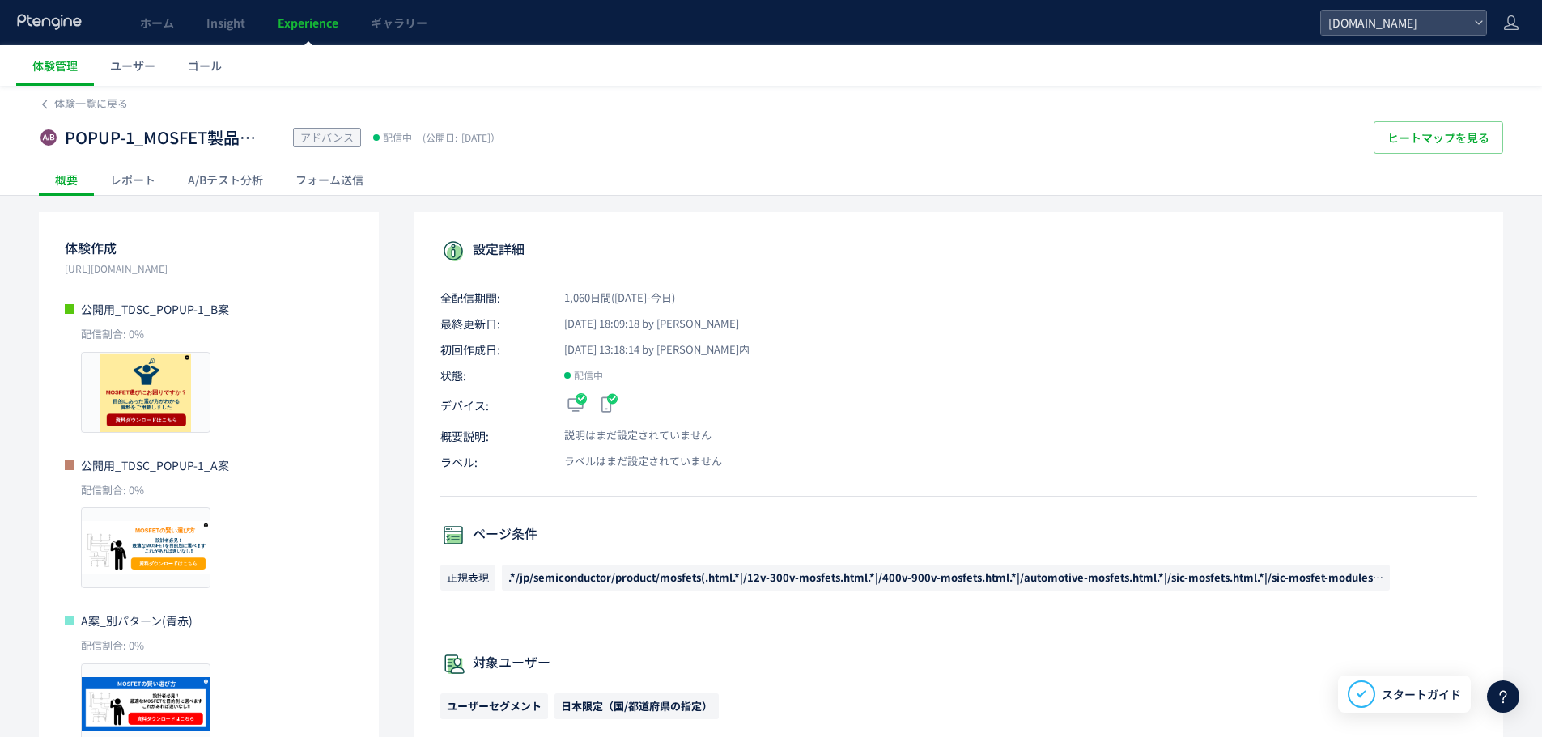
click at [207, 180] on div "A/Bテスト分析" at bounding box center [226, 179] width 108 height 32
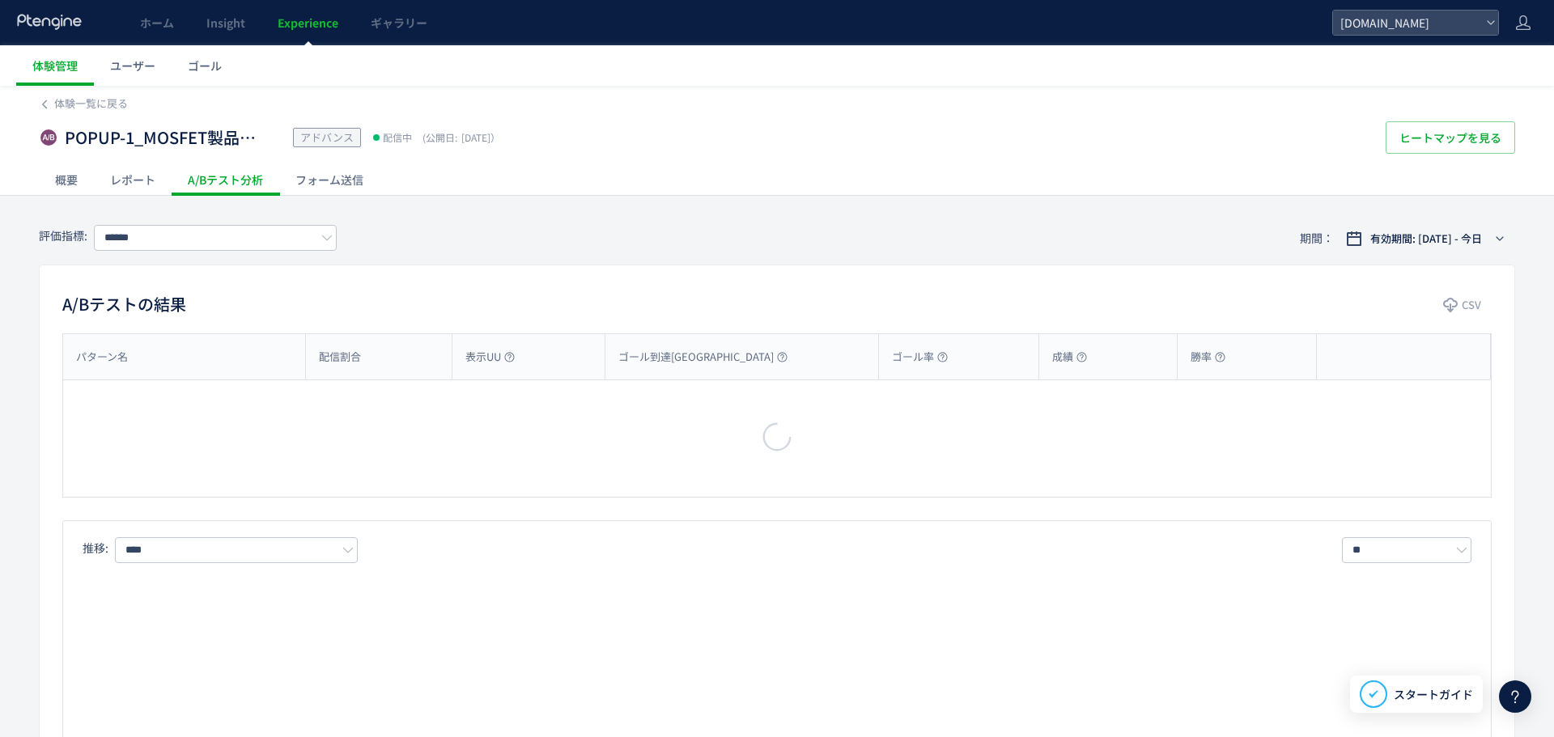
type input "**********"
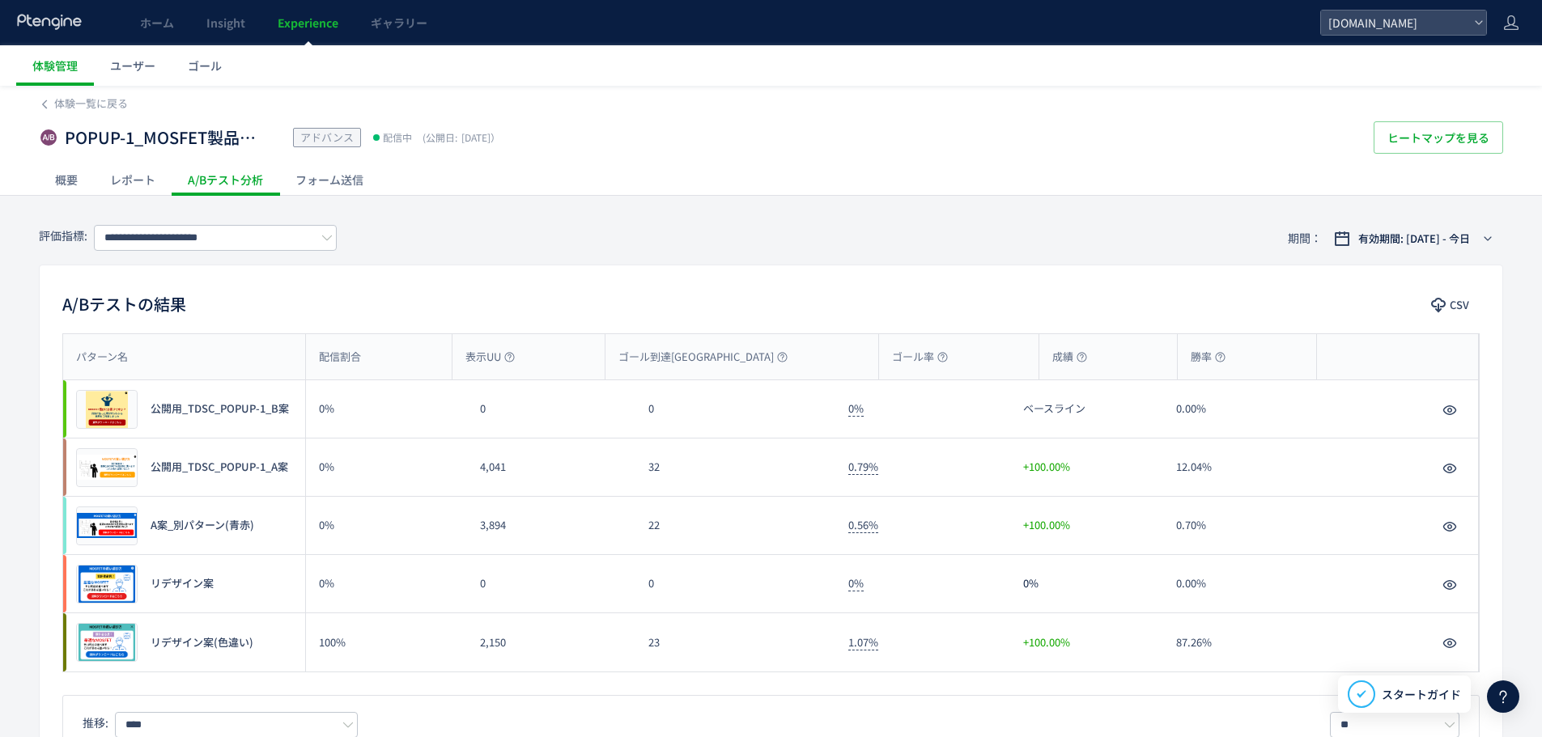
click at [74, 183] on div "概要" at bounding box center [66, 179] width 55 height 32
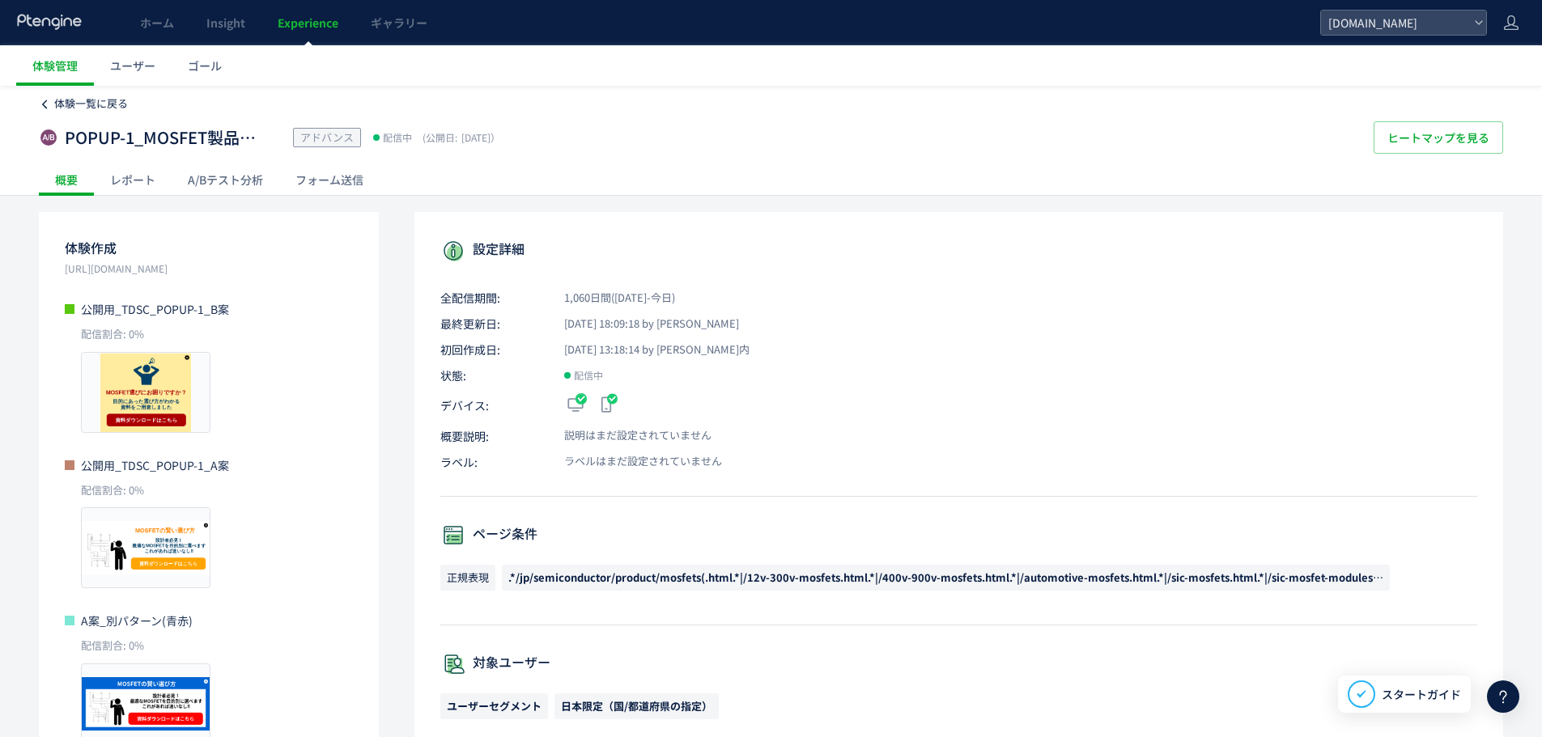
click at [108, 103] on span "体験一覧に戻る" at bounding box center [91, 102] width 74 height 15
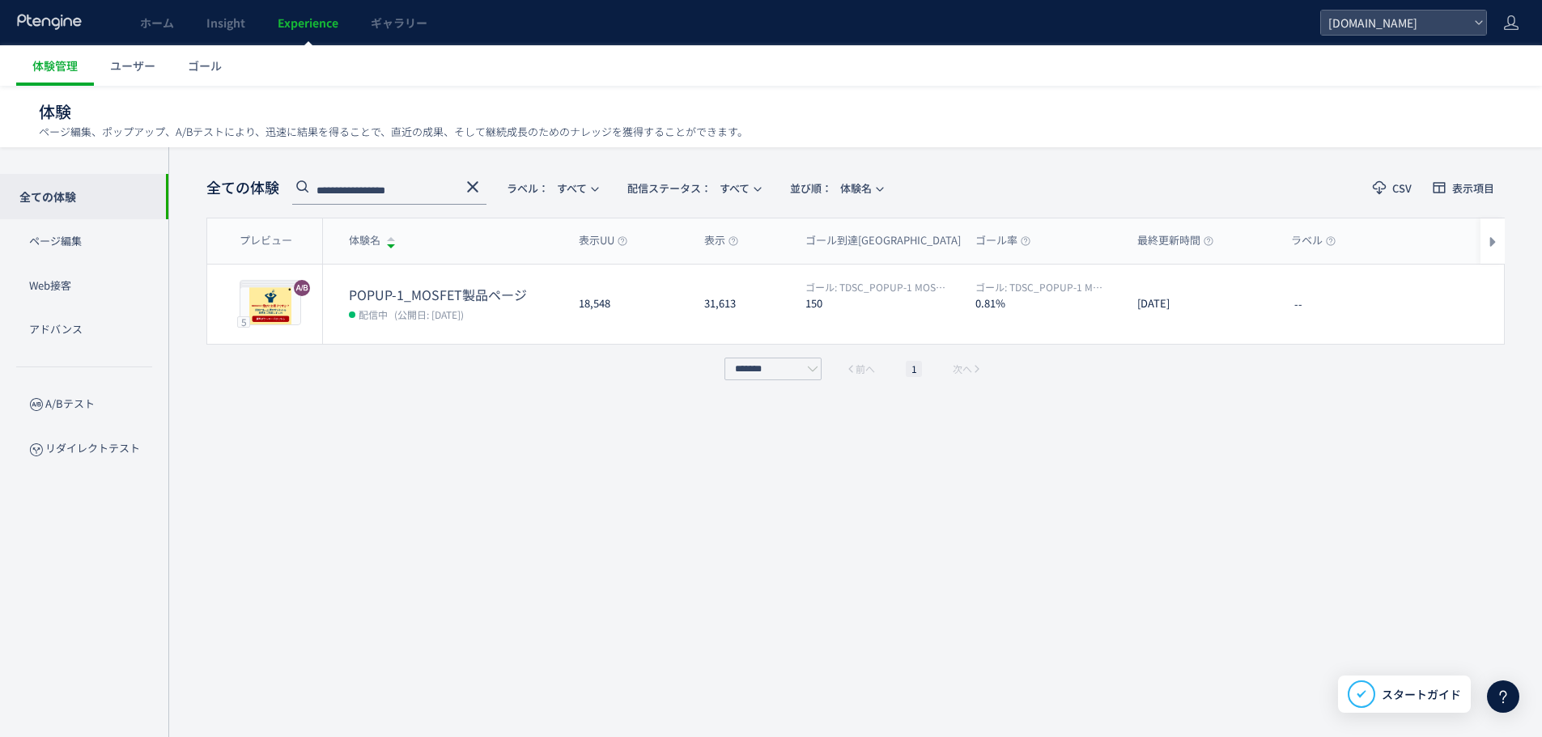
click at [469, 188] on icon at bounding box center [472, 186] width 19 height 19
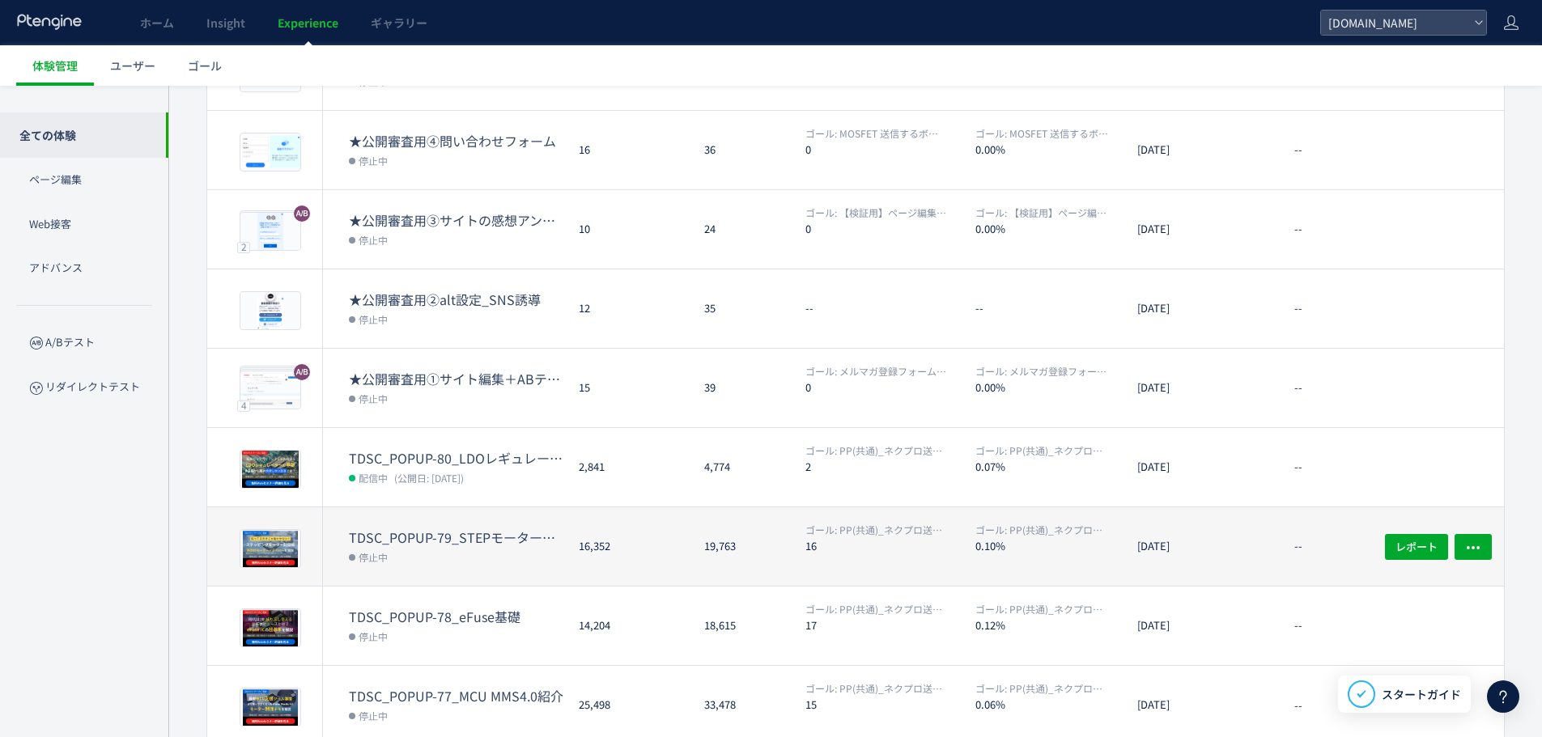
scroll to position [380, 0]
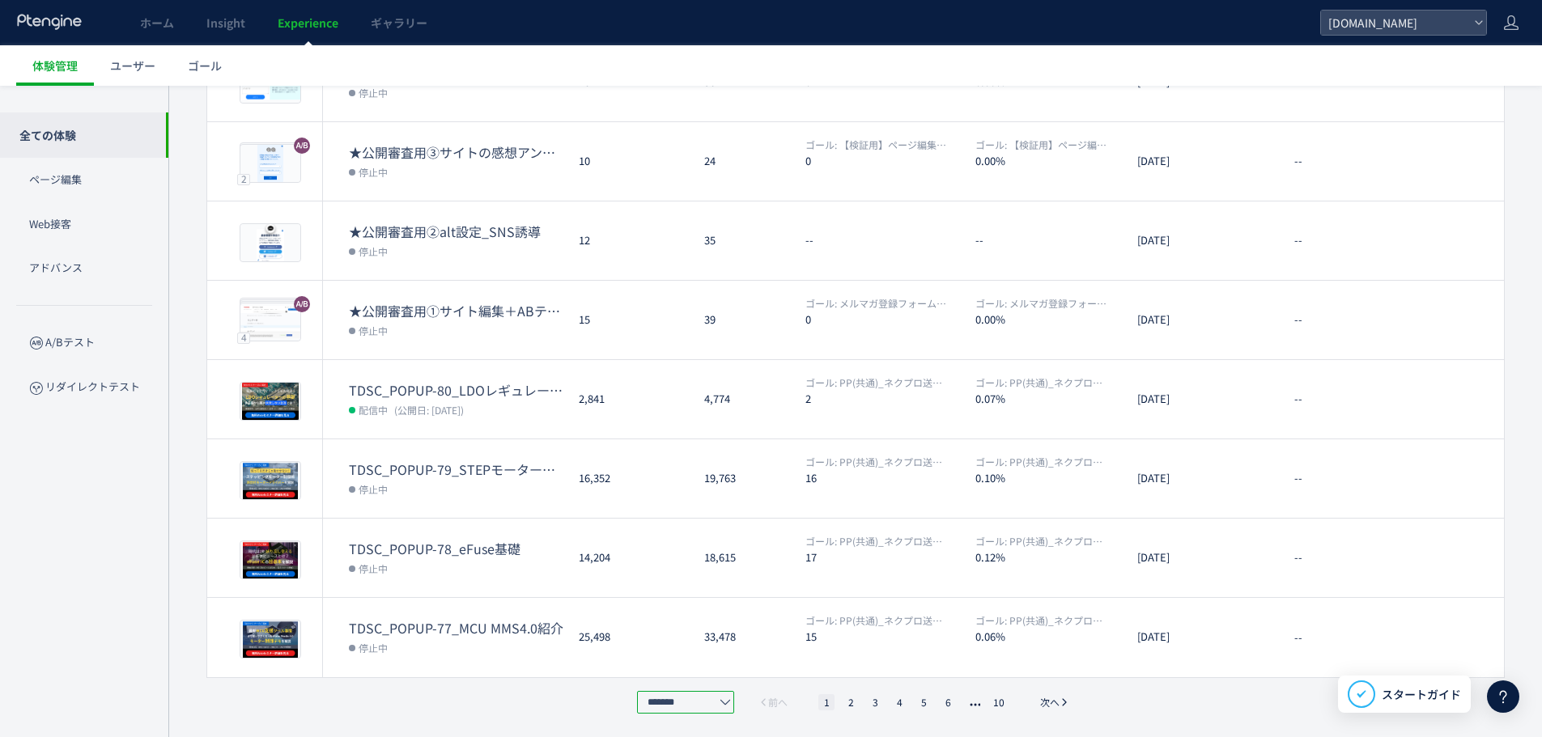
click at [693, 700] on input "*******" at bounding box center [685, 702] width 97 height 23
click at [685, 660] on span "30件/ページ" at bounding box center [685, 660] width 62 height 16
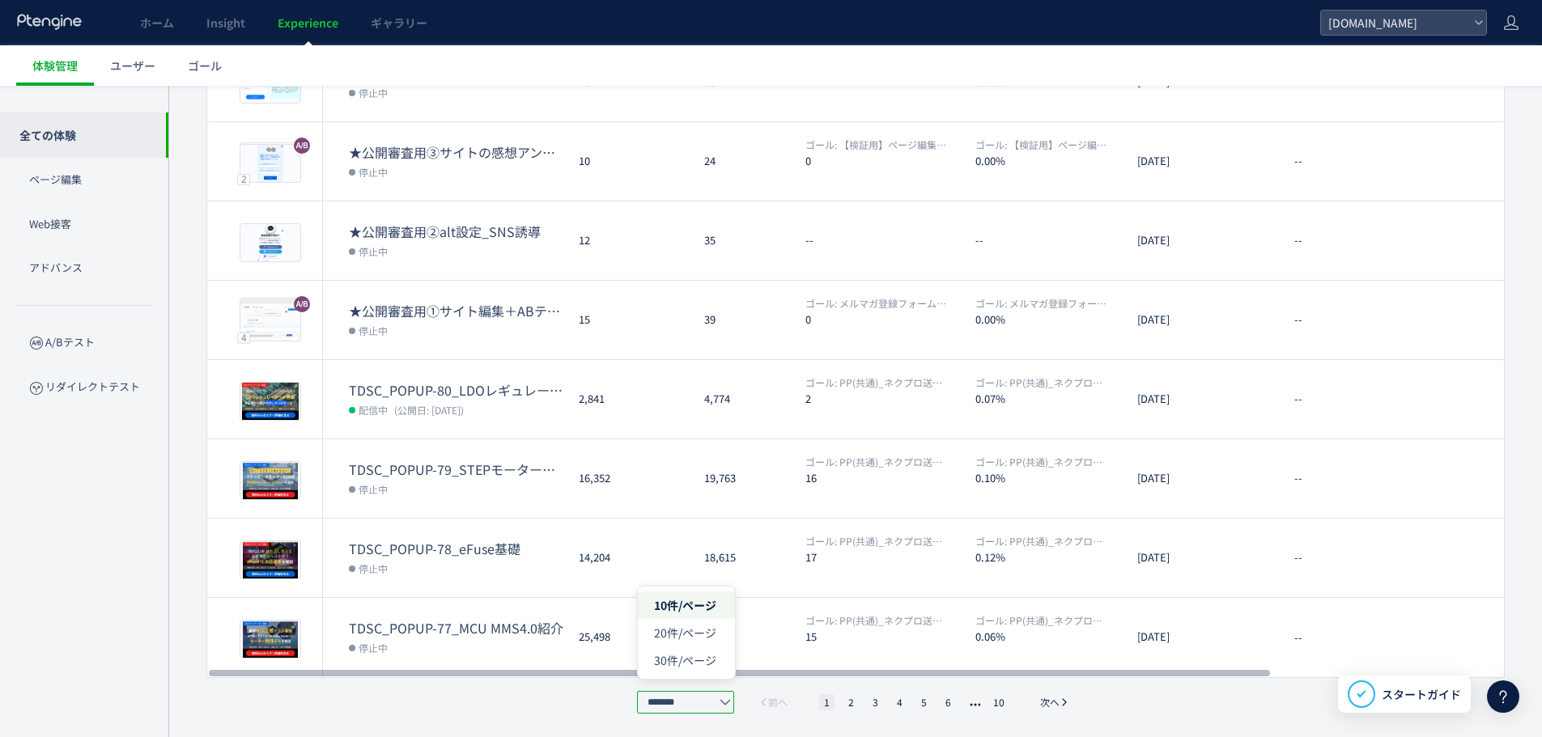
type input "*******"
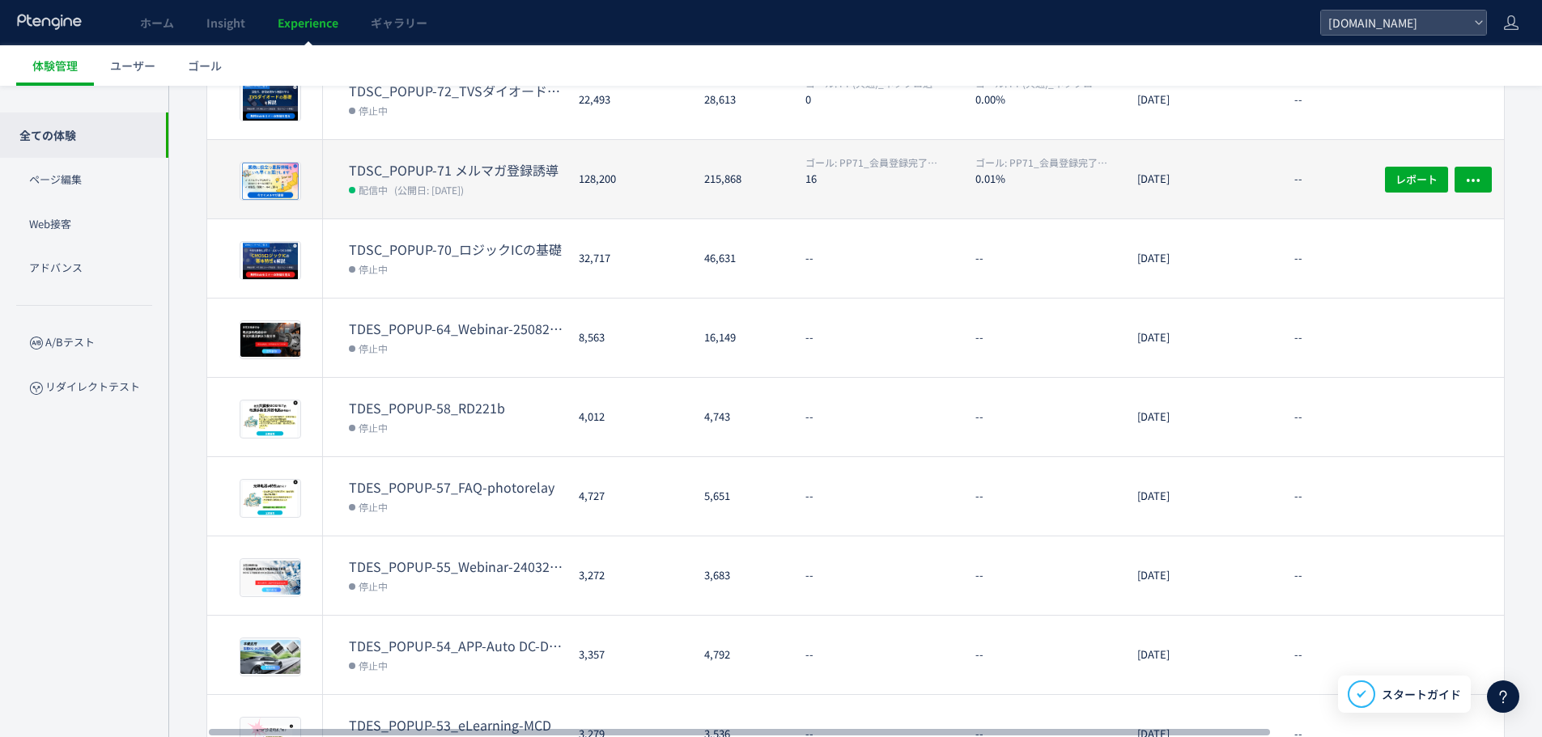
scroll to position [914, 0]
